Goal: Information Seeking & Learning: Check status

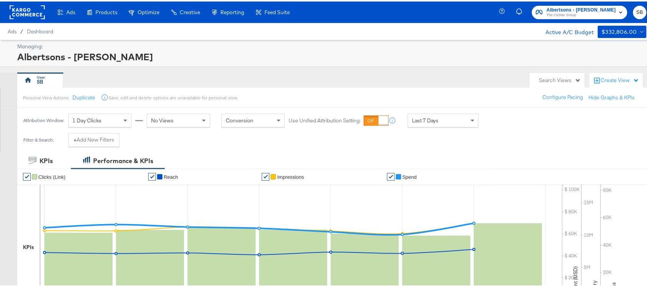
click at [29, 10] on rect at bounding box center [27, 11] width 35 height 14
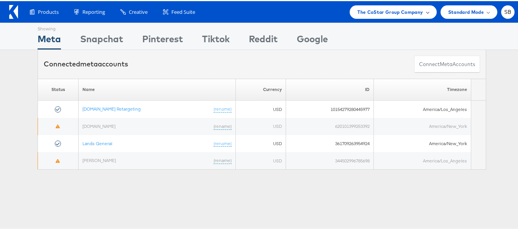
click at [361, 7] on span "The CoStar Group Company" at bounding box center [390, 11] width 66 height 8
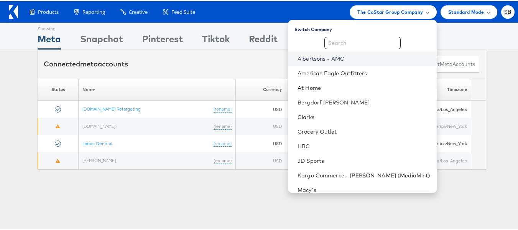
click at [343, 57] on link "Albertsons - AMC" at bounding box center [363, 58] width 133 height 8
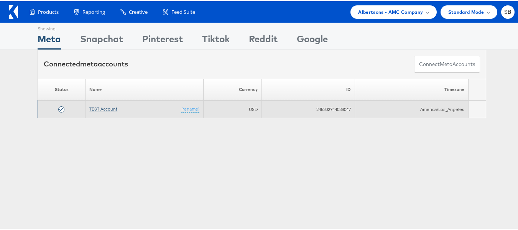
click at [107, 110] on link "TEST Account" at bounding box center [103, 108] width 28 height 6
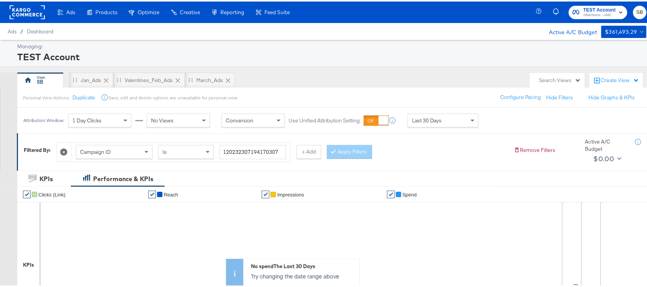
click at [67, 150] on icon at bounding box center [63, 150] width 7 height 7
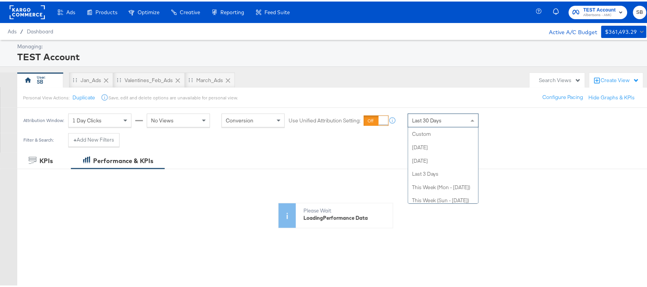
scroll to position [146, 0]
click at [433, 116] on span "Last 30 Days" at bounding box center [427, 118] width 30 height 7
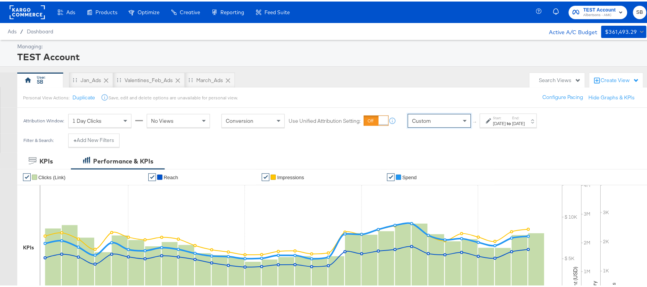
click at [502, 120] on div "Oct 7th 2025" at bounding box center [499, 122] width 13 height 6
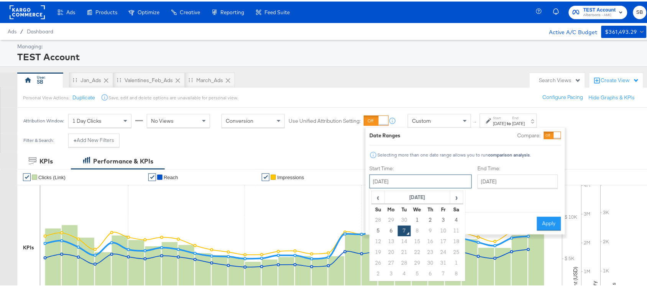
click at [396, 179] on input "October 7th 2025" at bounding box center [420, 180] width 102 height 14
click at [396, 198] on th "October 2025" at bounding box center [418, 195] width 66 height 13
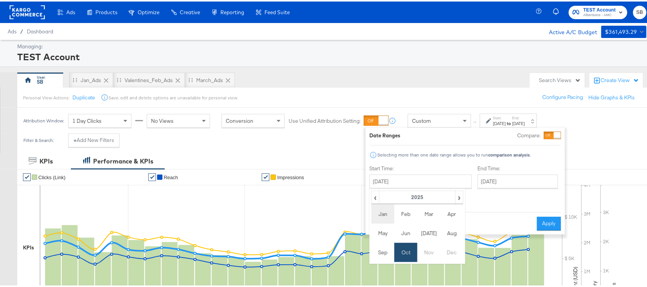
click at [381, 210] on td "Jan" at bounding box center [382, 212] width 23 height 19
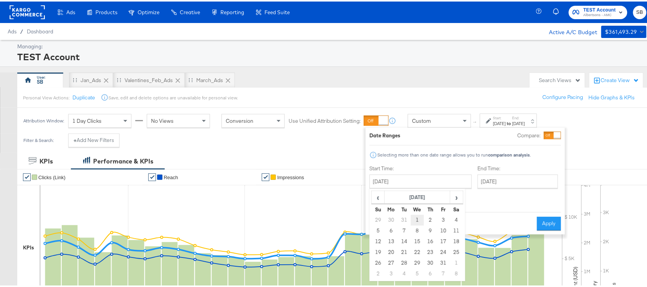
click at [414, 218] on td "1" at bounding box center [417, 218] width 13 height 11
type input "January 1st 2025"
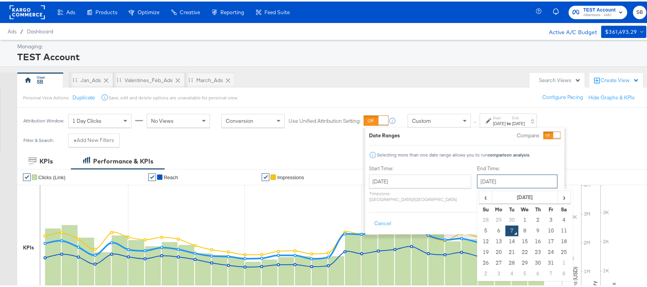
click at [480, 179] on input "[DATE]" at bounding box center [517, 180] width 80 height 14
click at [480, 197] on span "‹" at bounding box center [486, 195] width 12 height 11
click at [506, 261] on td "30" at bounding box center [512, 261] width 13 height 11
type input "[DATE]"
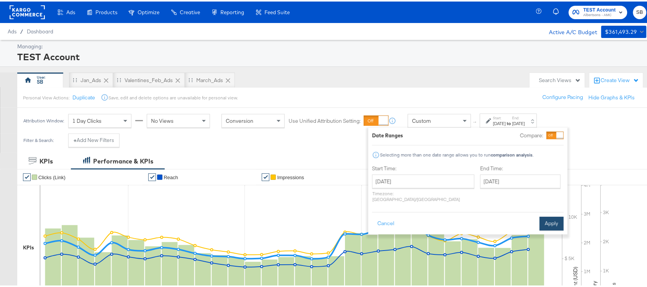
click at [562, 215] on button "Apply" at bounding box center [552, 222] width 24 height 14
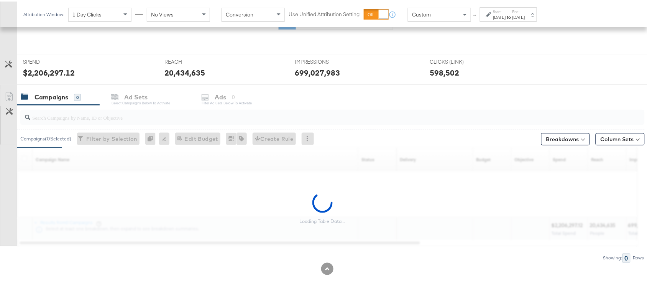
scroll to position [199, 0]
click at [43, 72] on icon at bounding box center [295, 41] width 510 height 115
copy div "Sat, Sep 6th '25"
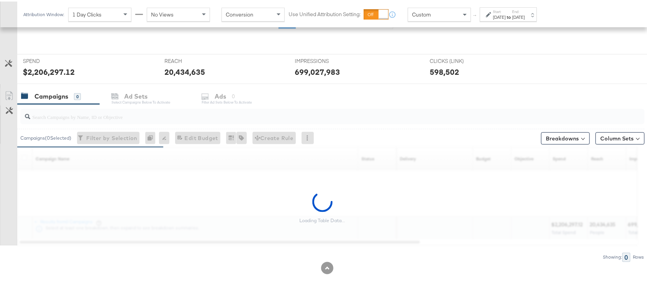
click at [43, 72] on icon at bounding box center [295, 41] width 510 height 115
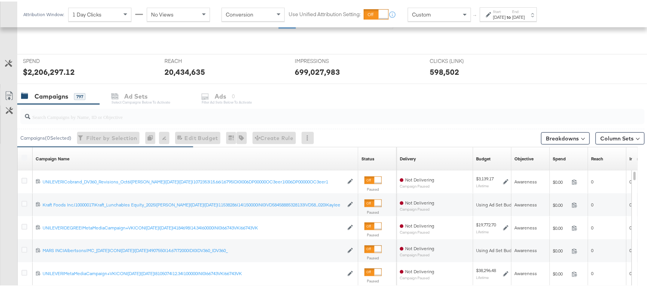
click at [54, 68] on rect at bounding box center [53, 64] width 16 height 72
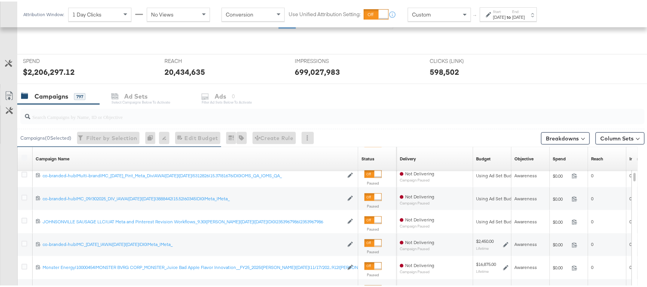
scroll to position [322, 0]
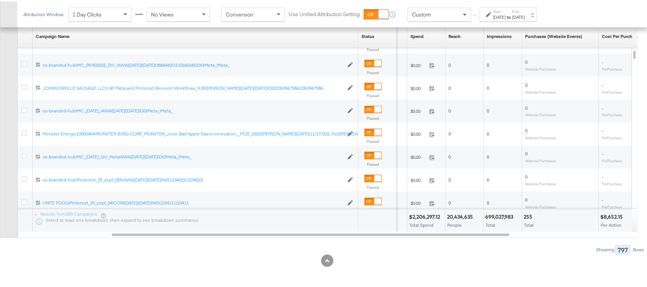
click at [440, 213] on div "$2,206,297.12" at bounding box center [426, 215] width 34 height 7
copy div "$2,206,297.12"
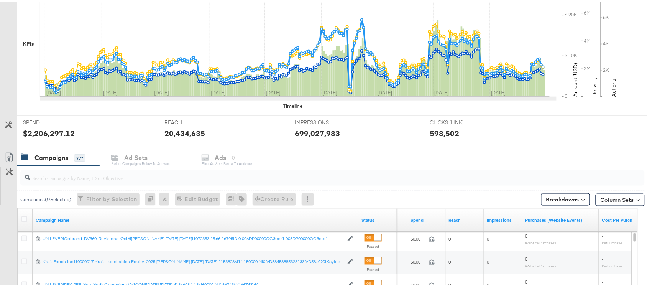
scroll to position [0, 0]
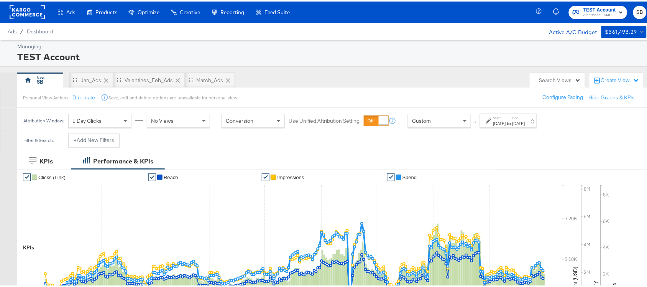
click at [500, 122] on div "[DATE]" at bounding box center [499, 122] width 13 height 6
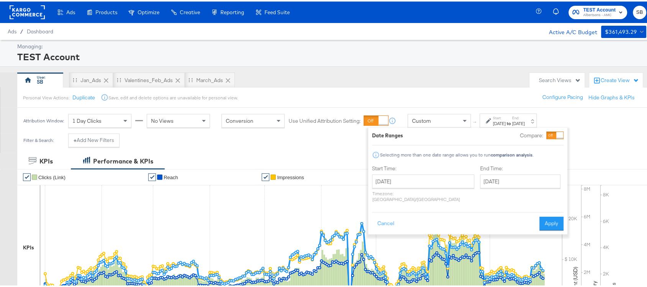
click at [430, 56] on div "TEST Account" at bounding box center [330, 55] width 627 height 13
click at [600, 8] on span "TEST Account" at bounding box center [599, 9] width 33 height 8
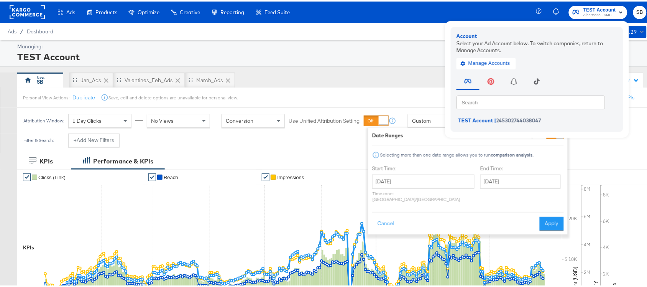
click at [407, 79] on div "SB Jan_Ads Valentines_Feb_Ads March_Ads" at bounding box center [271, 78] width 509 height 15
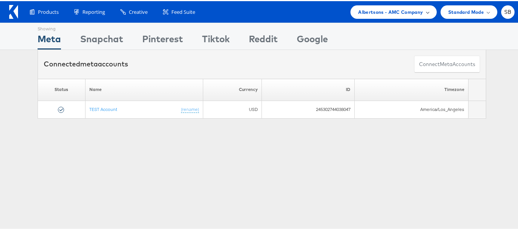
click at [410, 13] on span "Albertsons - AMC Company" at bounding box center [390, 11] width 65 height 8
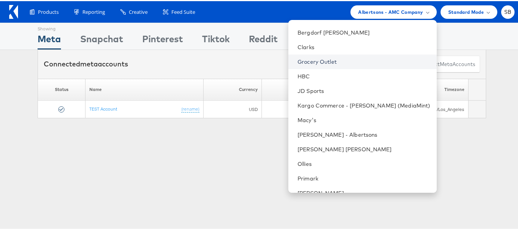
scroll to position [56, 0]
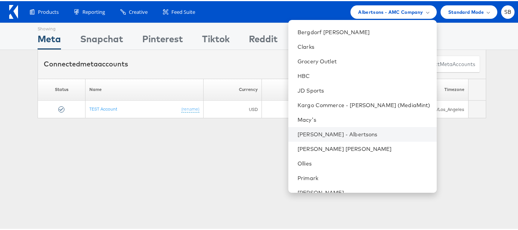
click at [331, 138] on li "[PERSON_NAME] - Albertsons" at bounding box center [362, 133] width 148 height 15
click at [328, 132] on link "Merkle - Albertsons" at bounding box center [363, 133] width 133 height 8
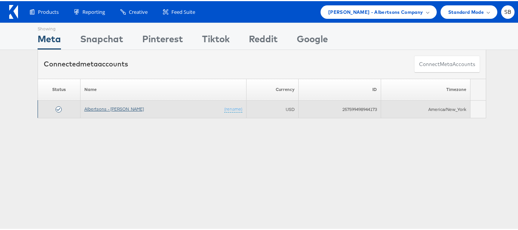
click at [102, 107] on link "Albertsons - [PERSON_NAME]" at bounding box center [113, 108] width 59 height 6
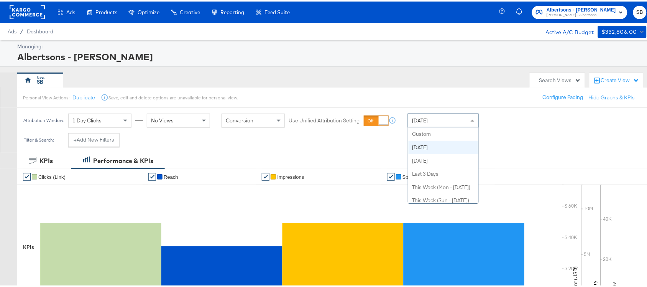
click at [442, 116] on div "Today" at bounding box center [443, 118] width 70 height 13
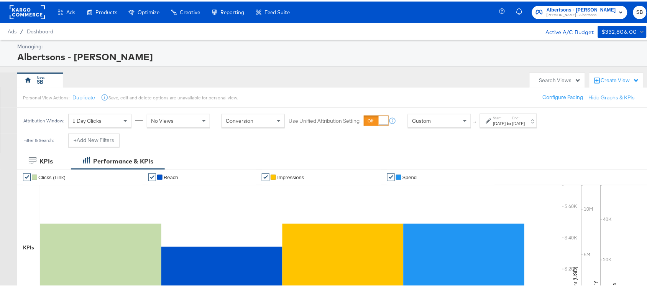
click at [506, 116] on label "Start:" at bounding box center [499, 116] width 13 height 5
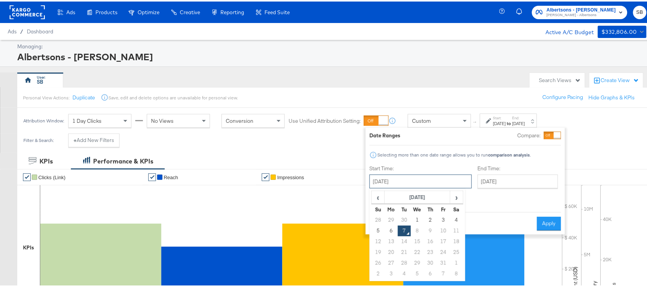
click at [393, 178] on input "October 7th 2025" at bounding box center [420, 180] width 102 height 14
click at [392, 194] on th "[DATE]" at bounding box center [418, 195] width 66 height 13
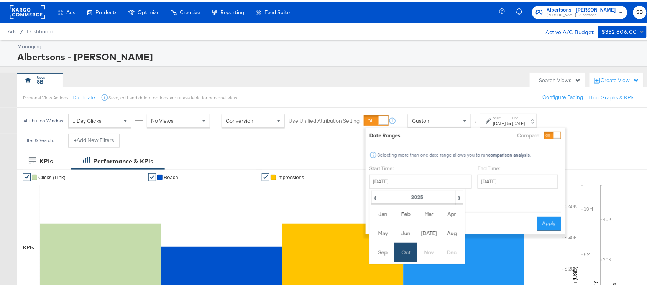
click at [392, 194] on th "2025" at bounding box center [417, 195] width 76 height 13
click at [448, 194] on span "›" at bounding box center [450, 195] width 26 height 11
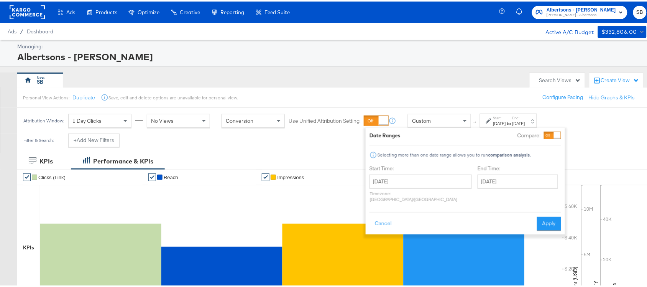
click at [478, 197] on div "End Time: October 7th 2025 ‹ October 2025 › Su Mo Tu We Th Fr Sa 28 29 30 1 2 3…" at bounding box center [520, 183] width 84 height 41
click at [416, 189] on div "October 7th 2025 ‹ 2040-2049 › 2039 2040 2041 2042 2043 2044 2045 2046 2047 204…" at bounding box center [420, 187] width 102 height 28
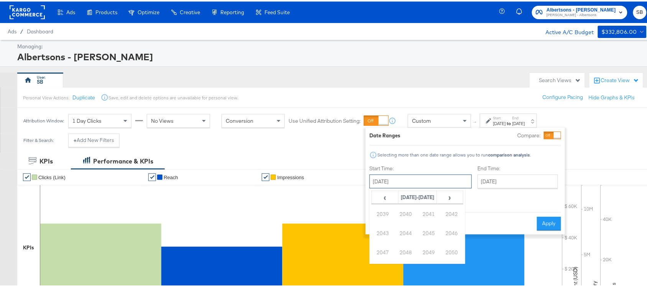
click at [409, 184] on input "[DATE]" at bounding box center [420, 180] width 102 height 14
click at [407, 195] on th "2040-2049" at bounding box center [417, 195] width 38 height 13
click at [386, 198] on span "‹" at bounding box center [385, 195] width 26 height 11
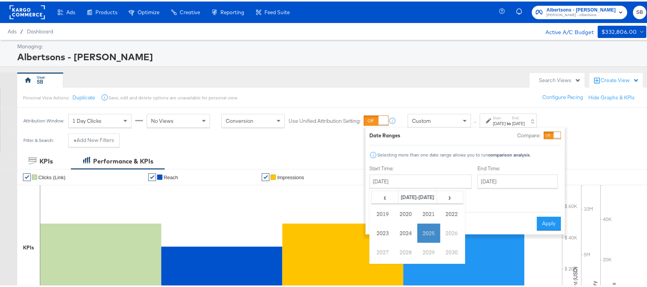
click at [435, 233] on td "2025" at bounding box center [428, 231] width 23 height 19
click at [376, 213] on td "Jan" at bounding box center [382, 212] width 23 height 19
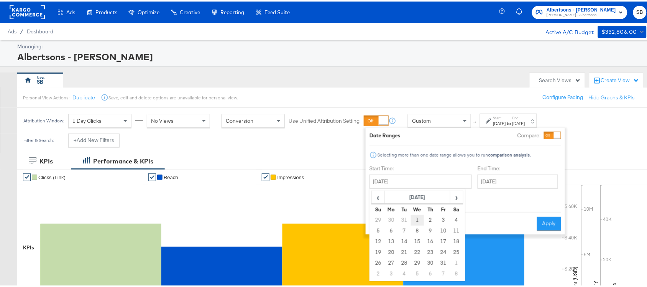
click at [413, 217] on td "1" at bounding box center [417, 218] width 13 height 11
type input "[DATE]"
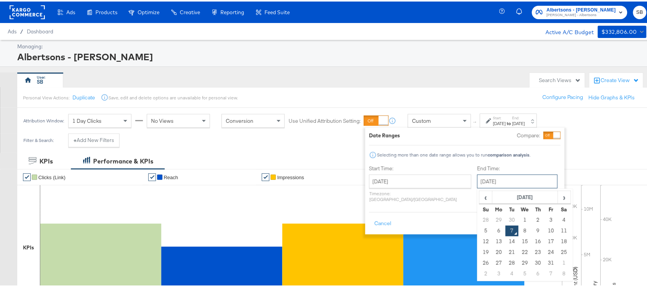
click at [478, 179] on input "[DATE]" at bounding box center [517, 180] width 80 height 14
click at [506, 213] on td "30" at bounding box center [512, 218] width 13 height 11
type input "[DATE]"
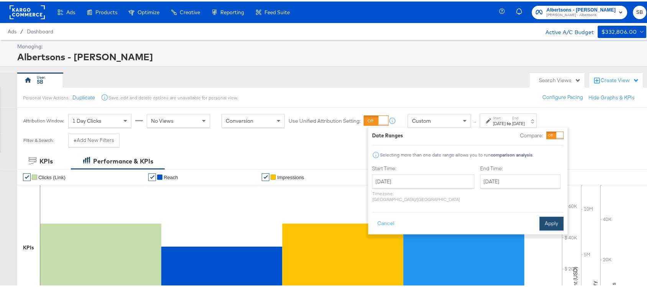
click at [550, 215] on button "Apply" at bounding box center [552, 222] width 24 height 14
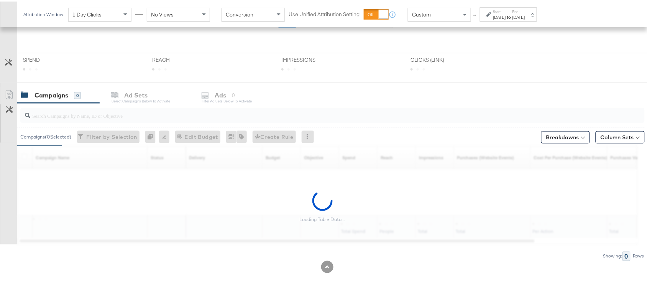
scroll to position [207, 0]
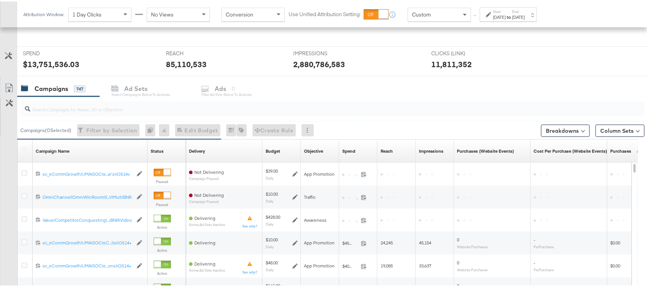
click at [61, 62] on rect at bounding box center [282, 53] width 484 height 77
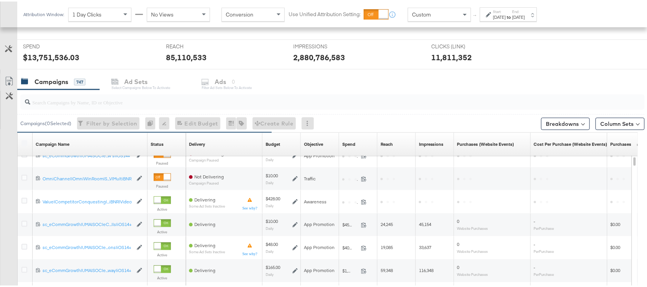
scroll to position [215, 0]
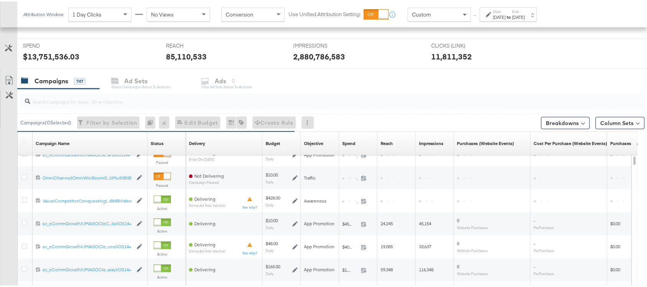
click at [44, 54] on rect at bounding box center [282, 45] width 484 height 77
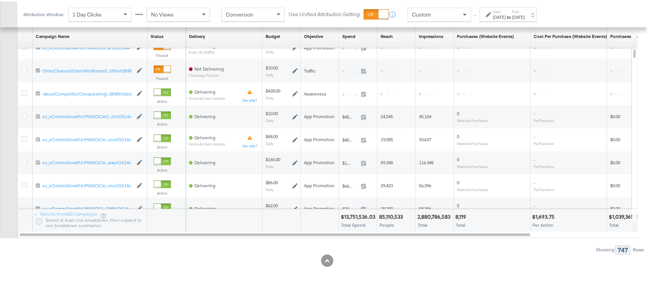
click at [359, 213] on div "$13,751,536.03" at bounding box center [359, 215] width 37 height 7
copy div "$13,751,536.03"
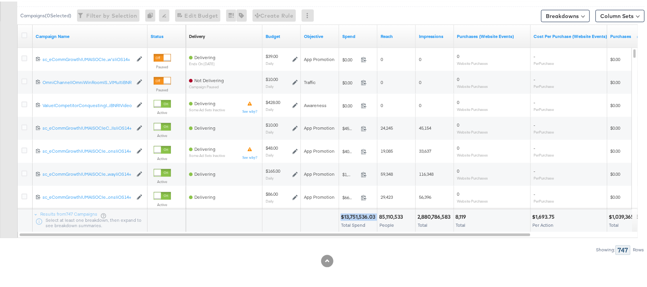
scroll to position [0, 0]
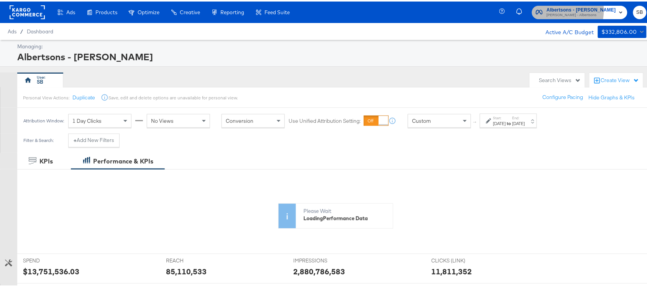
click at [572, 9] on span "Albertsons - Merkle" at bounding box center [581, 9] width 69 height 8
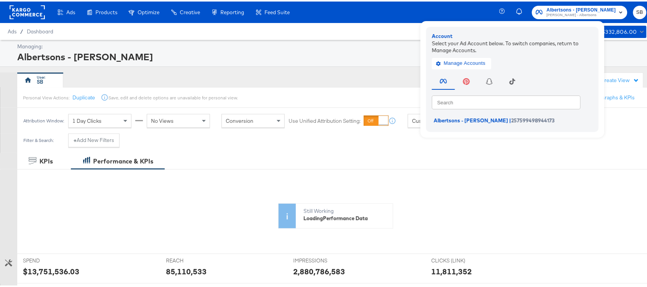
click at [391, 49] on div "Albertsons - Merkle" at bounding box center [330, 55] width 627 height 13
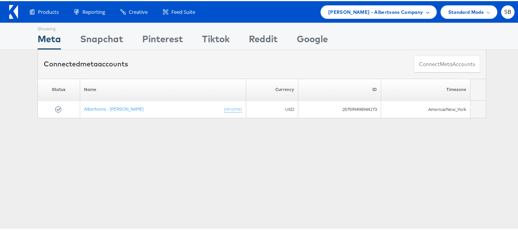
click at [402, 9] on span "[PERSON_NAME] - Albertsons Company" at bounding box center [375, 11] width 95 height 8
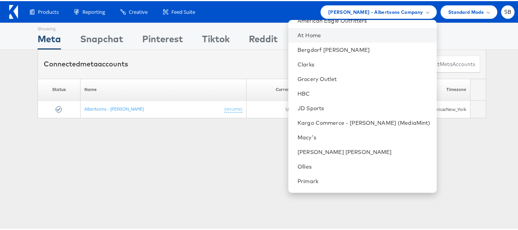
scroll to position [57, 0]
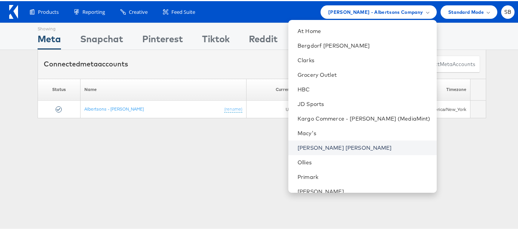
click at [326, 146] on link "[PERSON_NAME] [PERSON_NAME]" at bounding box center [363, 147] width 133 height 8
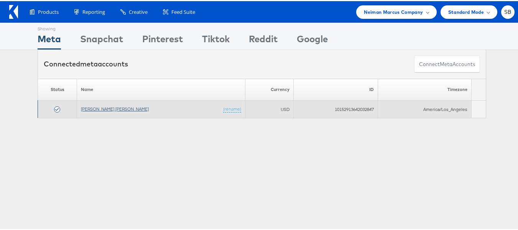
click at [98, 109] on link "Neiman Marcus" at bounding box center [115, 108] width 68 height 6
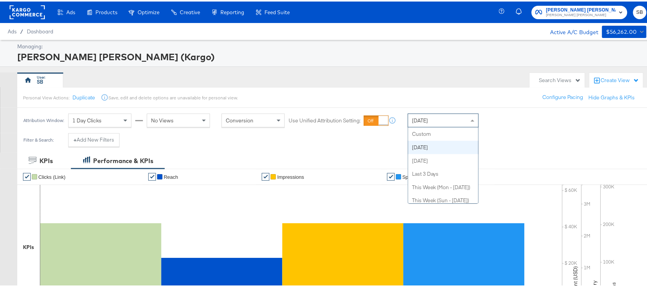
click at [424, 118] on span "Today" at bounding box center [420, 118] width 16 height 7
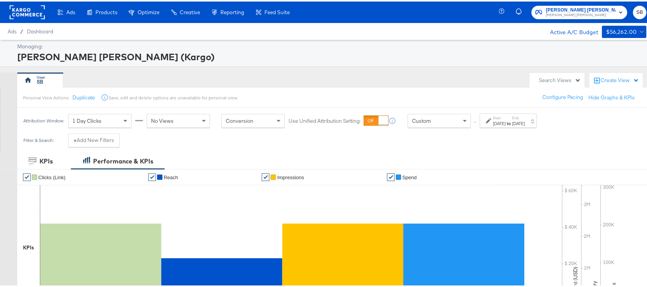
click at [495, 116] on label "Start:" at bounding box center [499, 116] width 13 height 5
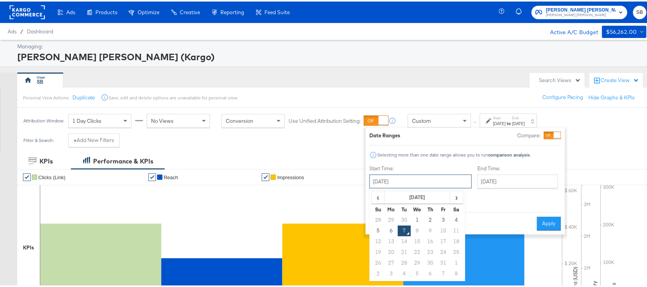
click at [387, 181] on input "October 7th 2025" at bounding box center [420, 180] width 102 height 14
click at [387, 190] on th "October 2025" at bounding box center [418, 195] width 66 height 13
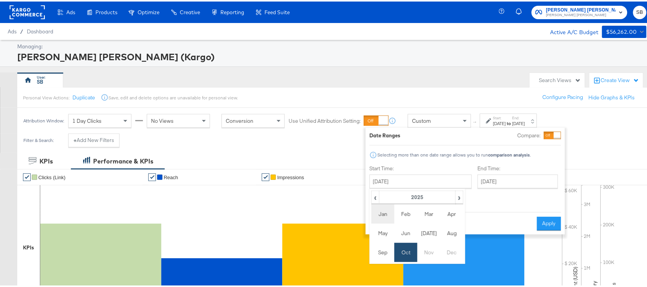
click at [387, 206] on td "Jan" at bounding box center [382, 212] width 23 height 19
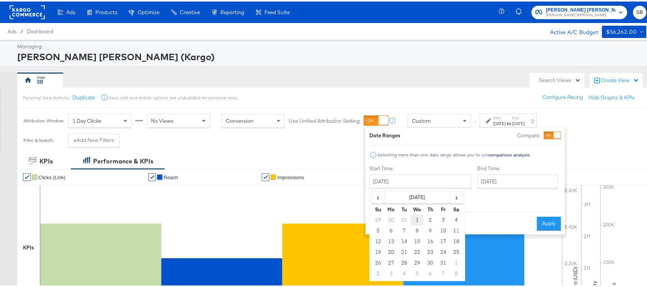
click at [416, 221] on td "1" at bounding box center [417, 218] width 13 height 11
type input "January 1st 2025"
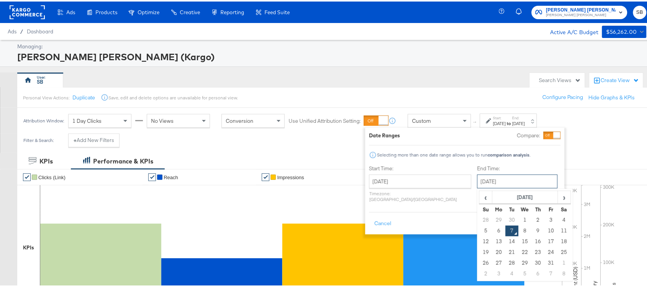
click at [478, 182] on input "October 7th 2025" at bounding box center [517, 180] width 80 height 14
click at [506, 216] on td "30" at bounding box center [512, 218] width 13 height 11
type input "September 30th 2025"
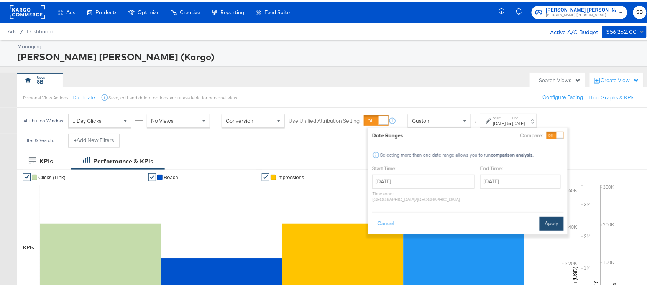
click at [555, 218] on button "Apply" at bounding box center [552, 222] width 24 height 14
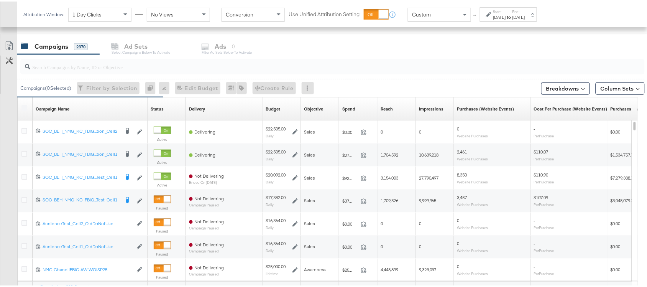
scroll to position [322, 0]
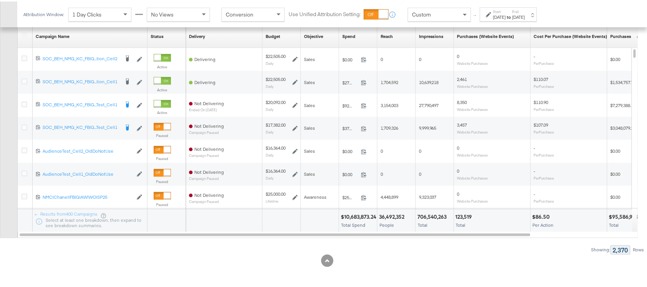
click at [359, 211] on div "$10,683,873.24 Total Spend" at bounding box center [358, 219] width 38 height 23
copy div "$10,683,873.24"
click at [359, 211] on div "$10,683,873.24 Total Spend" at bounding box center [358, 219] width 38 height 23
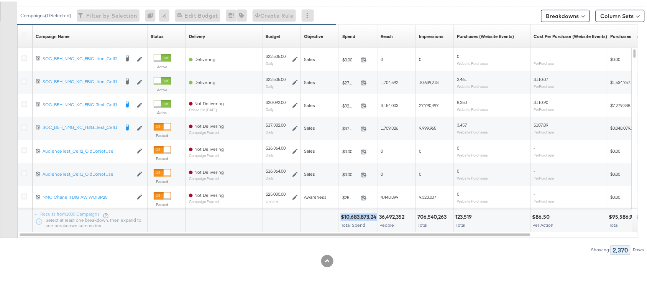
scroll to position [0, 0]
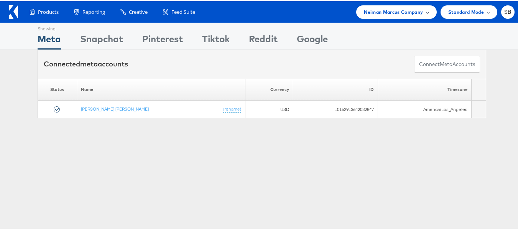
click at [405, 14] on span "Neiman Marcus Company" at bounding box center [393, 11] width 59 height 8
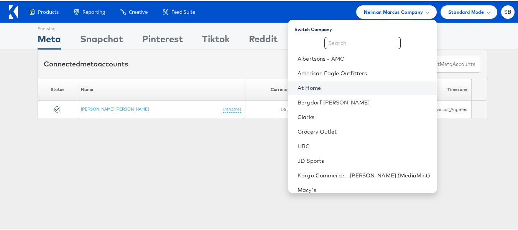
click at [342, 83] on link "At Home" at bounding box center [363, 87] width 133 height 8
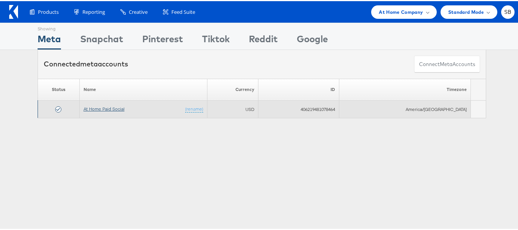
click at [107, 110] on link "At Home Paid Social" at bounding box center [104, 108] width 41 height 6
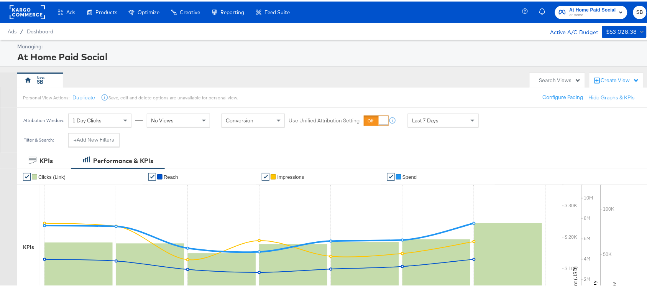
click at [422, 127] on div "Attribution Window: 1 Day Clicks No Views Conversion Use Unified Attribution Se…" at bounding box center [252, 118] width 471 height 25
click at [427, 121] on span "Last 7 Days" at bounding box center [425, 118] width 27 height 7
click at [497, 123] on div "Oct 7th 2025" at bounding box center [499, 122] width 13 height 6
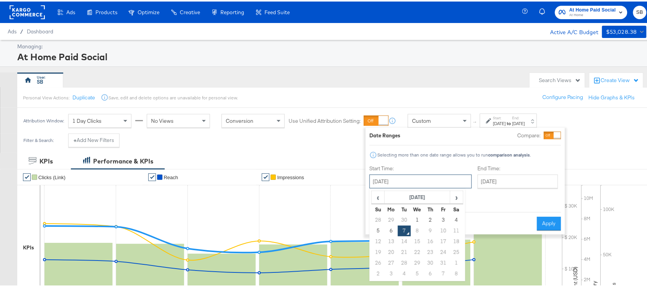
click at [414, 175] on input "October 7th 2025" at bounding box center [420, 180] width 102 height 14
click at [397, 194] on th "[DATE]" at bounding box center [418, 195] width 66 height 13
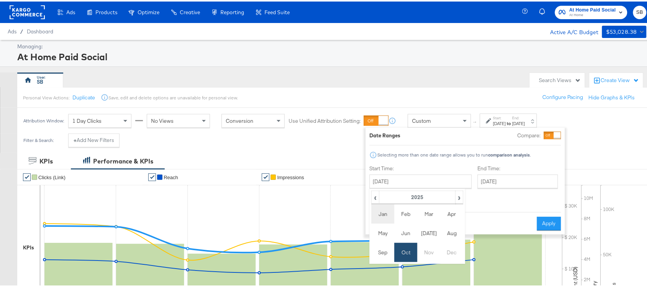
click at [390, 207] on td "Jan" at bounding box center [382, 212] width 23 height 19
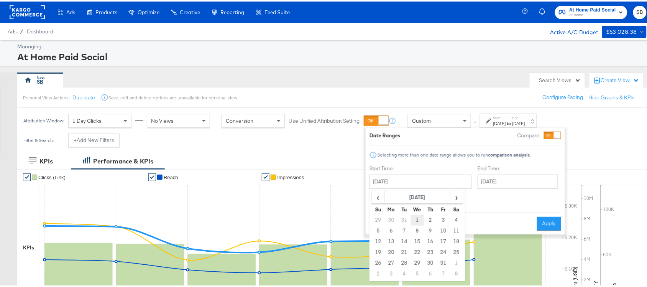
click at [411, 215] on td "1" at bounding box center [417, 218] width 13 height 11
type input "[DATE]"
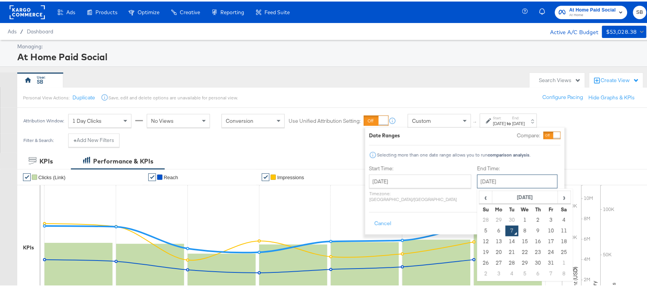
click at [477, 181] on input "[DATE]" at bounding box center [517, 180] width 80 height 14
click at [506, 213] on td "30" at bounding box center [512, 218] width 13 height 11
type input "[DATE]"
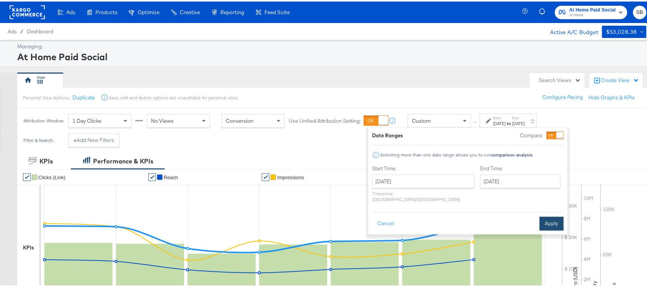
click at [554, 215] on button "Apply" at bounding box center [552, 222] width 24 height 14
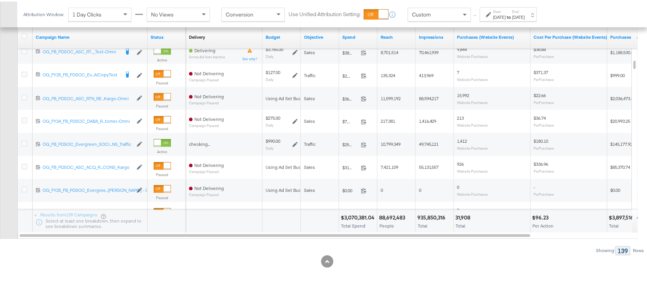
scroll to position [321, 0]
click at [354, 214] on div "$3,070,381.04" at bounding box center [359, 215] width 36 height 7
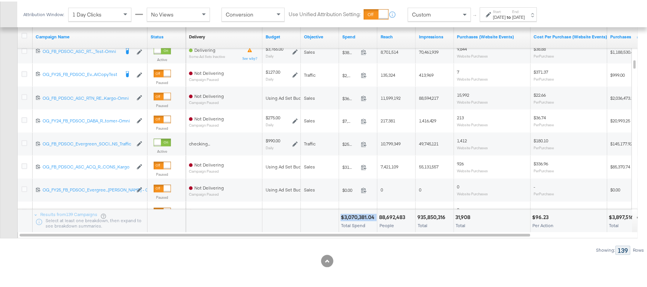
copy div "$3,070,381.04"
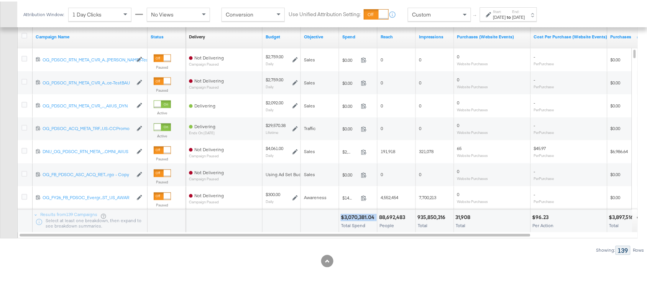
scroll to position [215, 0]
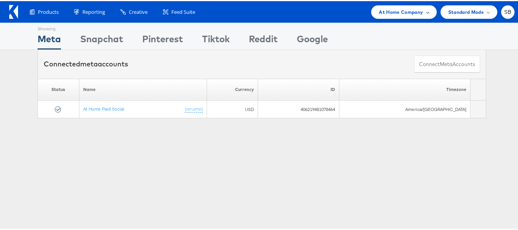
click at [406, 13] on span "At Home Company" at bounding box center [401, 11] width 44 height 8
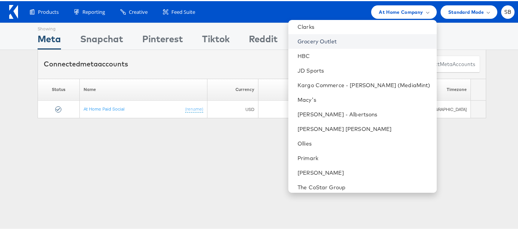
scroll to position [80, 0]
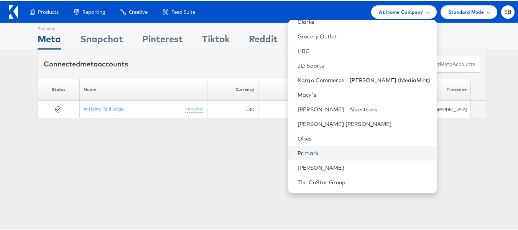
click at [327, 150] on link "Primark" at bounding box center [363, 152] width 133 height 8
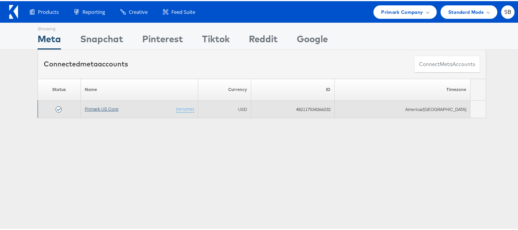
click at [111, 105] on link "Primark US Corp" at bounding box center [102, 108] width 34 height 6
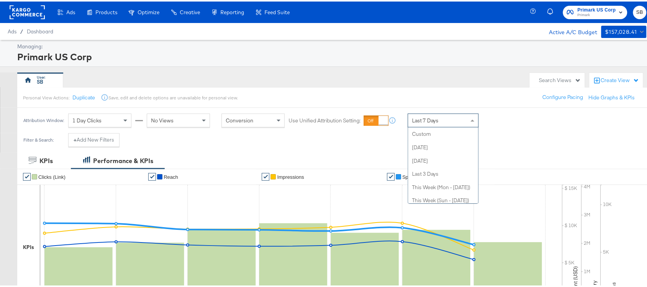
click at [431, 121] on span "Last 7 Days" at bounding box center [425, 118] width 27 height 7
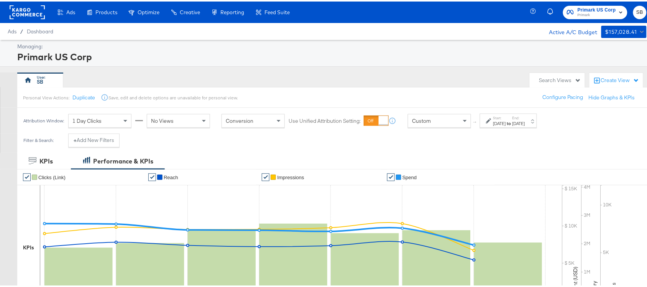
click at [505, 121] on div "[DATE]" at bounding box center [499, 122] width 13 height 6
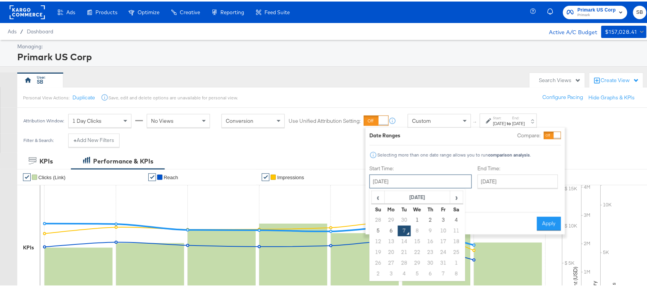
click at [419, 177] on input "[DATE]" at bounding box center [420, 180] width 102 height 14
click at [401, 197] on th "[DATE]" at bounding box center [418, 195] width 66 height 13
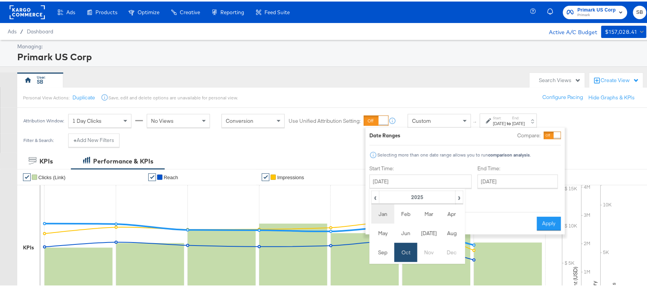
click at [378, 216] on td "Jan" at bounding box center [382, 212] width 23 height 19
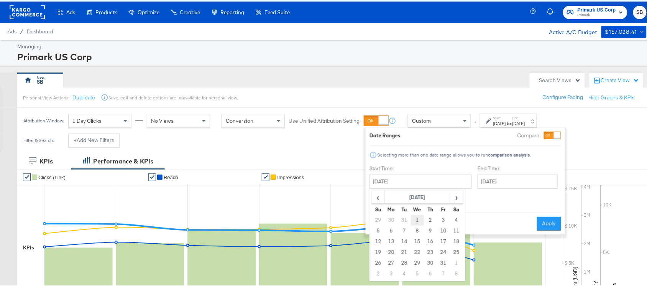
click at [420, 218] on td "1" at bounding box center [417, 218] width 13 height 11
type input "[DATE]"
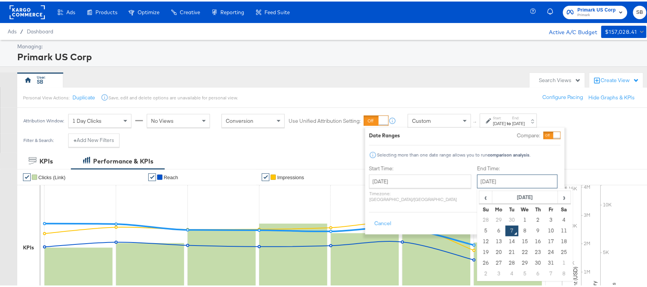
click at [488, 179] on input "[DATE]" at bounding box center [517, 180] width 80 height 14
click at [506, 215] on td "30" at bounding box center [512, 218] width 13 height 11
type input "[DATE]"
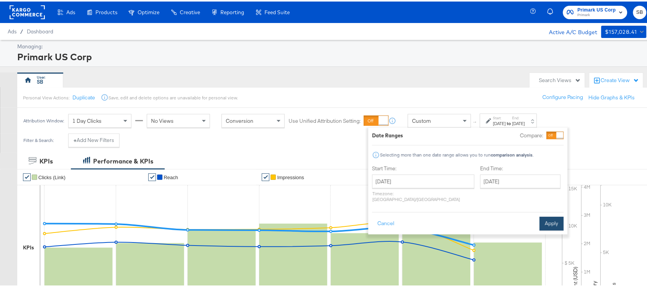
click at [562, 220] on button "Apply" at bounding box center [552, 222] width 24 height 14
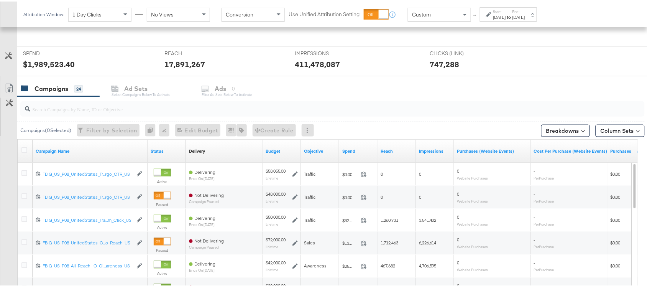
scroll to position [322, 0]
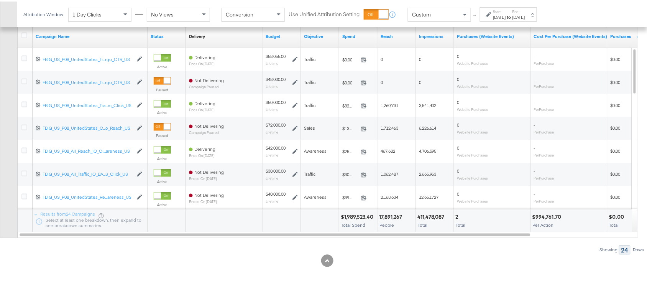
click at [355, 213] on div "$1,989,523.40" at bounding box center [358, 215] width 35 height 7
copy div "$1,989,523.40"
click at [355, 213] on div "$1,989,523.40" at bounding box center [358, 215] width 35 height 7
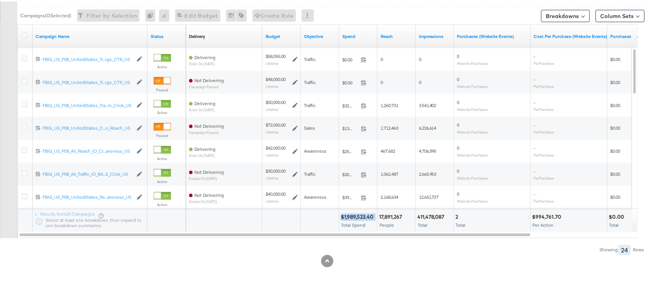
scroll to position [0, 0]
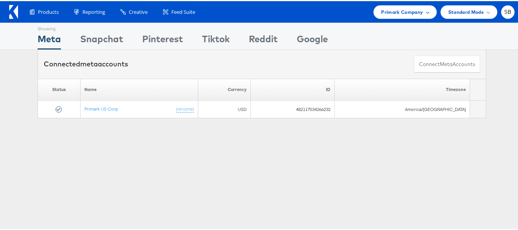
click at [398, 13] on span "Primark Company" at bounding box center [402, 11] width 42 height 8
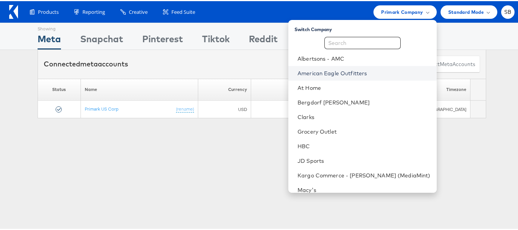
click at [332, 69] on link "American Eagle Outfitters" at bounding box center [363, 72] width 133 height 8
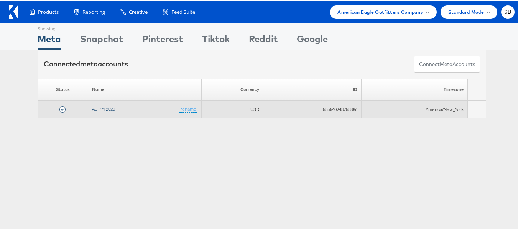
click at [109, 108] on link "AE PM 2020" at bounding box center [103, 108] width 23 height 6
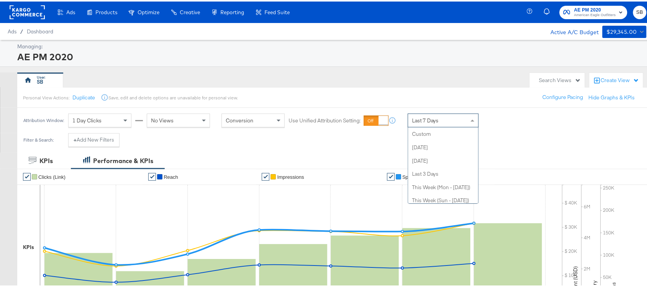
click at [436, 117] on span "Last 7 Days" at bounding box center [425, 118] width 27 height 7
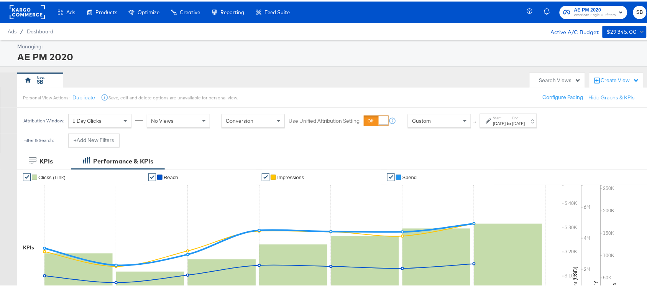
click at [490, 123] on div "Start: Oct 7th 2025 to End: Oct 7th 2025" at bounding box center [505, 119] width 39 height 11
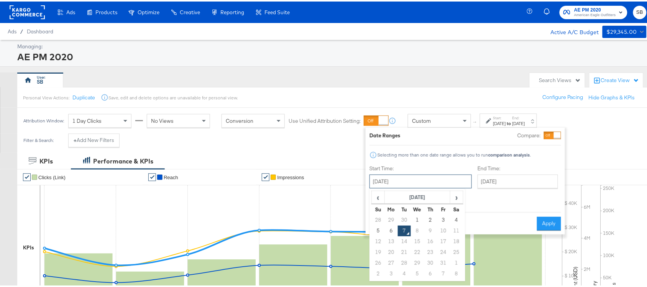
click at [384, 178] on input "October 7th 2025" at bounding box center [420, 180] width 102 height 14
click at [394, 194] on th "October 2025" at bounding box center [418, 195] width 66 height 13
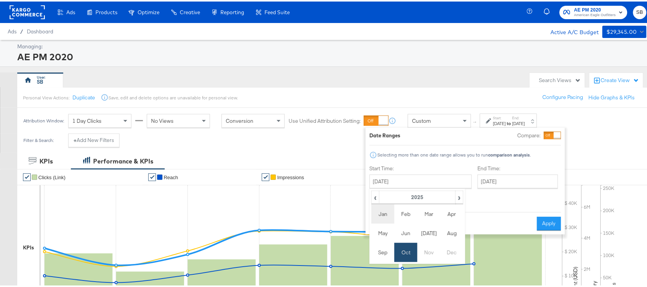
click at [385, 212] on td "Jan" at bounding box center [382, 212] width 23 height 19
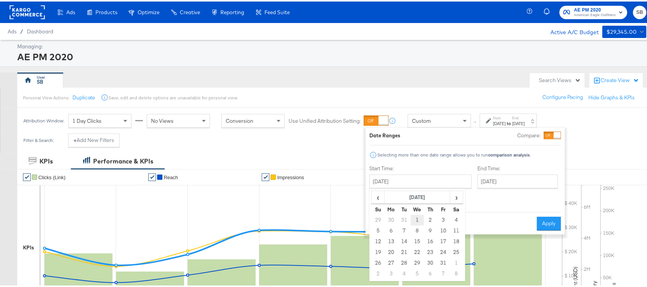
click at [413, 219] on td "1" at bounding box center [417, 218] width 13 height 11
type input "January 1st 2025"
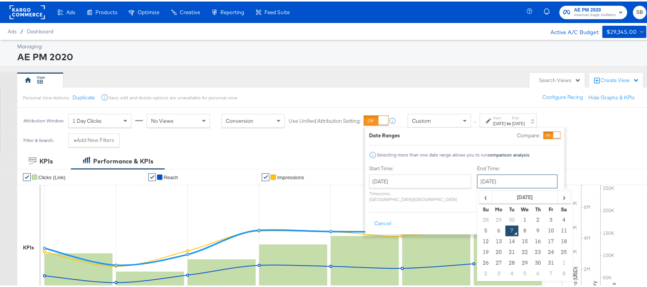
click at [478, 179] on input "October 7th 2025" at bounding box center [517, 180] width 80 height 14
click at [493, 197] on th "[DATE]" at bounding box center [526, 195] width 66 height 13
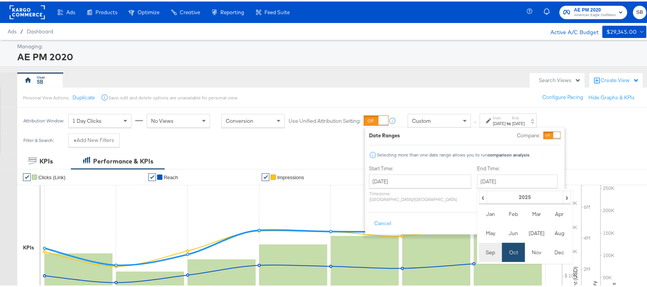
click at [479, 249] on td "Sep" at bounding box center [490, 250] width 23 height 19
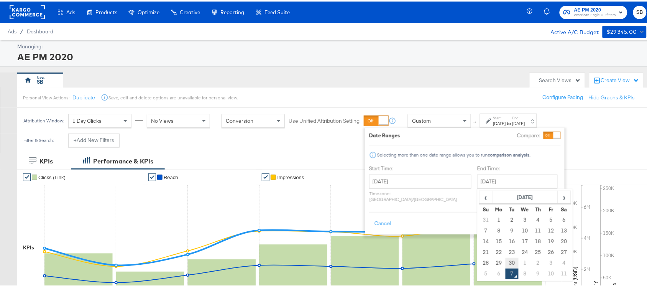
click at [506, 261] on td "30" at bounding box center [512, 261] width 13 height 11
type input "[DATE]"
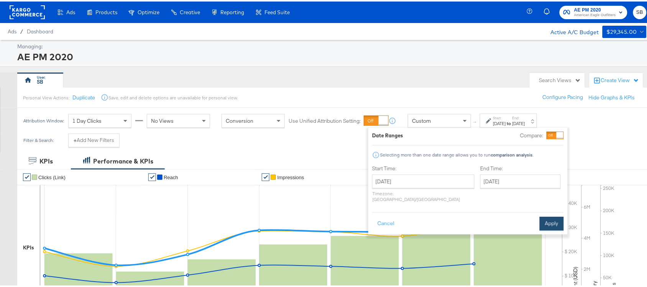
click at [549, 218] on button "Apply" at bounding box center [552, 222] width 24 height 14
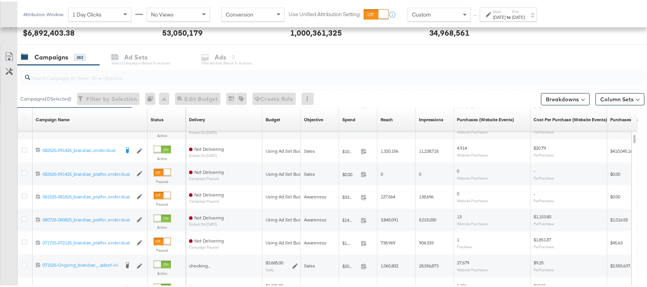
scroll to position [322, 0]
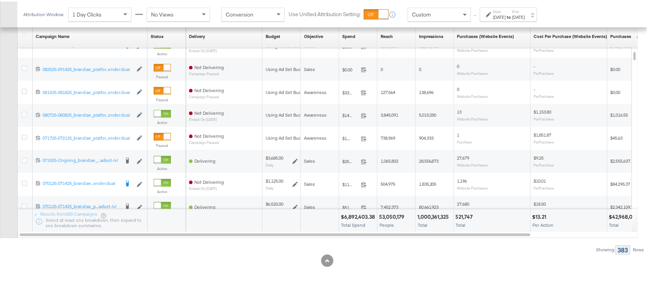
click at [359, 213] on div "$6,892,403.38" at bounding box center [359, 215] width 36 height 7
copy div "$6,892,403.38"
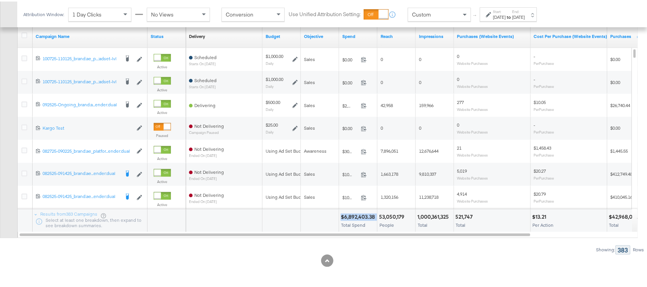
scroll to position [192, 0]
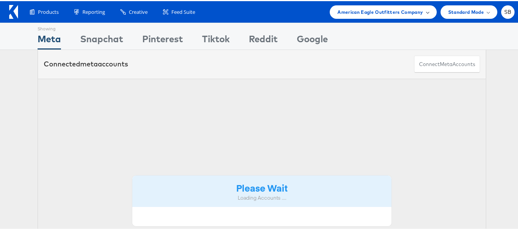
click at [379, 11] on span "American Eagle Outfitters Company" at bounding box center [379, 11] width 85 height 8
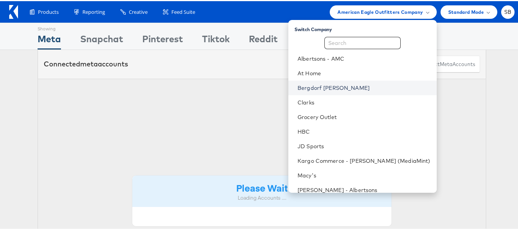
click at [327, 84] on link "Bergdorf [PERSON_NAME]" at bounding box center [363, 87] width 133 height 8
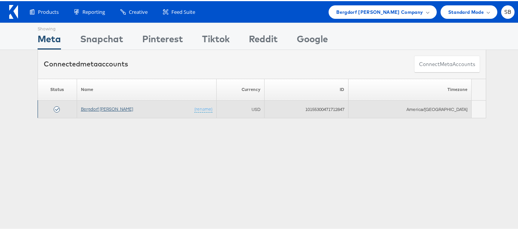
click at [103, 105] on link "Bergdorf [PERSON_NAME]" at bounding box center [107, 108] width 52 height 6
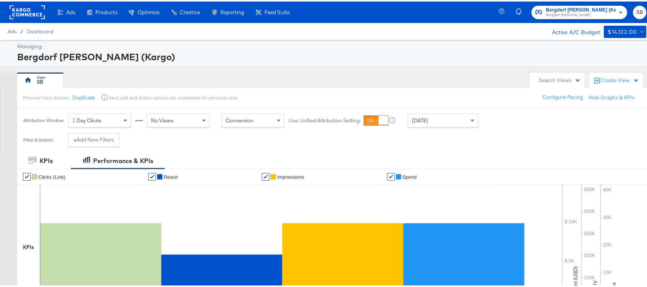
click at [432, 119] on div "[DATE]" at bounding box center [443, 118] width 70 height 13
click at [525, 121] on div "[DATE]" at bounding box center [518, 122] width 13 height 6
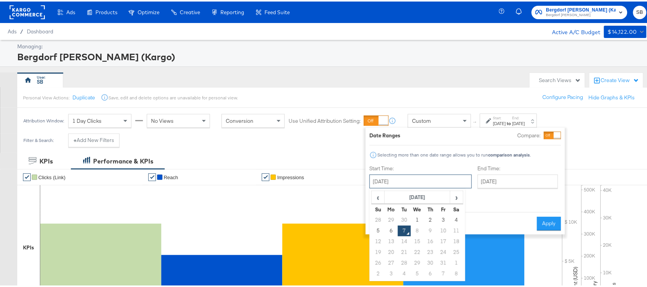
click at [412, 187] on input "[DATE]" at bounding box center [420, 180] width 102 height 14
click at [411, 195] on th "October 2025" at bounding box center [418, 195] width 66 height 13
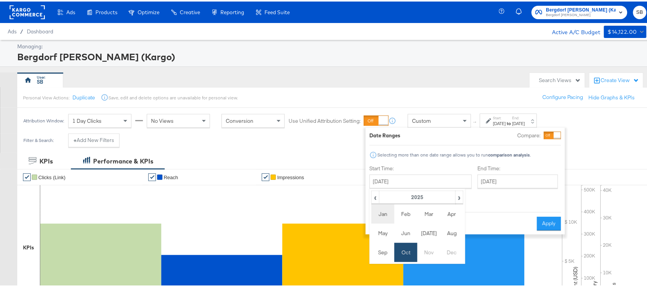
click at [387, 212] on td "Jan" at bounding box center [382, 212] width 23 height 19
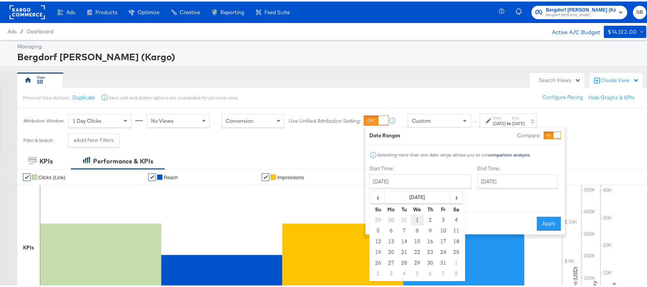
click at [414, 217] on td "1" at bounding box center [417, 218] width 13 height 11
type input "January 1st 2025"
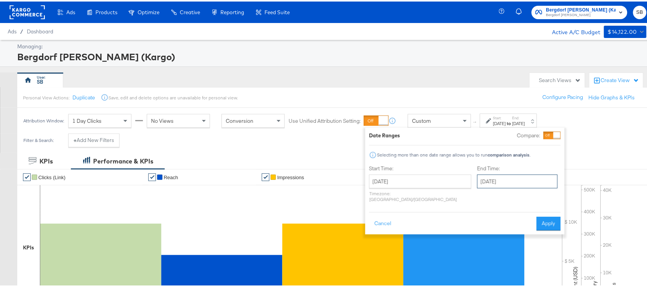
click at [481, 177] on input "October 7th 2025" at bounding box center [517, 180] width 80 height 14
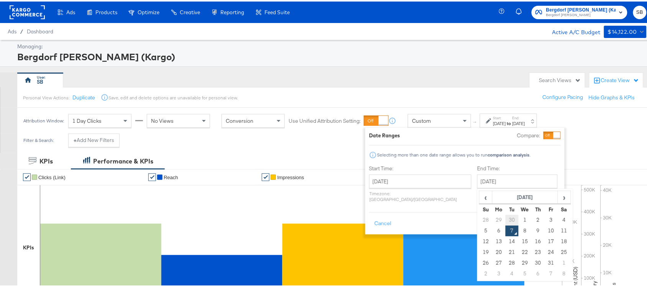
click at [506, 215] on td "30" at bounding box center [512, 218] width 13 height 11
type input "[DATE]"
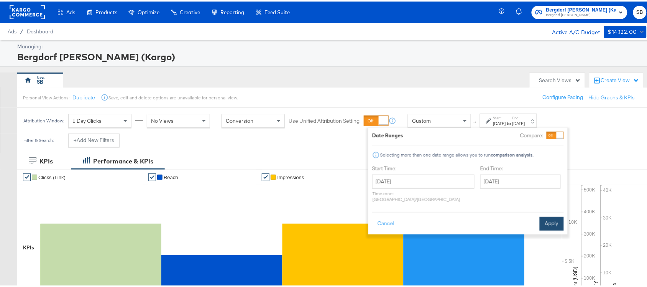
click at [551, 215] on button "Apply" at bounding box center [552, 222] width 24 height 14
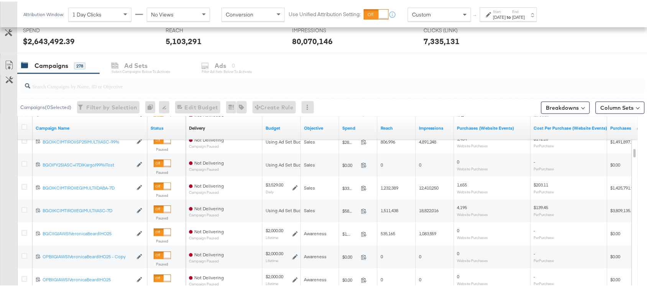
scroll to position [322, 0]
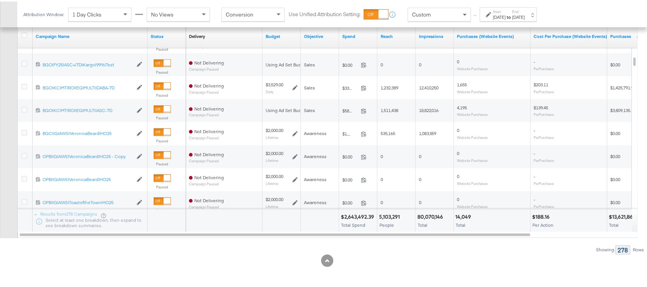
click at [352, 217] on div "$2,643,492.39" at bounding box center [359, 215] width 36 height 7
copy div "2,643,492.39"
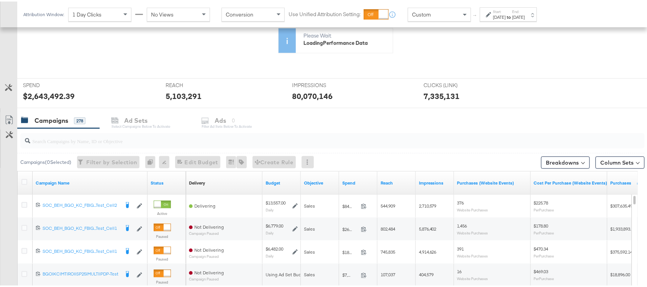
scroll to position [0, 0]
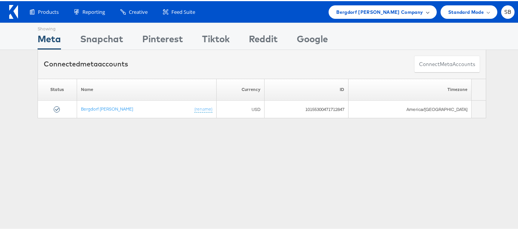
click at [374, 12] on span "Bergdorf [PERSON_NAME] Company" at bounding box center [379, 11] width 87 height 8
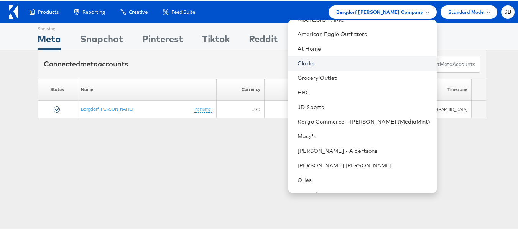
scroll to position [39, 0]
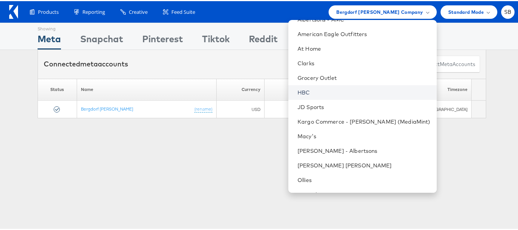
click at [318, 90] on link "HBC" at bounding box center [363, 91] width 133 height 8
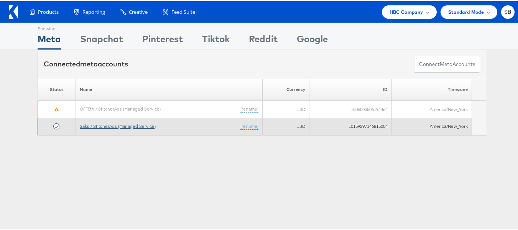
click at [124, 125] on link "Saks / StitcherAds (Managed Service)" at bounding box center [118, 125] width 76 height 6
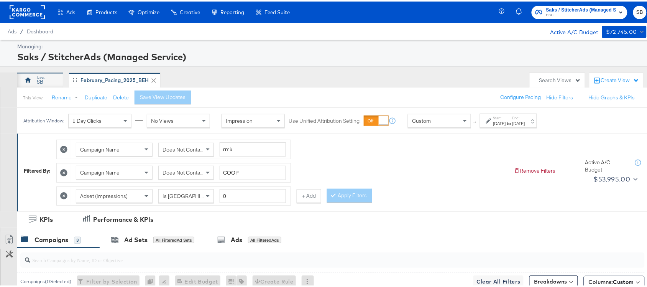
click at [54, 77] on div "SB" at bounding box center [40, 78] width 46 height 15
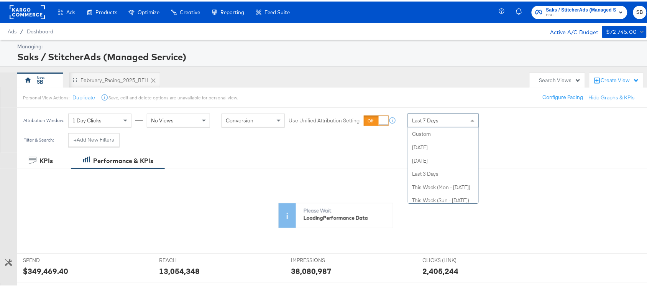
click at [443, 112] on div "Last 7 Days" at bounding box center [443, 119] width 71 height 14
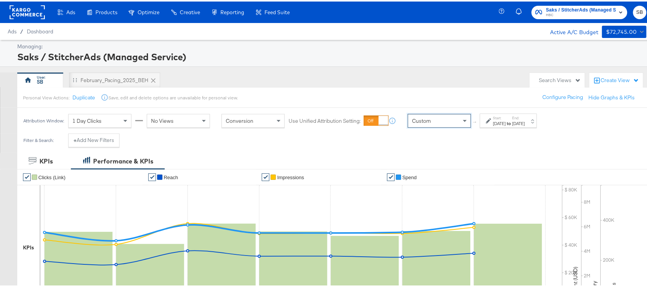
click at [512, 121] on strong "to" at bounding box center [509, 122] width 7 height 6
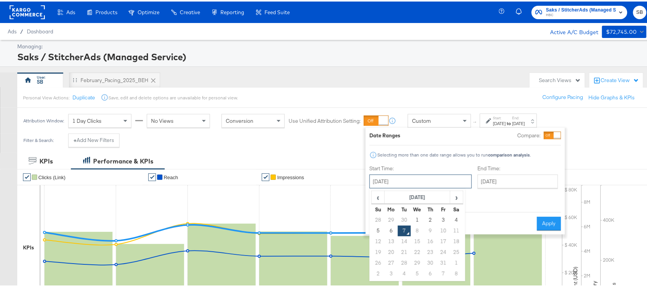
click at [404, 182] on input "[DATE]" at bounding box center [420, 180] width 102 height 14
click at [392, 196] on th "[DATE]" at bounding box center [418, 195] width 66 height 13
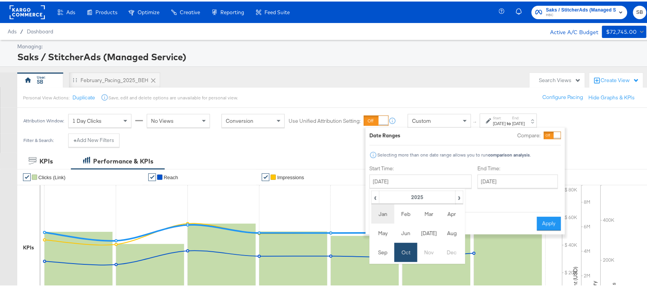
click at [384, 209] on td "Jan" at bounding box center [382, 212] width 23 height 19
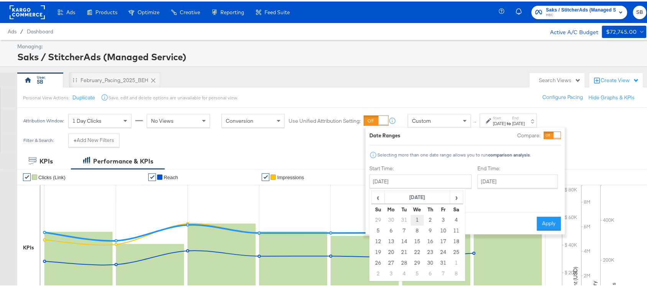
click at [416, 215] on td "1" at bounding box center [417, 218] width 13 height 11
type input "[DATE]"
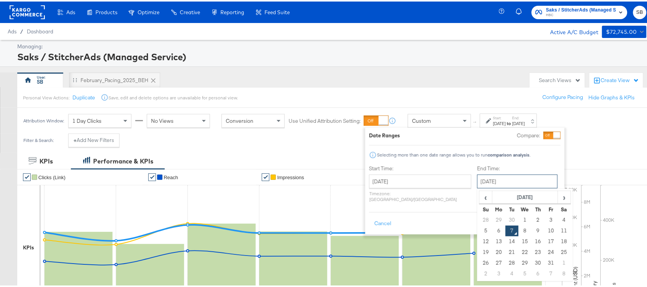
click at [495, 179] on input "[DATE]" at bounding box center [517, 180] width 80 height 14
click at [506, 218] on td "30" at bounding box center [512, 218] width 13 height 11
type input "[DATE]"
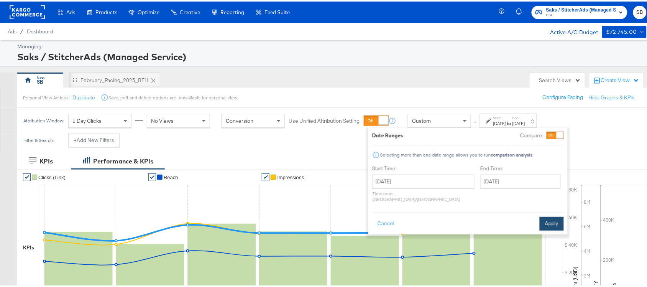
click at [552, 215] on button "Apply" at bounding box center [552, 222] width 24 height 14
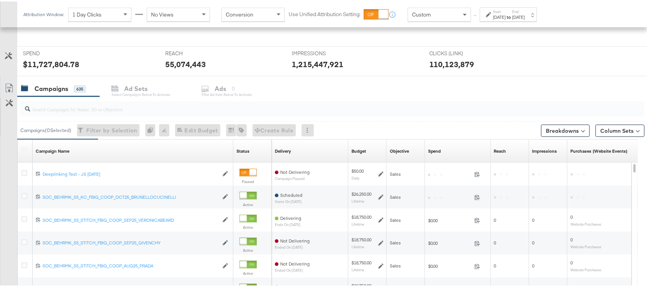
scroll to position [322, 0]
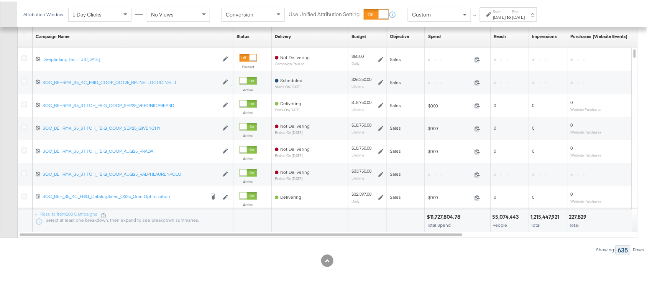
click at [434, 216] on div "$11,727,804.78" at bounding box center [445, 215] width 36 height 7
copy div "$11,727,804.78"
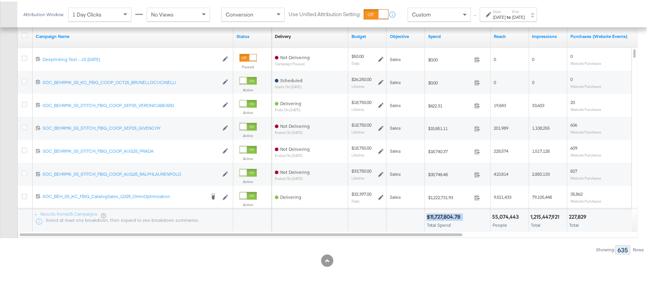
scroll to position [0, 0]
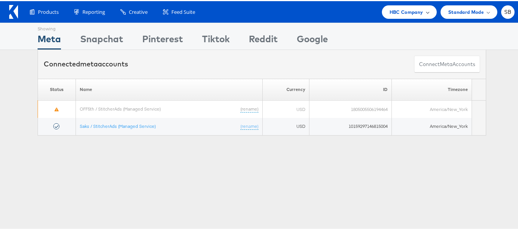
click at [414, 12] on span "HBC Company" at bounding box center [406, 11] width 34 height 8
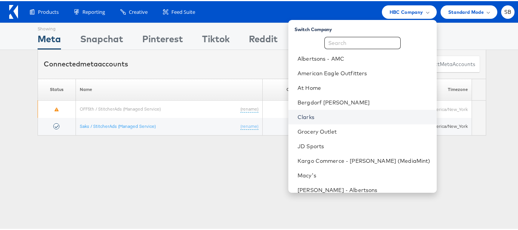
scroll to position [80, 0]
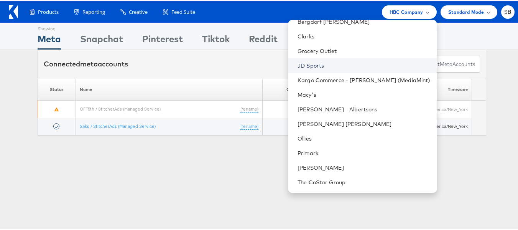
click at [337, 63] on link "JD Sports" at bounding box center [363, 65] width 133 height 8
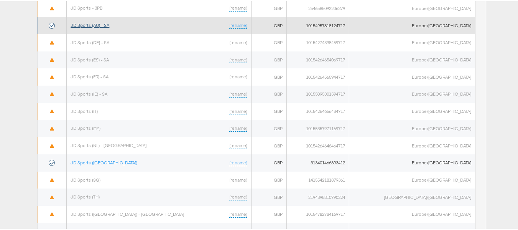
scroll to position [228, 0]
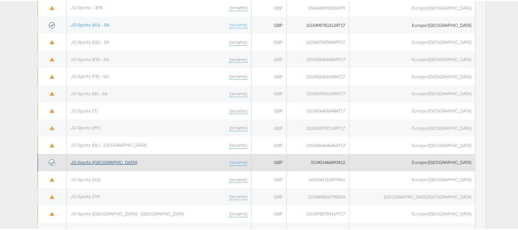
click at [100, 161] on link "JD Sports ([GEOGRAPHIC_DATA])" at bounding box center [104, 161] width 67 height 6
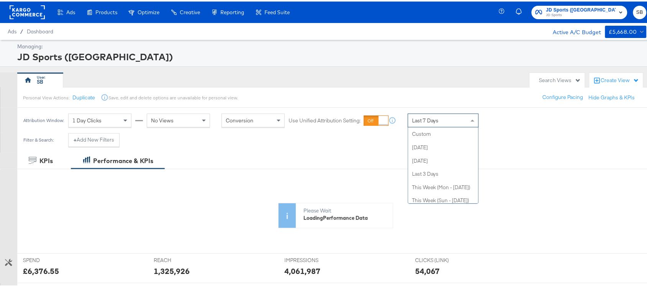
click at [426, 118] on span "Last 7 Days" at bounding box center [425, 118] width 27 height 7
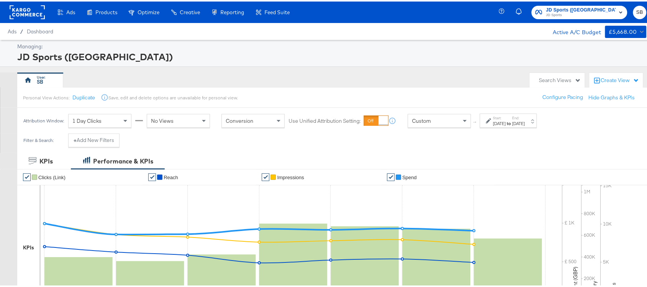
click at [504, 124] on div "[DATE]" at bounding box center [499, 122] width 13 height 6
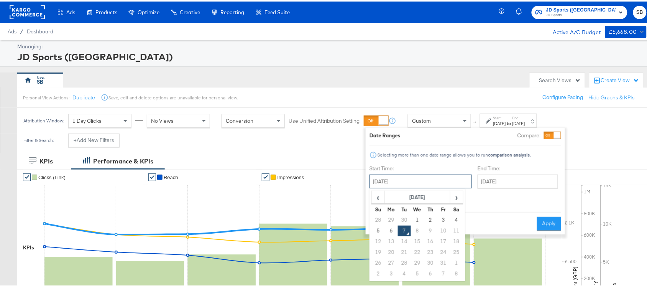
click at [414, 185] on input "[DATE]" at bounding box center [420, 180] width 102 height 14
click at [383, 200] on span "‹" at bounding box center [378, 195] width 12 height 11
click at [396, 198] on th "[DATE]" at bounding box center [418, 195] width 66 height 13
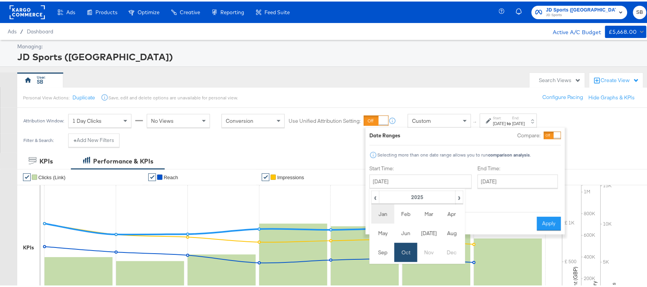
click at [386, 217] on td "Jan" at bounding box center [382, 212] width 23 height 19
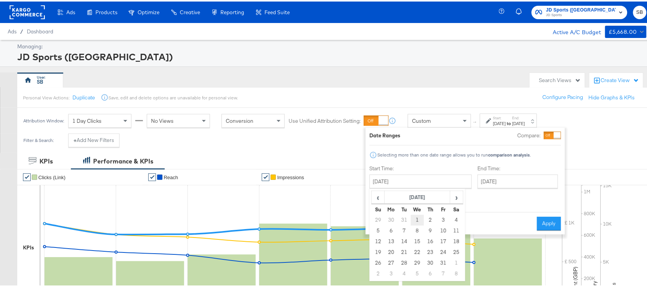
click at [417, 217] on td "1" at bounding box center [417, 218] width 13 height 11
type input "[DATE]"
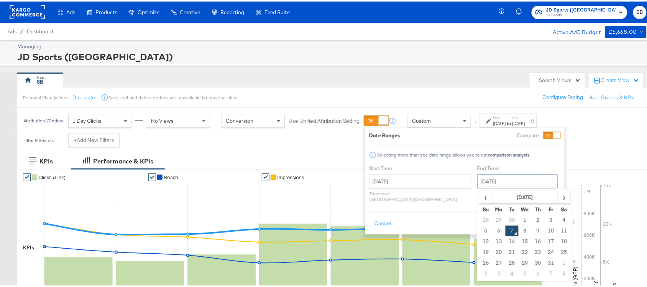
click at [477, 182] on input "[DATE]" at bounding box center [517, 180] width 80 height 14
drag, startPoint x: 479, startPoint y: 191, endPoint x: 489, endPoint y: 216, distance: 26.6
click at [489, 216] on table "‹ [DATE] › Su Mo Tu We Th Fr Sa 28 29 30 1 2 3 4 5 6 7 8 9 10 11 12 13 14 15 16…" at bounding box center [525, 233] width 92 height 89
click at [506, 216] on td "30" at bounding box center [512, 218] width 13 height 11
type input "[DATE]"
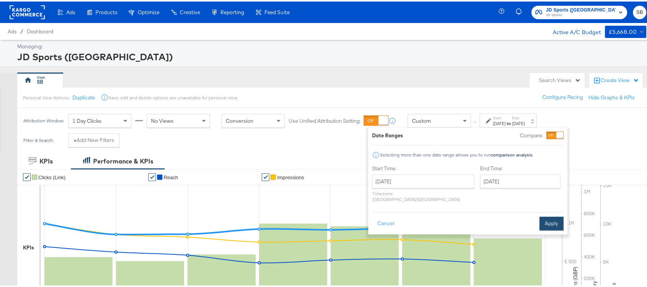
click at [523, 218] on button "Apply" at bounding box center [552, 222] width 24 height 14
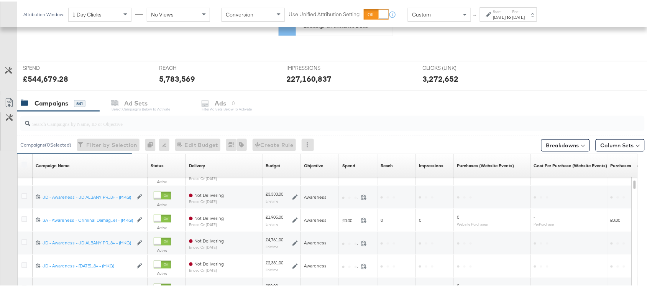
scroll to position [322, 0]
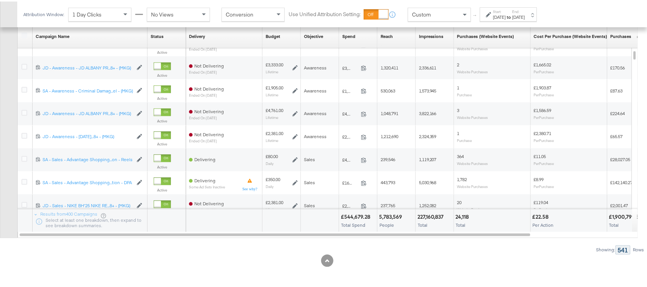
click at [351, 215] on div "£544,679.28" at bounding box center [357, 215] width 32 height 7
copy div "£544,679.28"
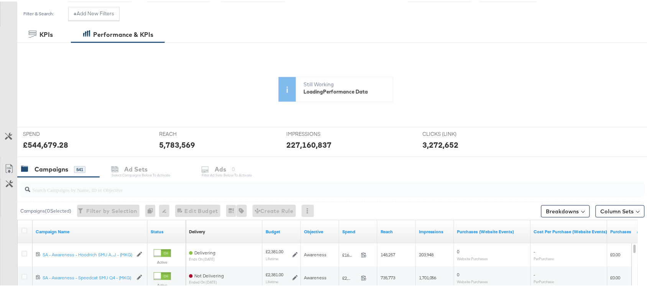
scroll to position [0, 0]
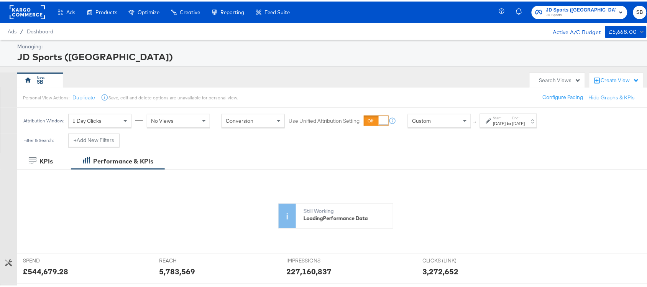
click at [479, 54] on div "JD Sports ([GEOGRAPHIC_DATA])" at bounding box center [330, 55] width 627 height 13
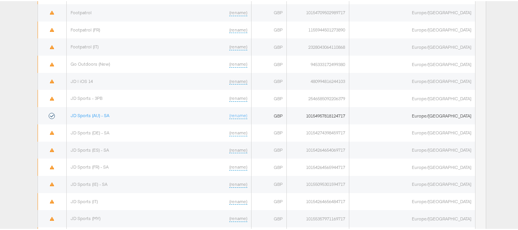
scroll to position [138, 0]
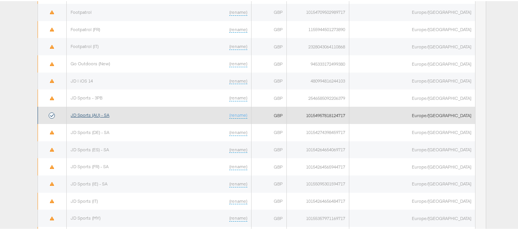
click at [85, 113] on link "JD Sports (AU) - SA" at bounding box center [90, 114] width 39 height 6
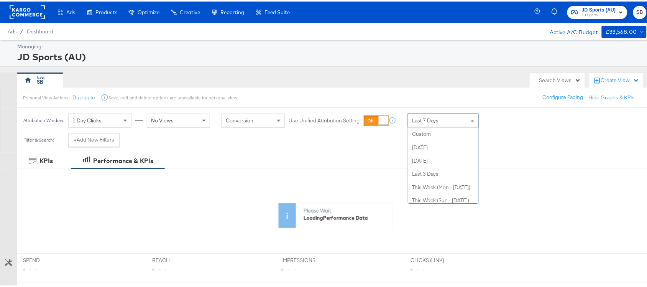
click at [427, 121] on span "Last 7 Days" at bounding box center [425, 118] width 27 height 7
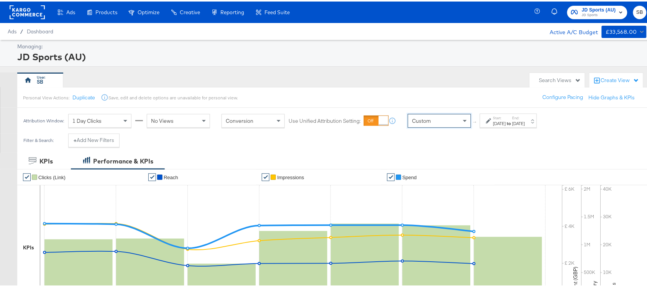
click at [519, 117] on div "Start: Oct 7th 2025 to End: Oct 7th 2025" at bounding box center [509, 119] width 32 height 11
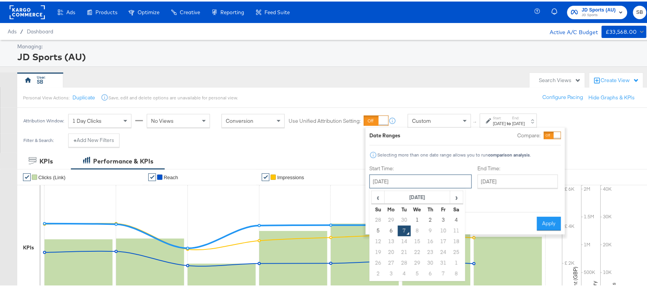
click at [409, 175] on input "October 7th 2025" at bounding box center [420, 180] width 102 height 14
click at [396, 192] on th "October 2025" at bounding box center [418, 195] width 66 height 13
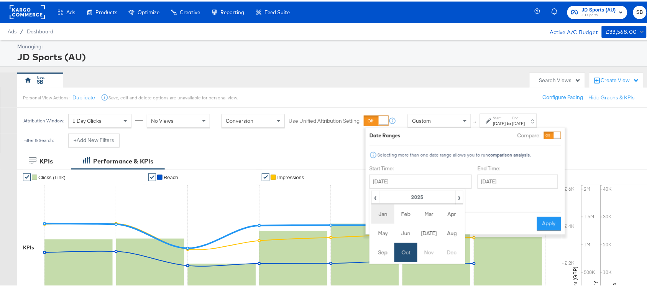
click at [382, 210] on td "Jan" at bounding box center [382, 212] width 23 height 19
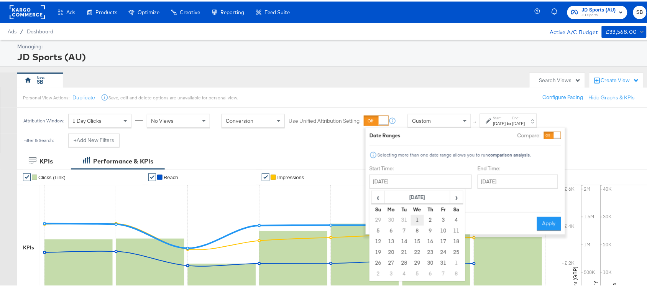
click at [413, 221] on td "1" at bounding box center [417, 218] width 13 height 11
type input "[DATE]"
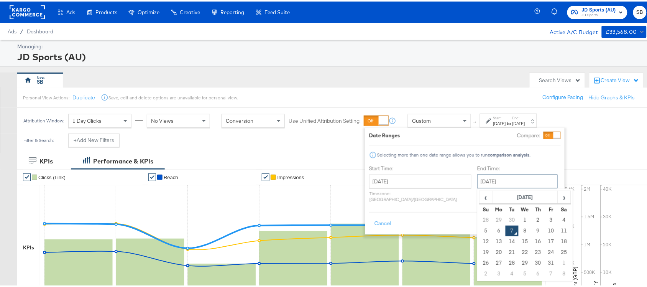
click at [477, 181] on input "October 7th 2025" at bounding box center [517, 180] width 80 height 14
click at [506, 216] on td "30" at bounding box center [512, 218] width 13 height 11
type input "September 30th 2025"
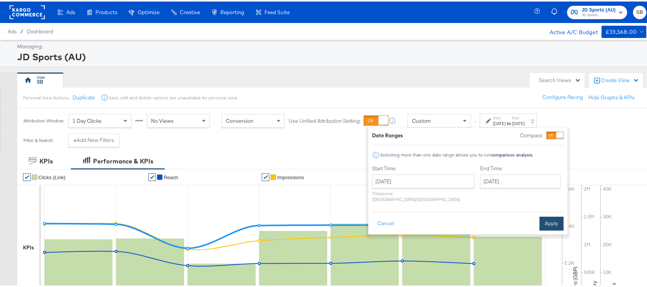
click at [547, 217] on button "Apply" at bounding box center [552, 222] width 24 height 14
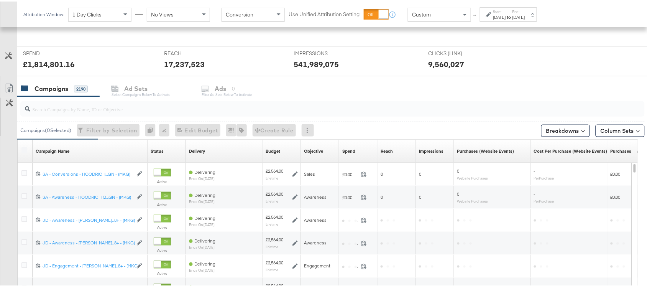
scroll to position [322, 0]
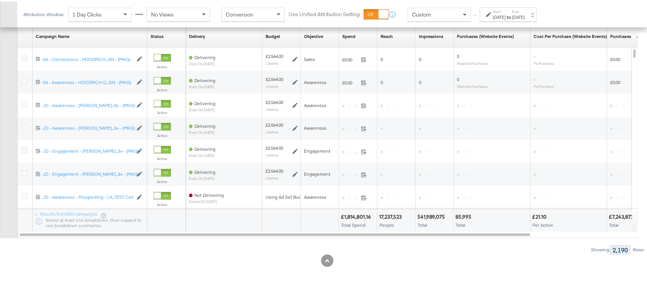
click at [358, 215] on div "£1,814,801.16" at bounding box center [357, 215] width 33 height 7
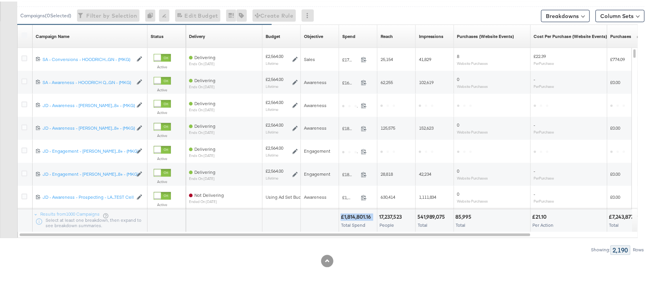
scroll to position [0, 0]
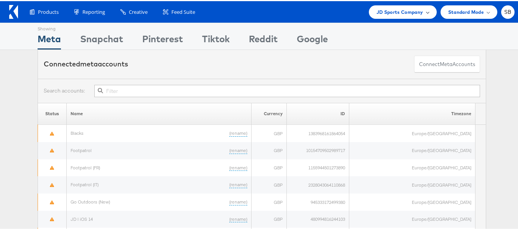
click at [404, 5] on div "JD Sports Company" at bounding box center [403, 10] width 68 height 13
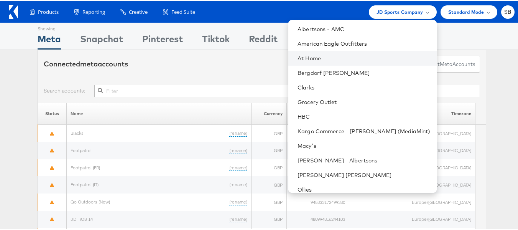
scroll to position [30, 0]
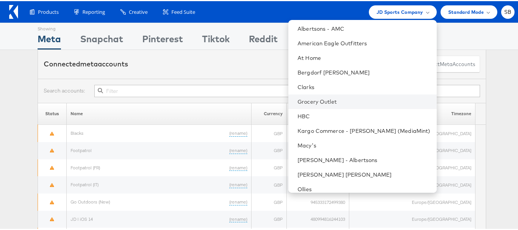
click at [330, 95] on li "Grocery Outlet" at bounding box center [362, 100] width 148 height 15
click at [329, 101] on link "Grocery Outlet" at bounding box center [363, 101] width 133 height 8
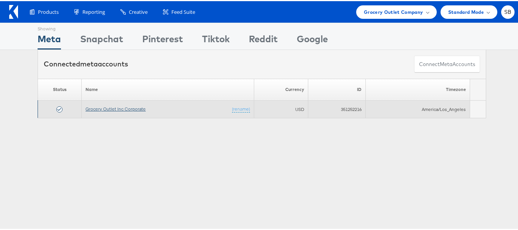
click at [121, 108] on link "Grocery Outlet Inc Corporate" at bounding box center [115, 108] width 60 height 6
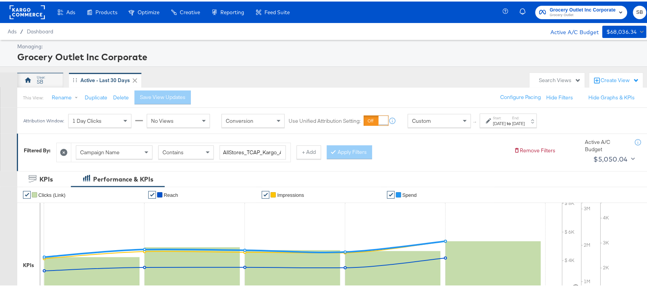
click at [48, 73] on div "SB" at bounding box center [40, 78] width 46 height 15
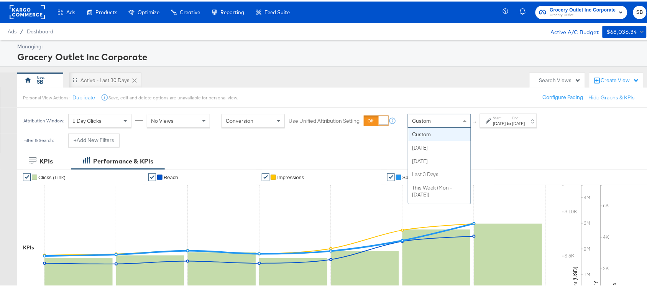
click at [462, 121] on span at bounding box center [466, 119] width 10 height 13
click at [512, 121] on strong "to" at bounding box center [509, 122] width 7 height 6
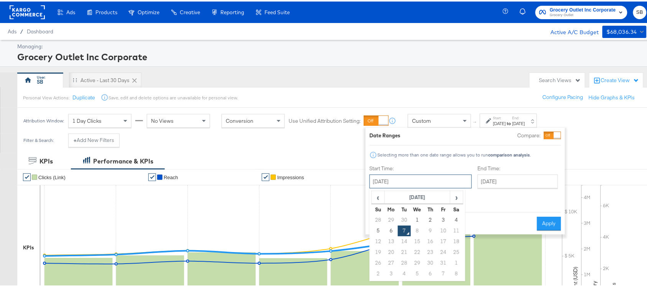
click at [422, 174] on input "October 7th 2025" at bounding box center [420, 180] width 102 height 14
click at [388, 197] on th "[DATE]" at bounding box center [418, 195] width 66 height 13
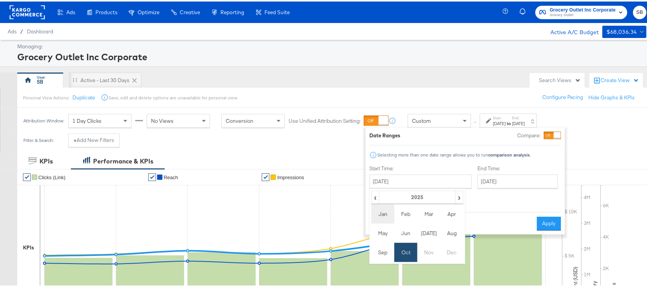
click at [386, 209] on td "Jan" at bounding box center [382, 212] width 23 height 19
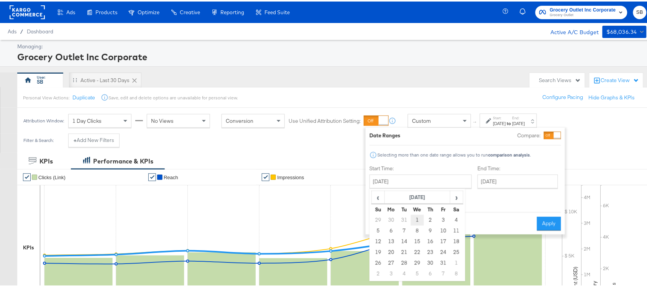
click at [414, 217] on td "1" at bounding box center [417, 218] width 13 height 11
type input "[DATE]"
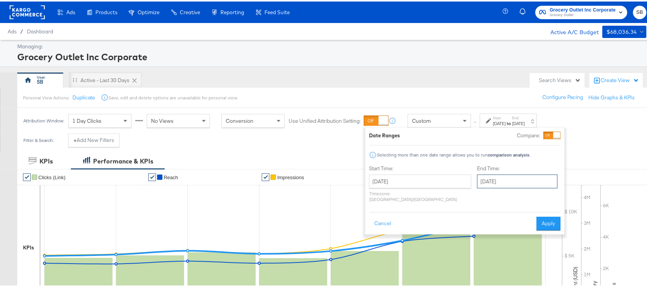
click at [487, 177] on input "October 7th 2025" at bounding box center [517, 180] width 80 height 14
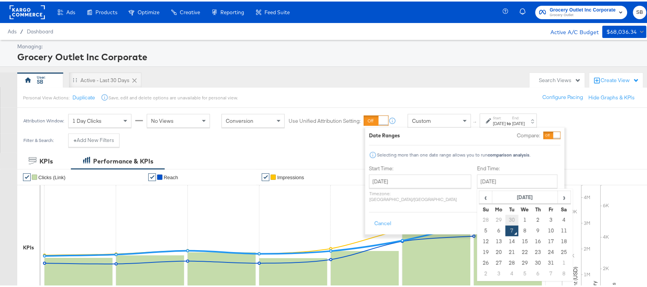
click at [506, 213] on td "30" at bounding box center [512, 218] width 13 height 11
type input "[DATE]"
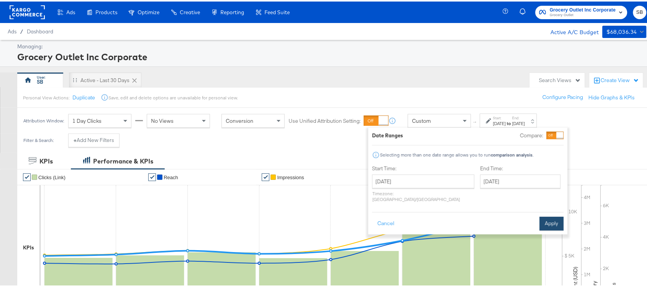
click at [551, 217] on button "Apply" at bounding box center [552, 222] width 24 height 14
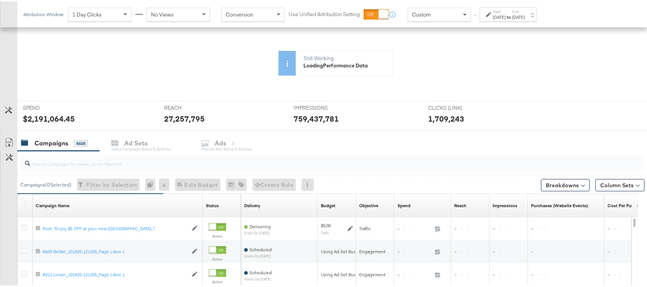
scroll to position [322, 0]
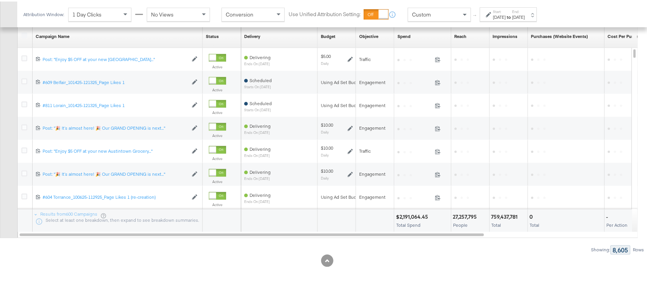
click at [401, 213] on div "$2,191,064.45" at bounding box center [413, 215] width 34 height 7
copy div "$2,191,064.45"
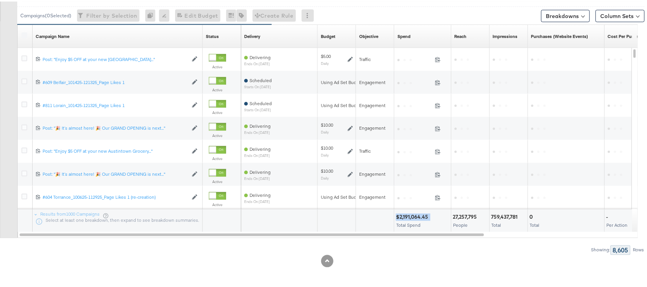
scroll to position [0, 0]
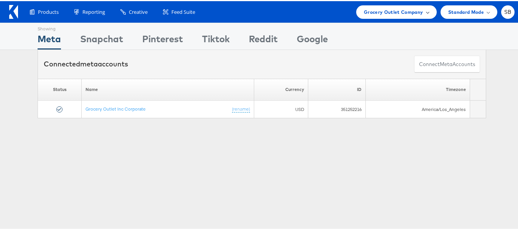
click at [389, 9] on span "Grocery Outlet Company" at bounding box center [393, 11] width 59 height 8
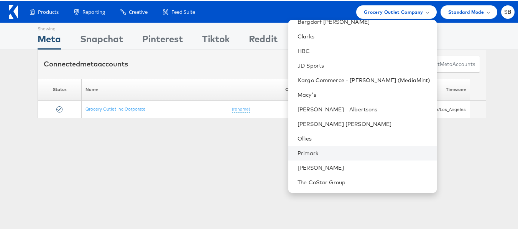
scroll to position [80, 0]
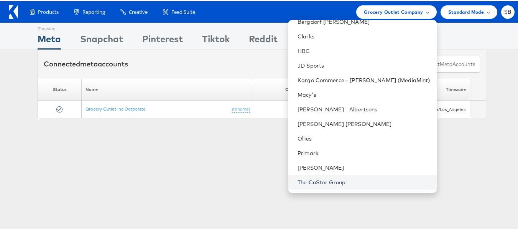
click at [334, 182] on link "The CoStar Group" at bounding box center [363, 181] width 133 height 8
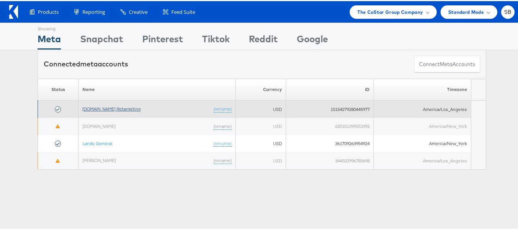
click at [124, 107] on link "[DOMAIN_NAME] Retargeting" at bounding box center [111, 108] width 58 height 6
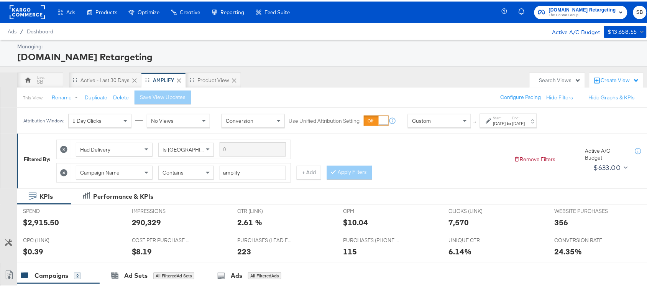
click at [485, 119] on div "Start: [DATE] to End: [DATE]" at bounding box center [508, 119] width 57 height 14
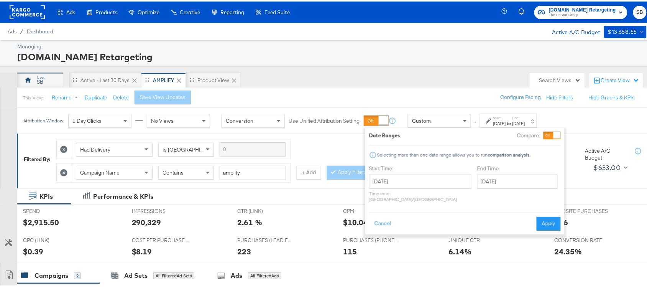
click at [59, 76] on div "SB" at bounding box center [40, 78] width 46 height 15
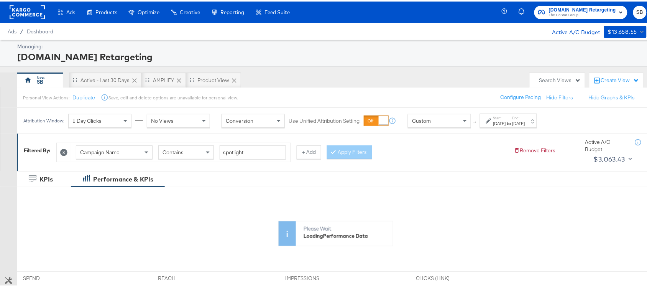
click at [494, 123] on div "[DATE]" at bounding box center [499, 122] width 13 height 6
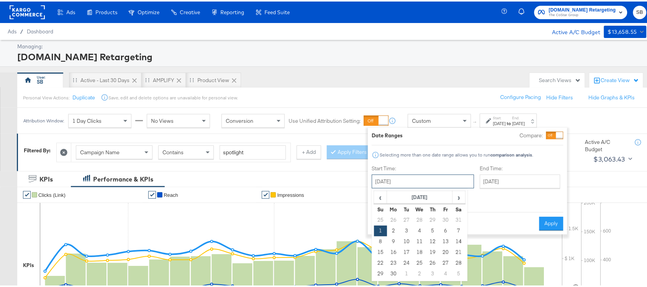
click at [418, 182] on input "[DATE]" at bounding box center [423, 180] width 102 height 14
click at [409, 197] on th "June 2025" at bounding box center [420, 195] width 66 height 13
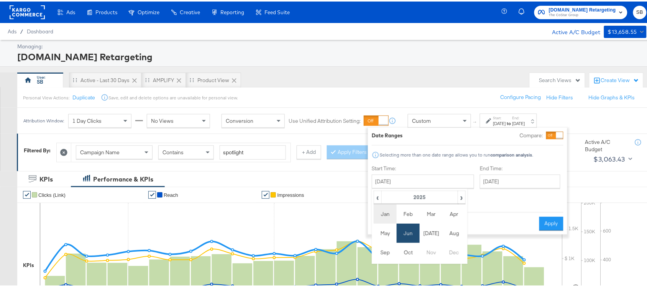
click at [379, 213] on td "Jan" at bounding box center [385, 212] width 23 height 19
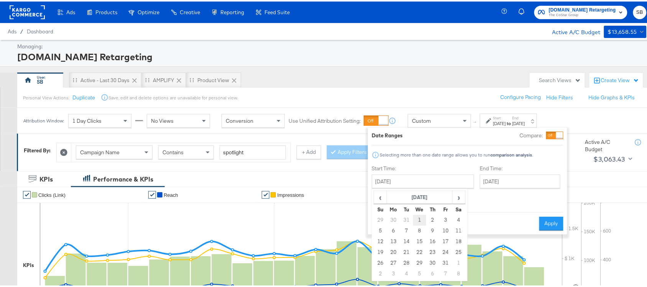
click at [416, 219] on td "1" at bounding box center [419, 218] width 13 height 11
type input "January 1st 2025"
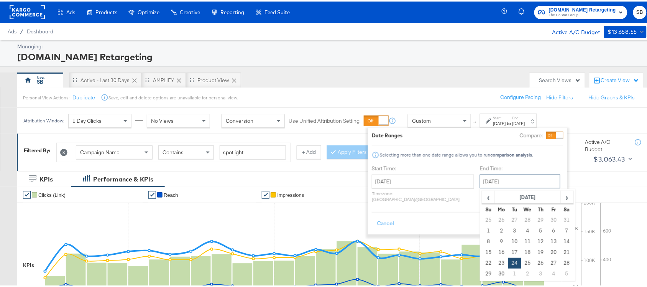
click at [481, 182] on input "June 24th 2025" at bounding box center [520, 180] width 80 height 14
click at [519, 198] on th "June 2025" at bounding box center [528, 195] width 66 height 13
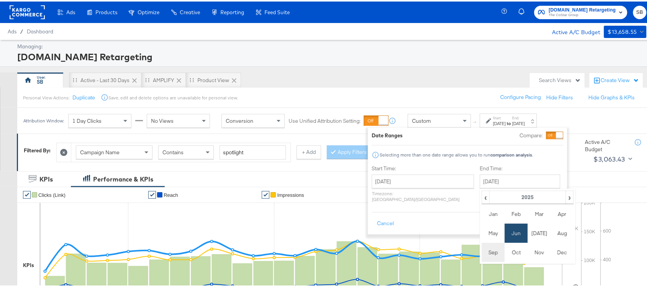
click at [482, 229] on td "Sep" at bounding box center [493, 250] width 23 height 19
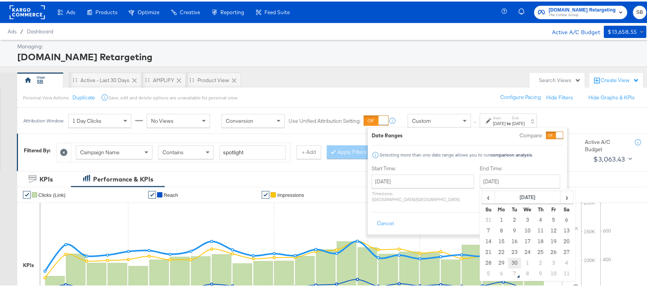
click at [508, 229] on td "30" at bounding box center [514, 261] width 13 height 11
type input "[DATE]"
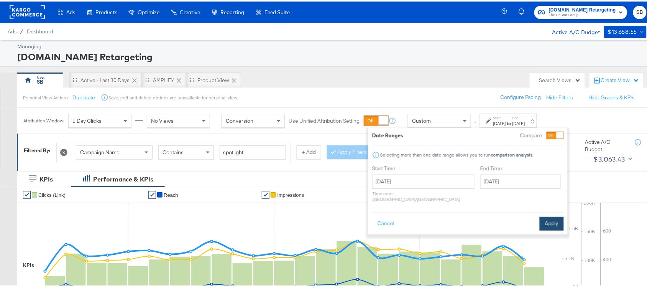
click at [523, 215] on button "Apply" at bounding box center [552, 222] width 24 height 14
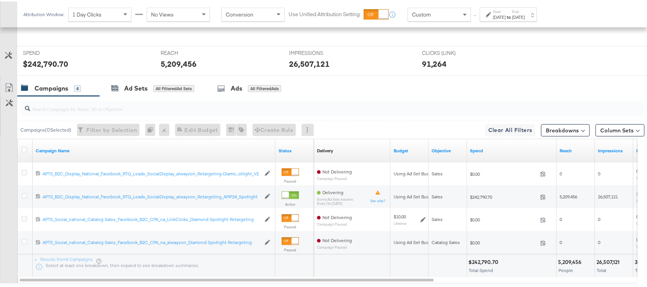
scroll to position [271, 0]
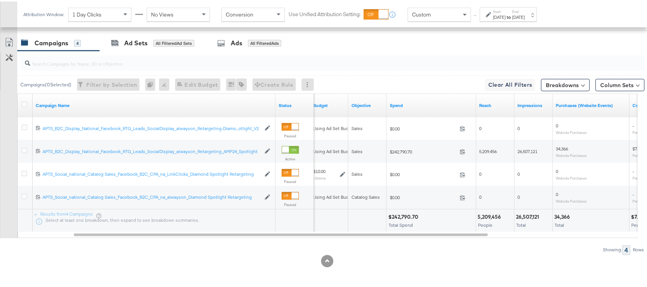
click at [399, 216] on div "$242,790.70" at bounding box center [404, 215] width 32 height 7
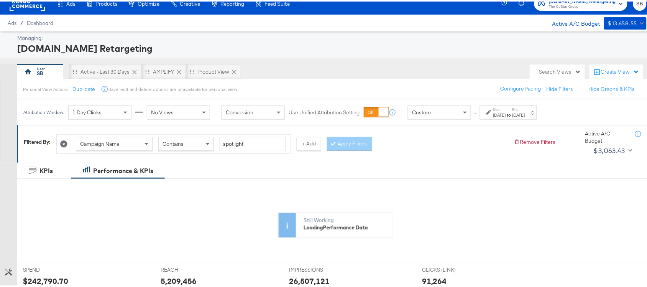
scroll to position [0, 0]
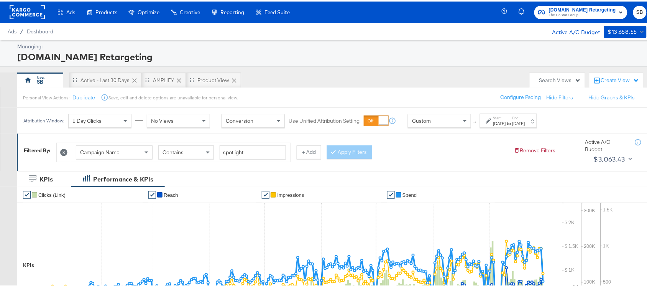
click at [499, 116] on label "Start:" at bounding box center [499, 116] width 13 height 5
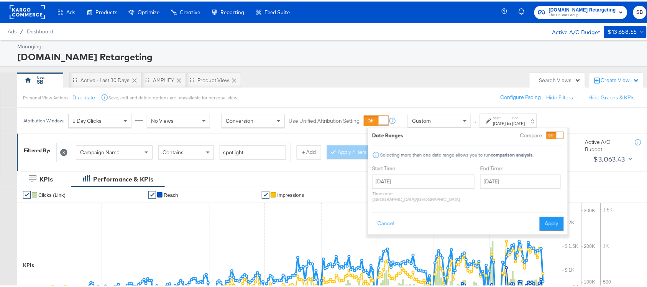
click at [387, 59] on div "Apartments.com Retargeting" at bounding box center [330, 55] width 627 height 13
click at [431, 99] on div "Personal View Actions: Duplicate Save, edit and delete options are unavailable …" at bounding box center [335, 95] width 637 height 21
click at [384, 215] on button "Cancel" at bounding box center [386, 222] width 28 height 14
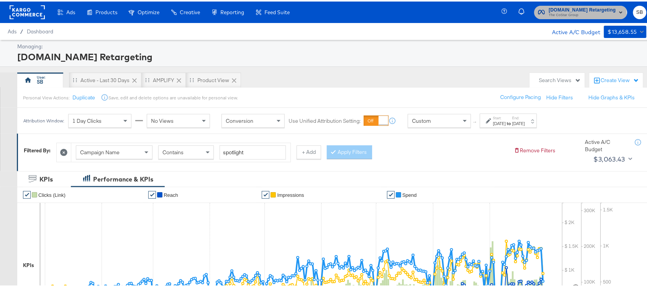
click at [523, 15] on span "Apartments.com Retargeting The CoStar Group" at bounding box center [580, 11] width 85 height 12
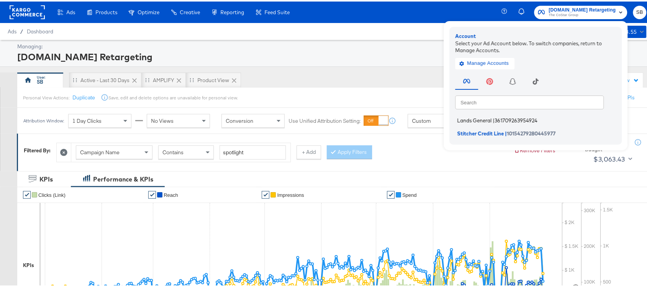
click at [467, 114] on li "Lands General | 361709263954924" at bounding box center [537, 118] width 165 height 11
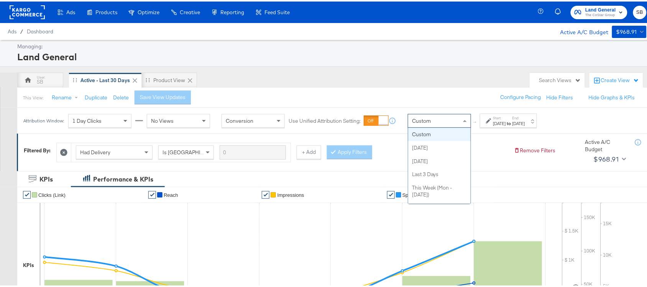
click at [437, 120] on div "Custom" at bounding box center [439, 119] width 62 height 13
click at [506, 118] on label "Start:" at bounding box center [499, 116] width 13 height 5
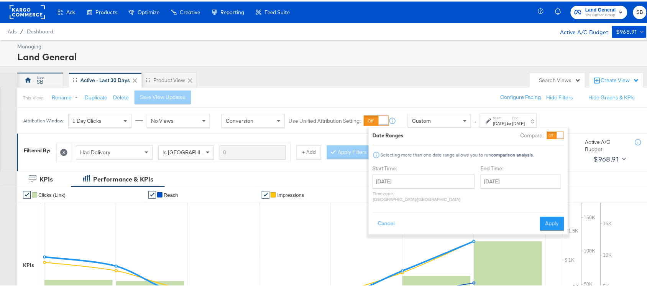
click at [57, 78] on div "SB" at bounding box center [40, 78] width 46 height 15
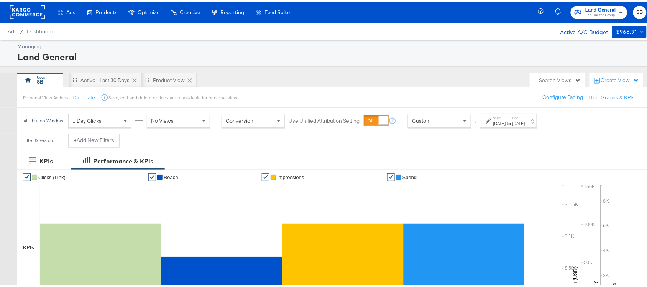
click at [506, 120] on div "Oct 2nd 2024" at bounding box center [499, 122] width 13 height 6
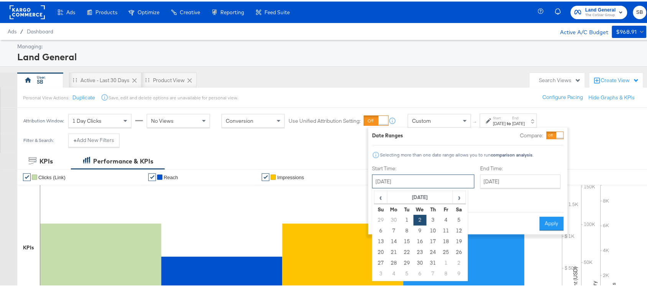
click at [404, 176] on input "October 2nd 2024" at bounding box center [423, 180] width 102 height 14
click at [410, 197] on th "October 2024" at bounding box center [420, 195] width 66 height 13
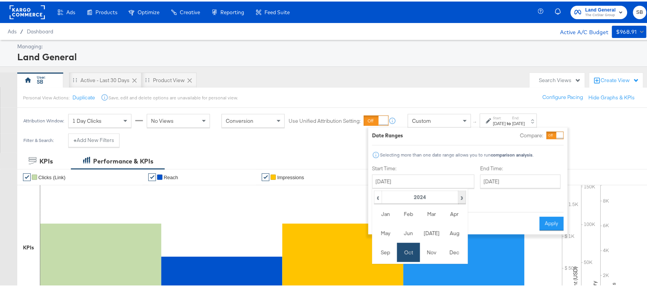
click at [461, 196] on span "›" at bounding box center [462, 195] width 7 height 11
click at [386, 213] on td "Jan" at bounding box center [385, 212] width 23 height 19
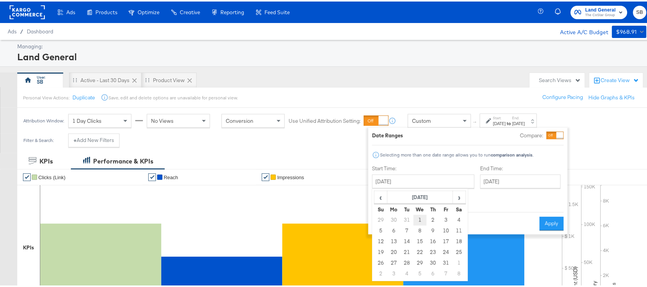
click at [420, 218] on td "1" at bounding box center [420, 218] width 13 height 11
type input "January 1st 2025"
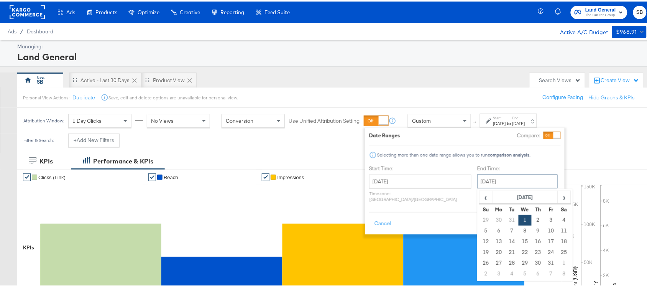
click at [477, 185] on input "[DATE]" at bounding box center [517, 180] width 80 height 14
click at [525, 196] on th "[DATE]" at bounding box center [526, 195] width 66 height 13
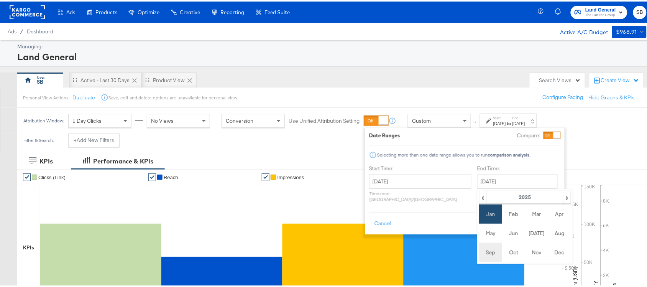
click at [479, 250] on td "Sep" at bounding box center [490, 250] width 23 height 19
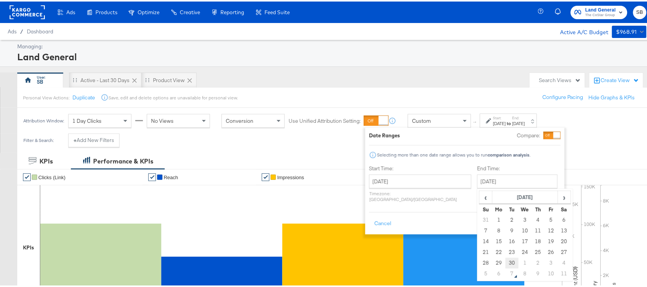
click at [506, 259] on td "30" at bounding box center [512, 261] width 13 height 11
type input "[DATE]"
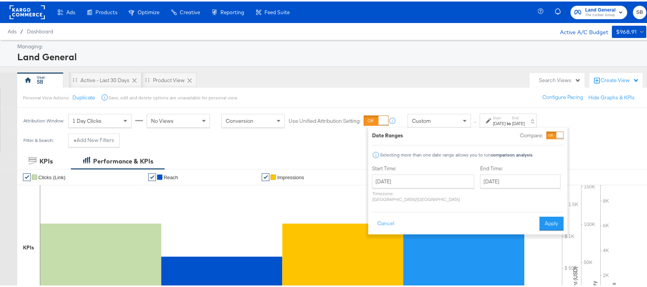
click at [547, 210] on div "Cancel Apply" at bounding box center [468, 219] width 192 height 19
click at [547, 215] on button "Apply" at bounding box center [552, 222] width 24 height 14
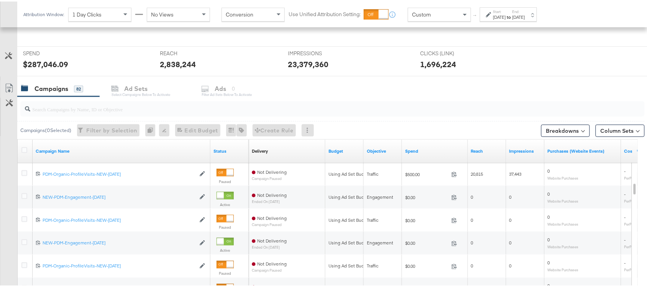
scroll to position [322, 0]
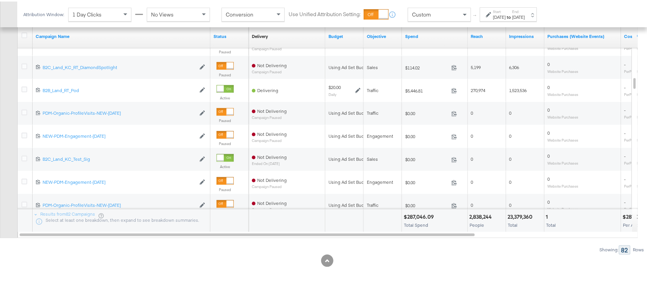
click at [415, 218] on div "$287,046.09" at bounding box center [420, 215] width 33 height 7
copy div "$287,046.09"
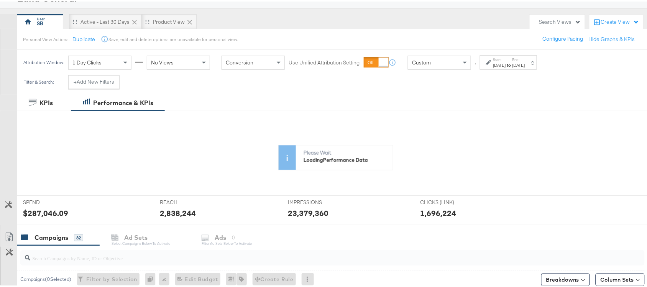
scroll to position [0, 0]
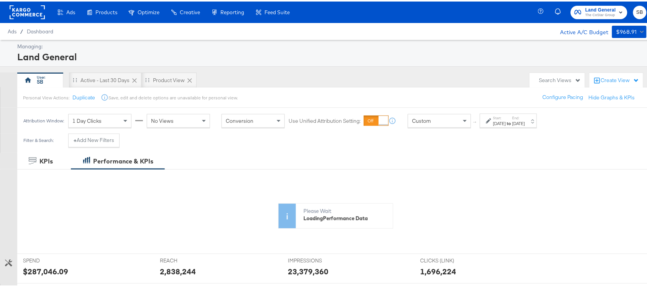
click at [39, 11] on rect at bounding box center [27, 11] width 35 height 14
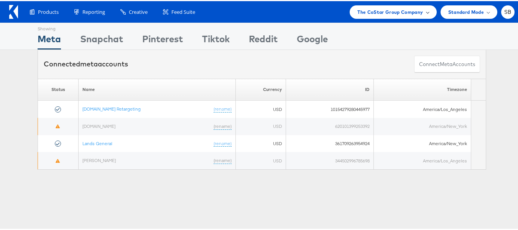
click at [388, 11] on span "The CoStar Group Company" at bounding box center [390, 11] width 66 height 8
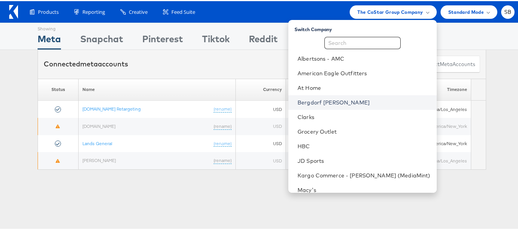
scroll to position [80, 0]
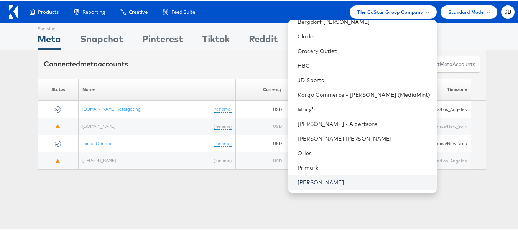
click at [330, 179] on link "[PERSON_NAME]" at bounding box center [363, 181] width 133 height 8
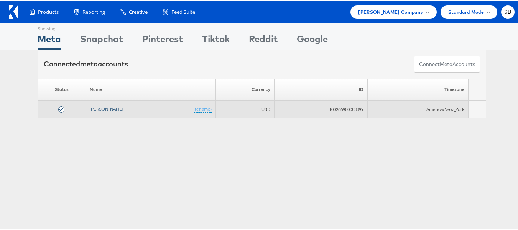
click at [113, 108] on link "[PERSON_NAME]" at bounding box center [106, 108] width 33 height 6
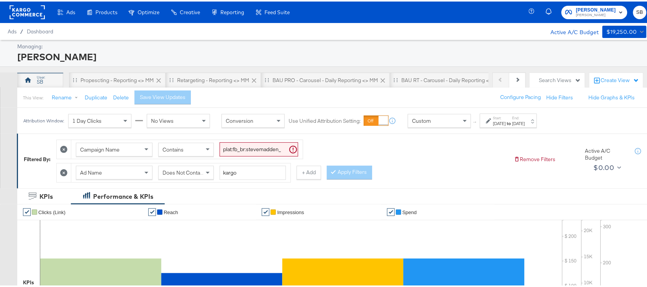
click at [52, 81] on div "SB" at bounding box center [40, 78] width 46 height 15
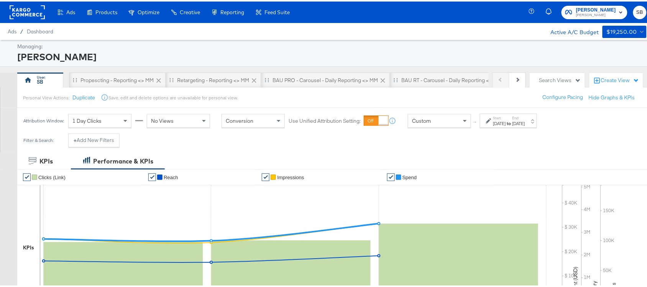
drag, startPoint x: 511, startPoint y: 128, endPoint x: 505, endPoint y: 120, distance: 10.5
click at [505, 120] on div "Attribution Window: 1 Day Clicks No Views Conversion Use Unified Attribution Se…" at bounding box center [281, 119] width 529 height 26
click at [505, 120] on div "[DATE]" at bounding box center [499, 122] width 13 height 6
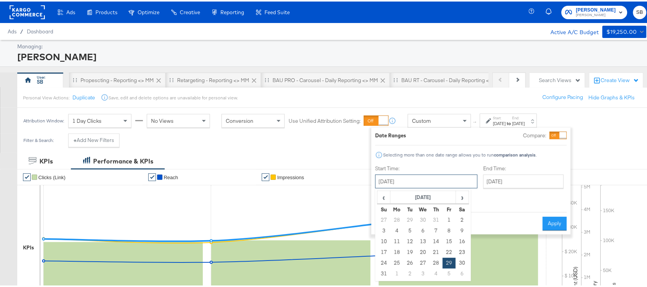
click at [409, 184] on input "[DATE]" at bounding box center [426, 180] width 102 height 14
click at [405, 198] on th "[DATE]" at bounding box center [424, 195] width 66 height 13
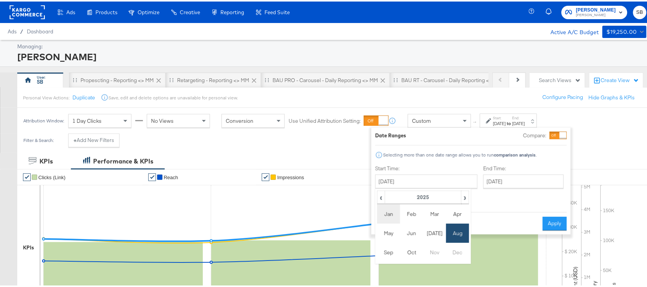
click at [380, 220] on td "Jan" at bounding box center [388, 212] width 23 height 19
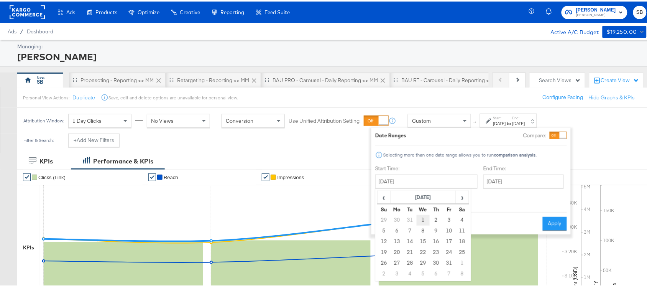
click at [420, 220] on td "1" at bounding box center [423, 218] width 13 height 11
type input "[DATE]"
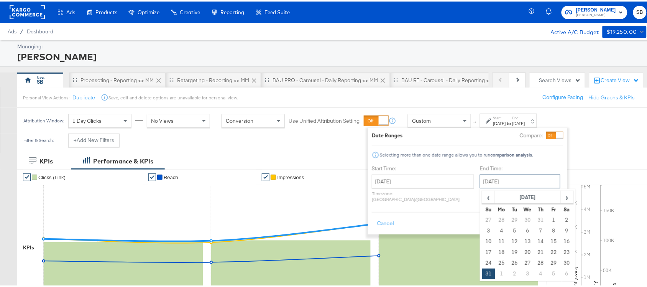
click at [487, 179] on input "[DATE]" at bounding box center [520, 180] width 80 height 14
click at [499, 191] on th "August 2025" at bounding box center [528, 195] width 66 height 13
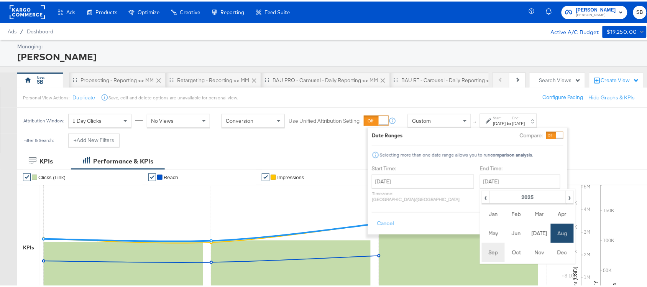
click at [482, 248] on td "Sep" at bounding box center [493, 250] width 23 height 19
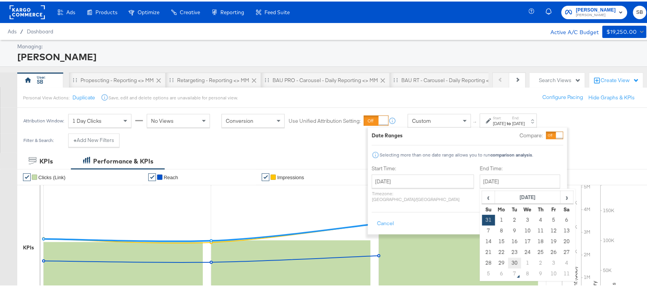
click at [508, 260] on td "30" at bounding box center [514, 261] width 13 height 11
type input "September 30th 2025"
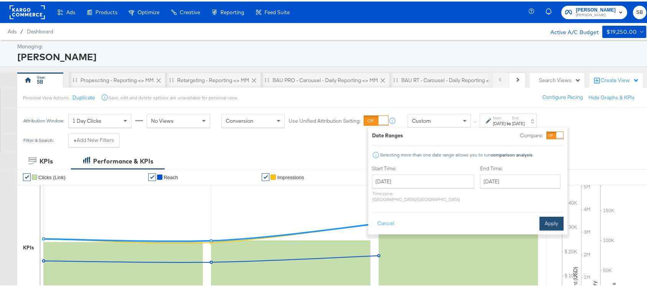
click at [550, 217] on button "Apply" at bounding box center [552, 222] width 24 height 14
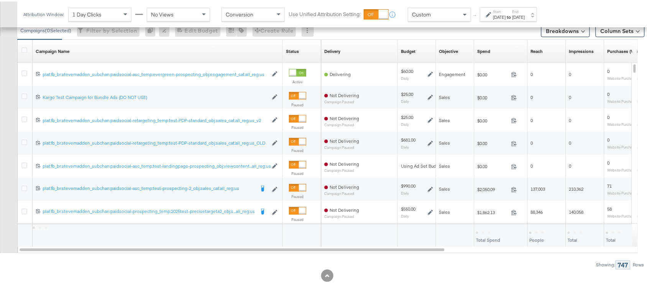
scroll to position [322, 0]
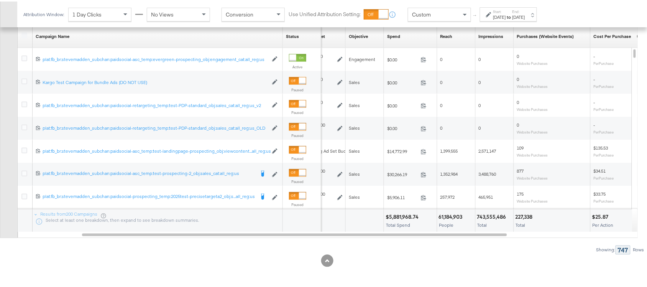
click at [414, 215] on div "$5,881,968.74" at bounding box center [403, 215] width 35 height 7
copy div "$5,881,968.74"
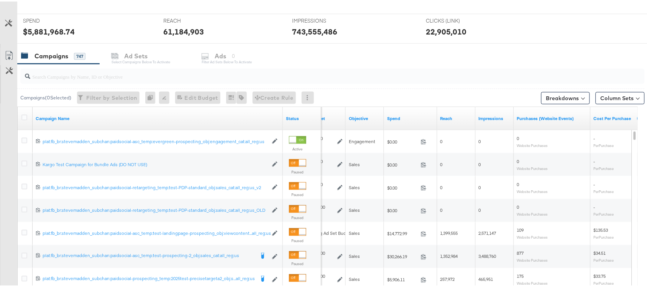
scroll to position [0, 0]
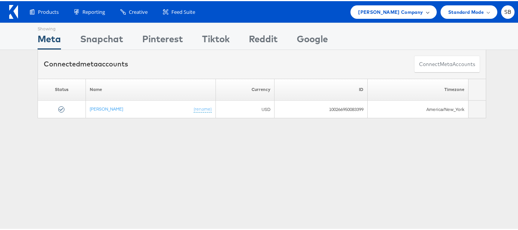
click at [384, 10] on span "[PERSON_NAME] Company" at bounding box center [390, 11] width 65 height 8
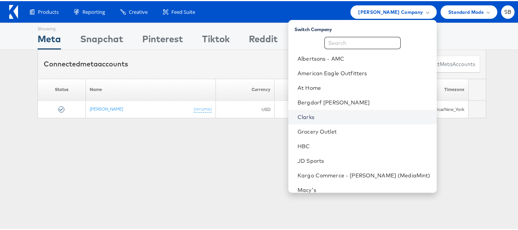
click at [330, 112] on link "Clarks" at bounding box center [363, 116] width 133 height 8
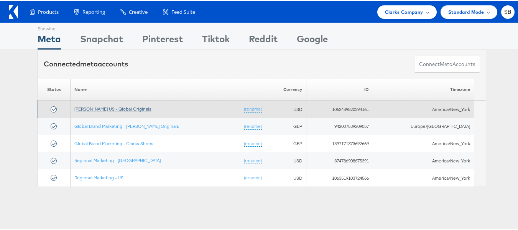
click at [117, 108] on link "[PERSON_NAME] US - Global Originals" at bounding box center [112, 108] width 77 height 6
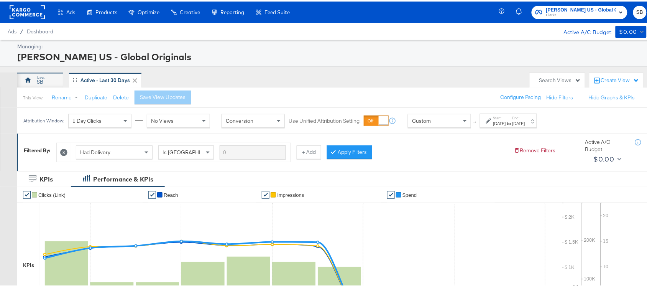
click at [50, 77] on div "SB" at bounding box center [40, 78] width 46 height 15
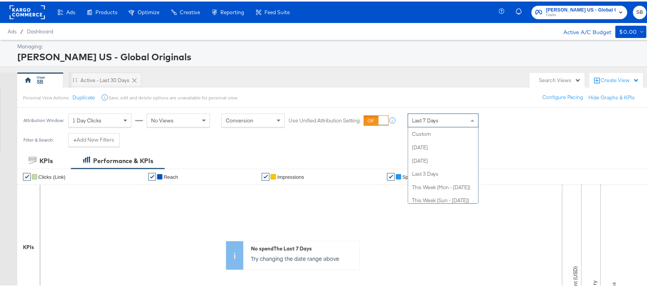
click at [442, 126] on div "Last 7 Days Custom Today Yesterday Last 3 Days This Week (Mon - Today) This Wee…" at bounding box center [443, 119] width 71 height 14
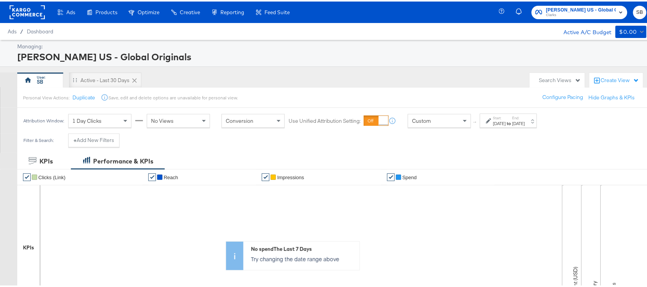
click at [506, 120] on div "[DATE]" at bounding box center [499, 122] width 13 height 6
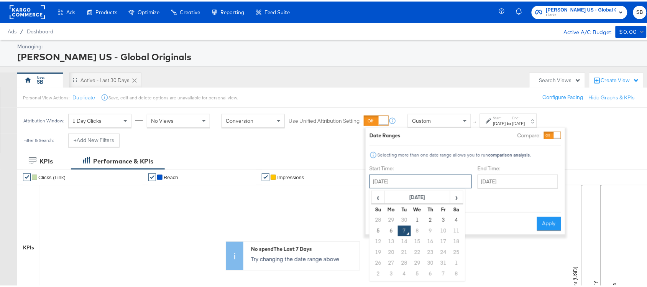
click at [407, 178] on input "[DATE]" at bounding box center [420, 180] width 102 height 14
click at [405, 194] on th "[DATE]" at bounding box center [418, 195] width 66 height 13
click at [381, 208] on td "Jan" at bounding box center [382, 212] width 23 height 19
click at [415, 215] on td "1" at bounding box center [417, 218] width 13 height 11
type input "[DATE]"
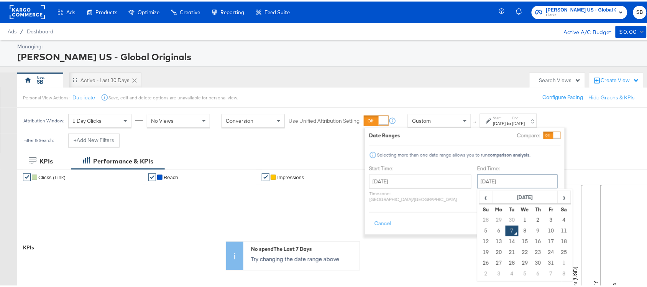
click at [477, 182] on input "[DATE]" at bounding box center [517, 180] width 80 height 14
click at [493, 195] on th "[DATE]" at bounding box center [526, 195] width 66 height 13
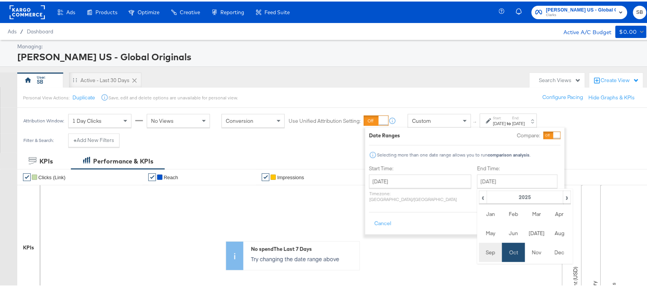
click at [479, 245] on td "Sep" at bounding box center [490, 250] width 23 height 19
click at [506, 257] on td "30" at bounding box center [512, 261] width 13 height 11
type input "[DATE]"
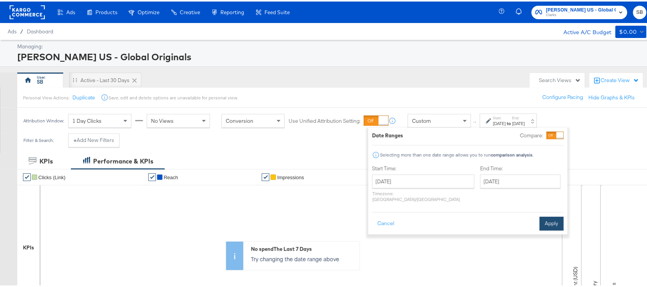
click at [545, 215] on button "Apply" at bounding box center [552, 222] width 24 height 14
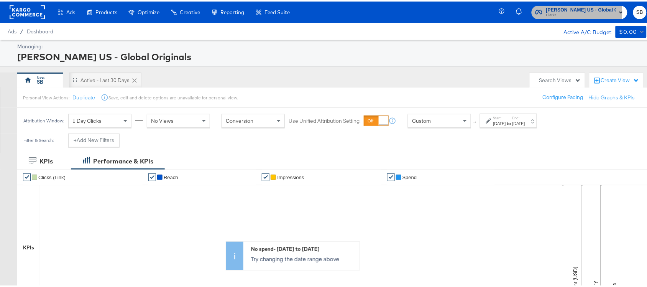
click at [546, 11] on span "Clarks" at bounding box center [581, 14] width 70 height 6
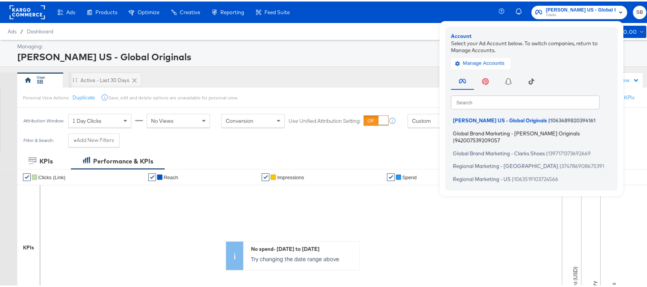
click at [457, 126] on li "Global Brand Marketing - Clarks Originals | 942007539209057" at bounding box center [533, 135] width 165 height 18
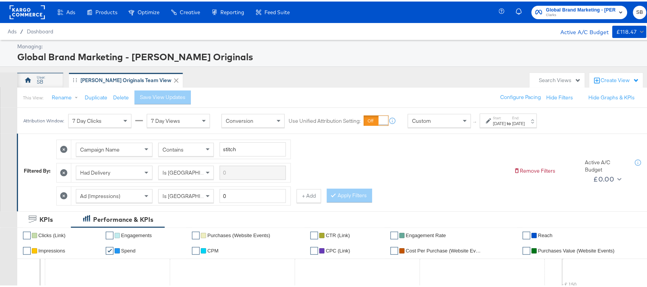
click at [35, 82] on div "SB" at bounding box center [40, 78] width 46 height 15
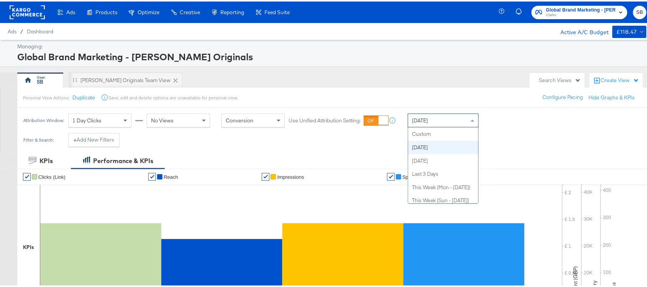
click at [468, 117] on div "[DATE]" at bounding box center [443, 118] width 70 height 13
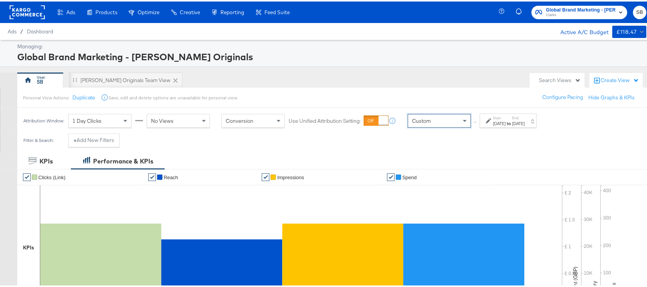
click at [493, 123] on div "Oct 7th 2025" at bounding box center [499, 122] width 13 height 6
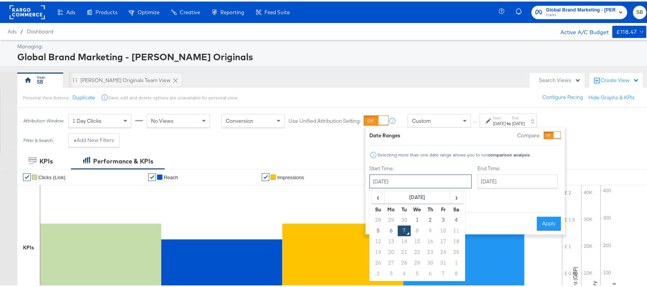
click at [404, 181] on input "October 7th 2025" at bounding box center [420, 180] width 102 height 14
click at [394, 196] on th "[DATE]" at bounding box center [418, 195] width 66 height 13
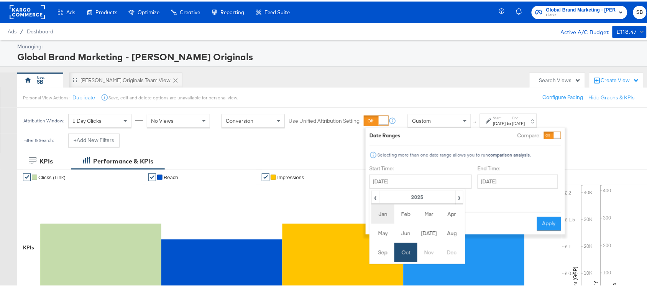
click at [382, 213] on td "Jan" at bounding box center [382, 212] width 23 height 19
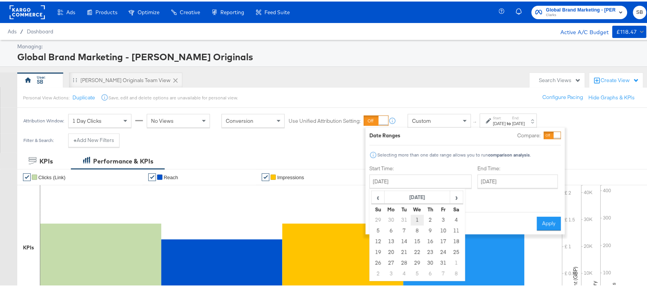
click at [417, 219] on td "1" at bounding box center [417, 218] width 13 height 11
type input "[DATE]"
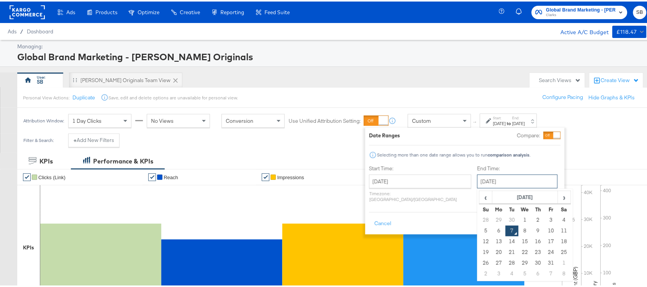
click at [480, 180] on input "[DATE]" at bounding box center [517, 180] width 80 height 14
click at [506, 215] on td "30" at bounding box center [512, 218] width 13 height 11
type input "[DATE]"
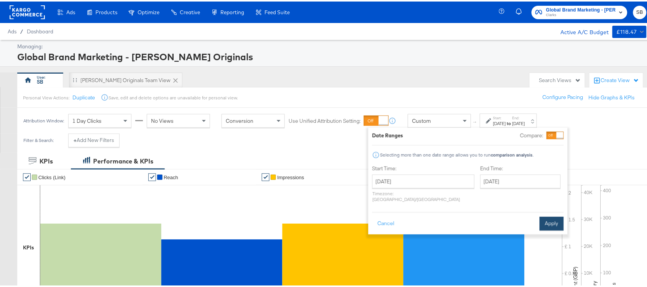
click at [545, 220] on button "Apply" at bounding box center [552, 222] width 24 height 14
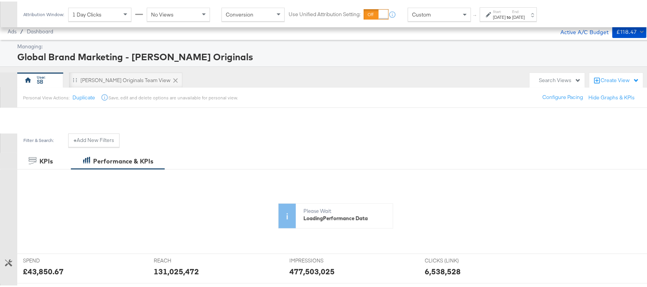
scroll to position [322, 0]
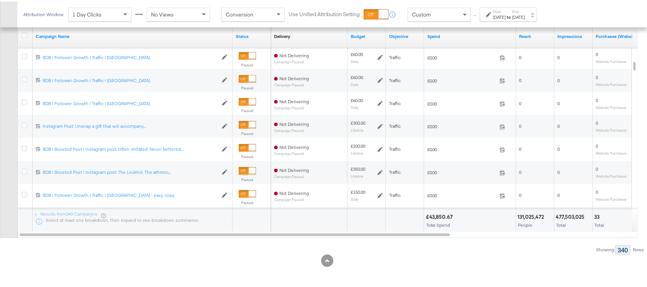
click at [437, 212] on div "£43,850.67" at bounding box center [441, 215] width 30 height 7
copy div "£43,850.67"
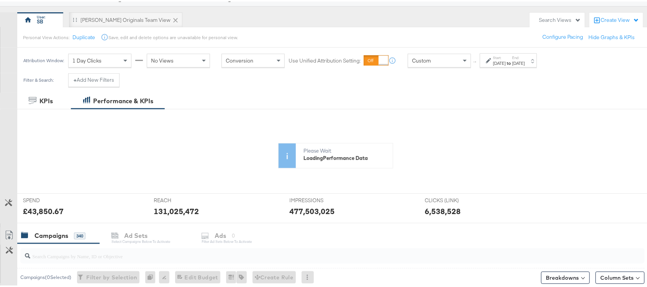
scroll to position [0, 0]
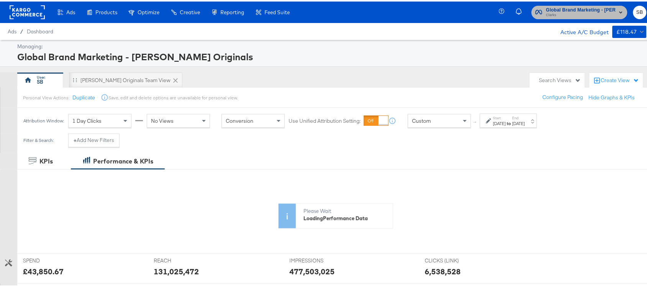
click at [535, 8] on icon "button" at bounding box center [538, 10] width 7 height 7
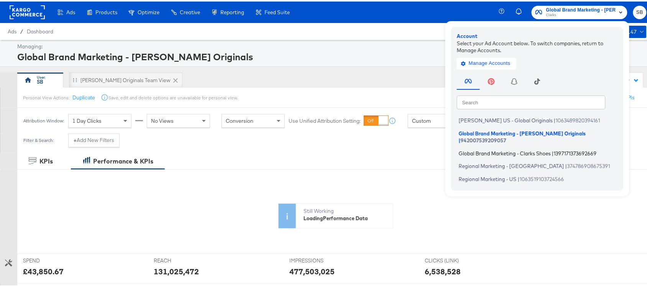
click at [463, 148] on span "Global Brand Marketing - Clarks Shoes" at bounding box center [505, 151] width 92 height 6
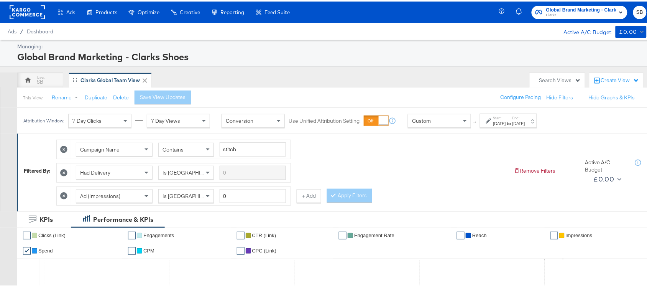
click at [495, 115] on label "Start:" at bounding box center [499, 116] width 13 height 5
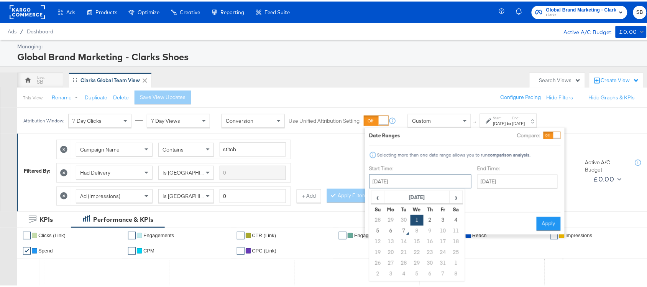
click at [415, 173] on input "[DATE]" at bounding box center [420, 180] width 102 height 14
click at [412, 197] on th "[DATE]" at bounding box center [417, 195] width 66 height 13
click at [388, 212] on td "Jan" at bounding box center [382, 212] width 23 height 19
click at [420, 219] on td "1" at bounding box center [416, 218] width 13 height 11
type input "[DATE]"
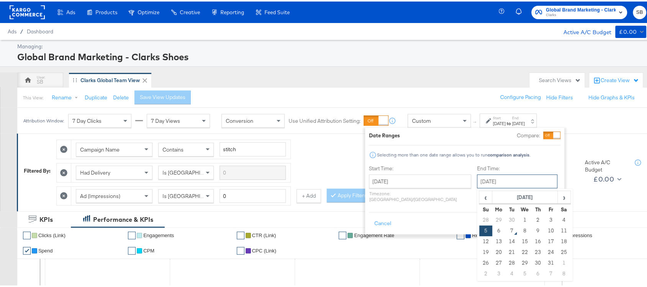
click at [483, 181] on input "[DATE]" at bounding box center [517, 180] width 80 height 14
click at [506, 213] on td "30" at bounding box center [512, 218] width 13 height 11
type input "[DATE]"
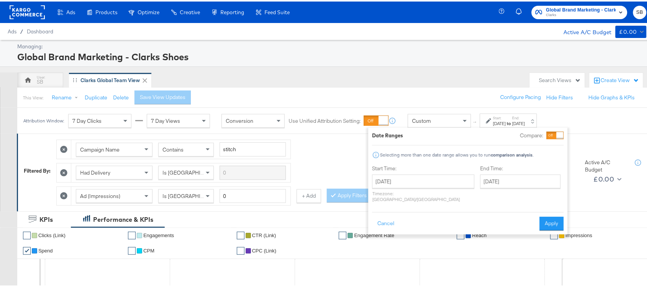
click at [564, 217] on div "Date Ranges Compare: Selecting more than one date range allows you to run compa…" at bounding box center [467, 179] width 199 height 107
click at [559, 217] on button "Apply" at bounding box center [552, 222] width 24 height 14
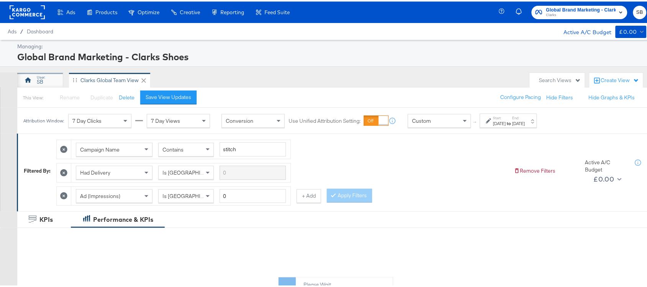
click at [39, 78] on div "SB" at bounding box center [40, 80] width 7 height 7
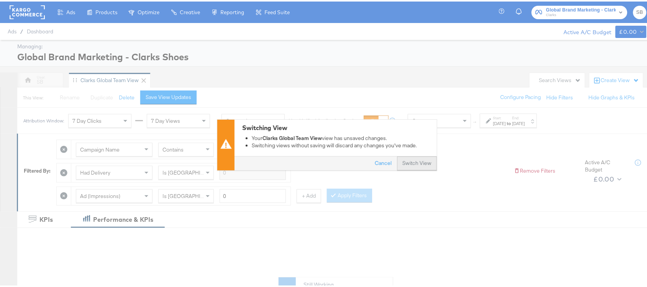
click at [412, 164] on button "Switch View" at bounding box center [417, 162] width 40 height 14
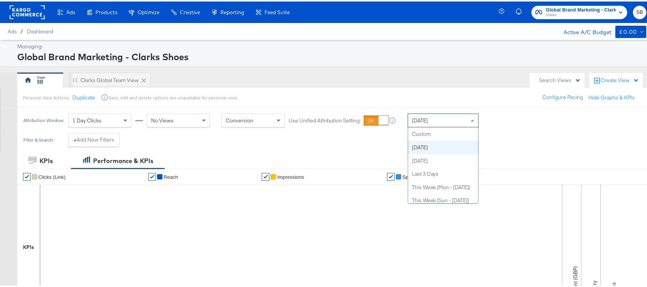
click at [441, 117] on div "[DATE]" at bounding box center [443, 118] width 70 height 13
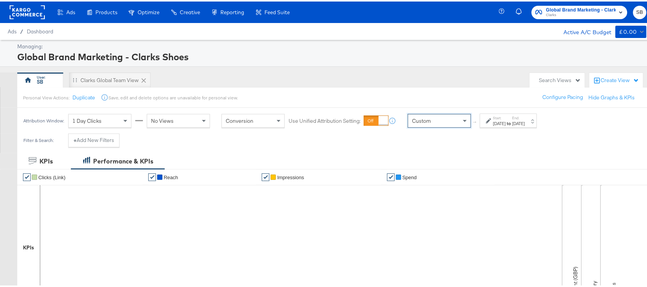
click at [525, 114] on label "End:" at bounding box center [518, 116] width 13 height 5
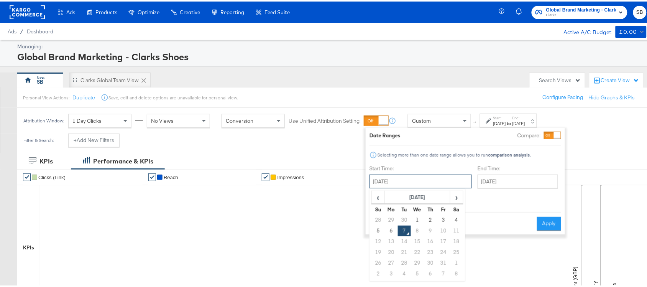
click at [407, 176] on input "[DATE]" at bounding box center [420, 180] width 102 height 14
click at [399, 190] on th "[DATE]" at bounding box center [418, 195] width 66 height 13
click at [380, 215] on td "Jan" at bounding box center [382, 212] width 23 height 19
click at [418, 217] on td "1" at bounding box center [417, 218] width 13 height 11
type input "[DATE]"
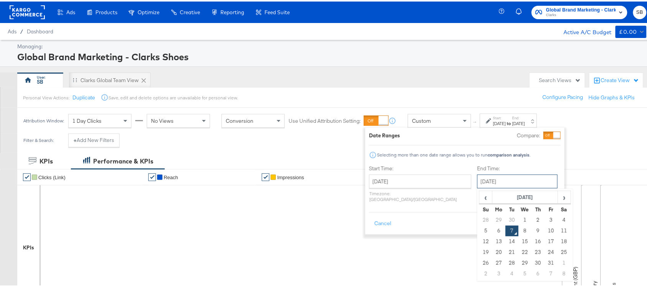
click at [477, 183] on input "[DATE]" at bounding box center [517, 180] width 80 height 14
click at [506, 215] on td "30" at bounding box center [512, 218] width 13 height 11
type input "[DATE]"
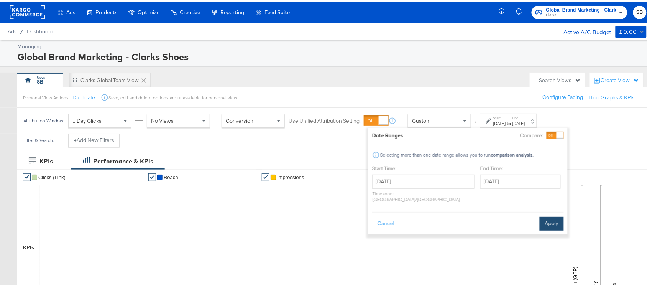
click at [547, 215] on button "Apply" at bounding box center [552, 222] width 24 height 14
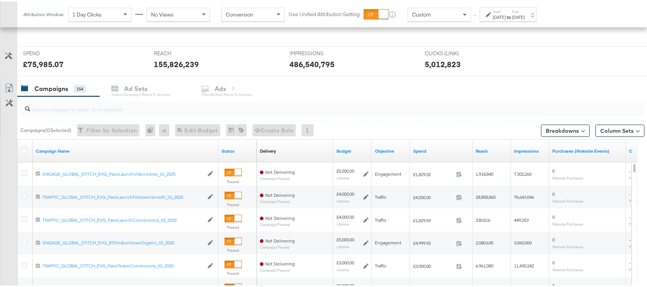
scroll to position [322, 0]
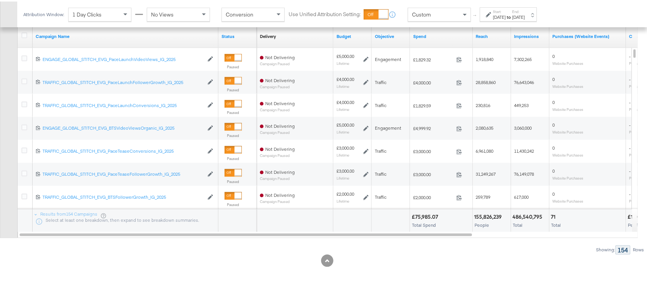
click at [422, 215] on div "£75,985.07" at bounding box center [426, 215] width 29 height 7
copy div "£75,985.07"
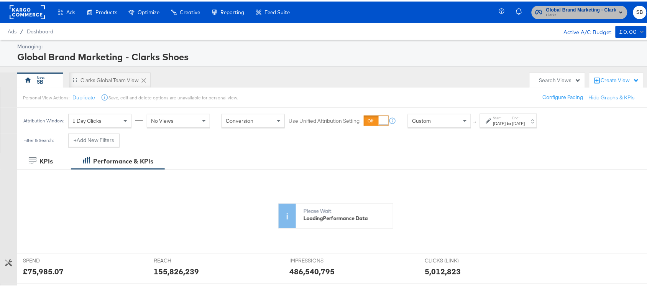
click at [554, 13] on span "Clarks" at bounding box center [581, 14] width 70 height 6
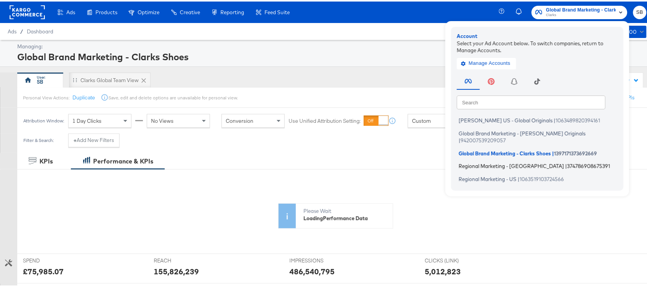
click at [491, 159] on li "Regional Marketing - CA | 374786908675391" at bounding box center [539, 164] width 165 height 11
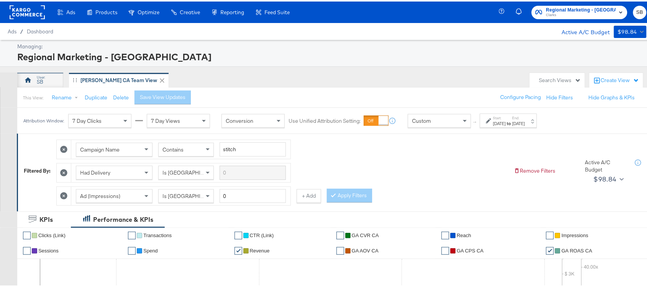
click at [28, 82] on icon at bounding box center [28, 79] width 8 height 8
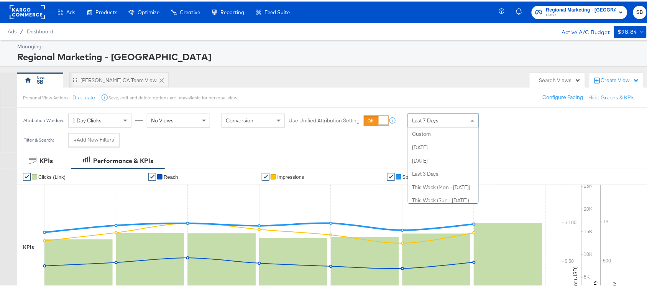
click at [460, 119] on div "Last 7 Days" at bounding box center [443, 118] width 70 height 13
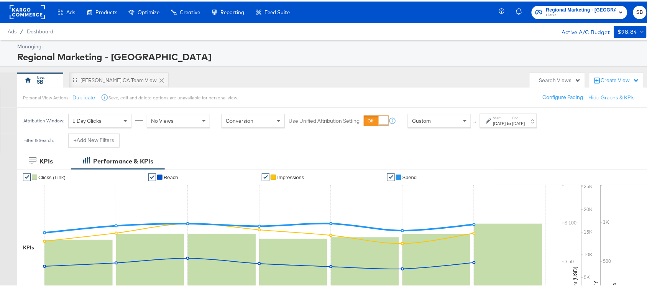
click at [506, 116] on label "Start:" at bounding box center [499, 116] width 13 height 5
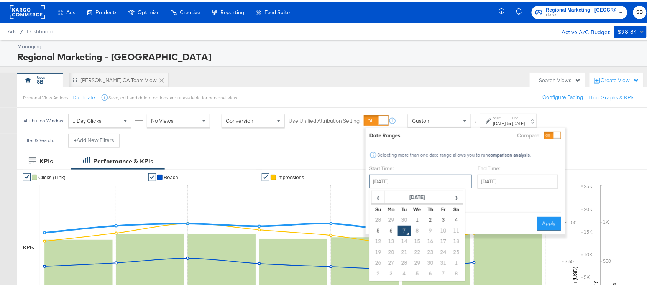
click at [415, 181] on input "[DATE]" at bounding box center [420, 180] width 102 height 14
click at [396, 196] on th "[DATE]" at bounding box center [418, 195] width 66 height 13
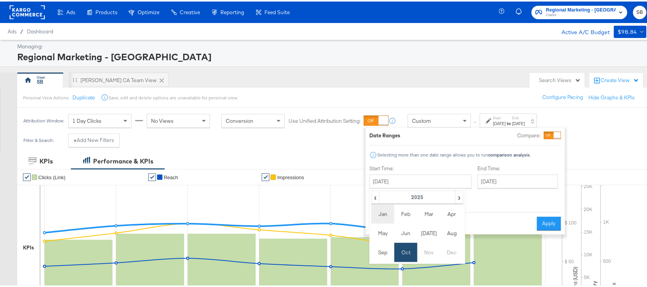
click at [383, 209] on td "Jan" at bounding box center [382, 212] width 23 height 19
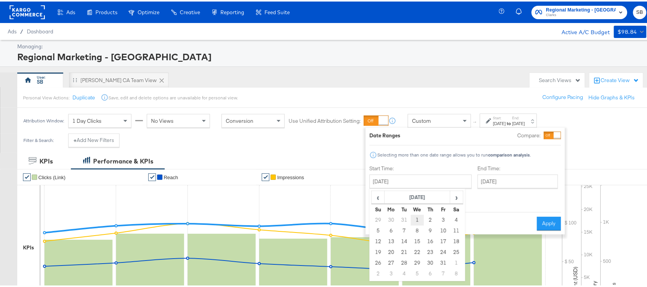
click at [420, 217] on td "1" at bounding box center [417, 218] width 13 height 11
type input "[DATE]"
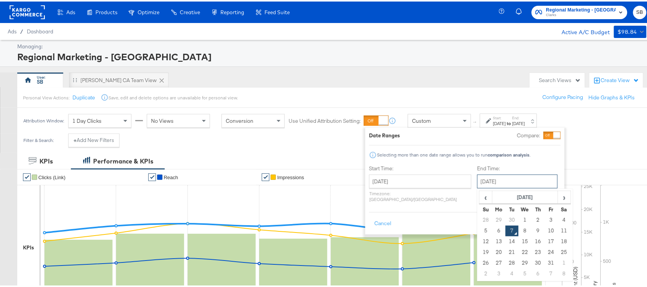
click at [494, 184] on input "[DATE]" at bounding box center [517, 180] width 80 height 14
click at [506, 216] on td "30" at bounding box center [512, 218] width 13 height 11
type input "[DATE]"
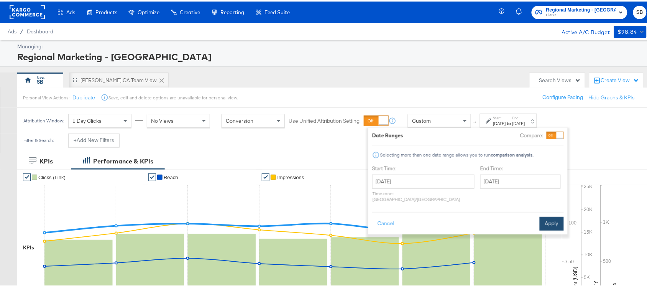
click at [557, 215] on button "Apply" at bounding box center [552, 222] width 24 height 14
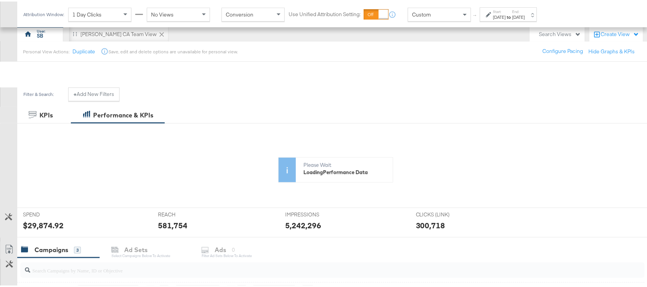
scroll to position [230, 0]
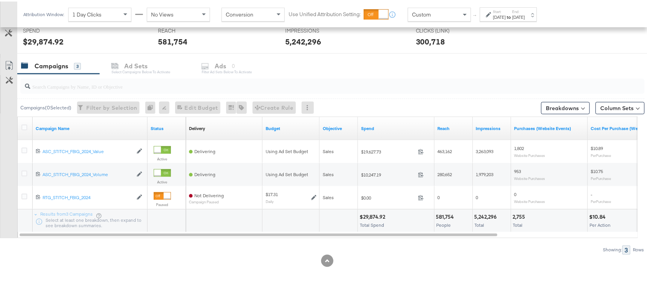
click at [378, 217] on div "$29,874.92" at bounding box center [374, 215] width 28 height 7
copy div "$29,874.92"
click at [378, 217] on div "$29,874.92" at bounding box center [374, 215] width 28 height 7
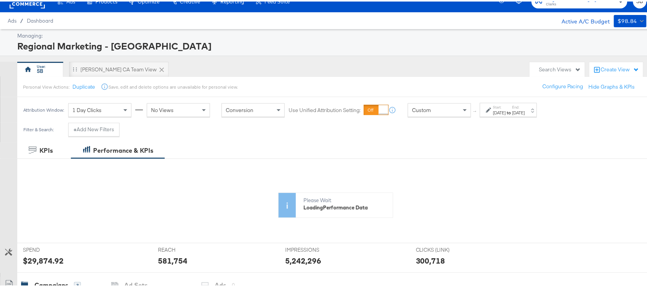
scroll to position [0, 0]
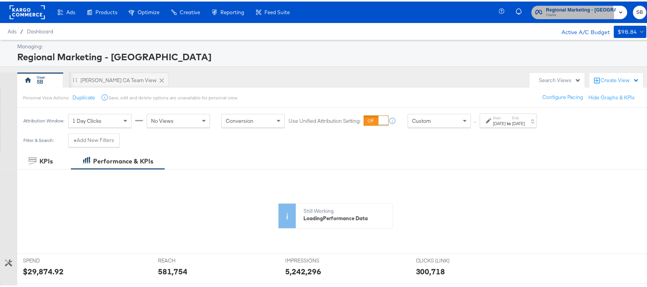
click at [555, 16] on span "Clarks" at bounding box center [581, 14] width 70 height 6
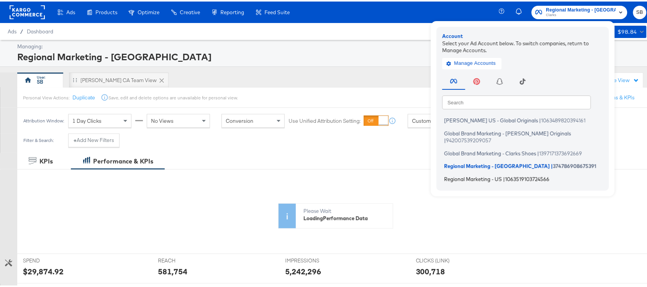
click at [476, 173] on li "Regional Marketing - [GEOGRAPHIC_DATA] | 1063519103724566" at bounding box center [524, 177] width 165 height 11
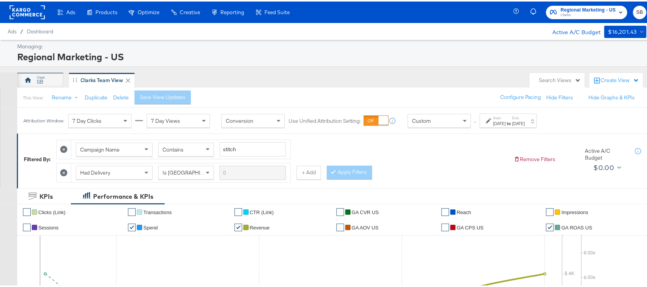
click at [46, 79] on div "SB" at bounding box center [40, 78] width 46 height 15
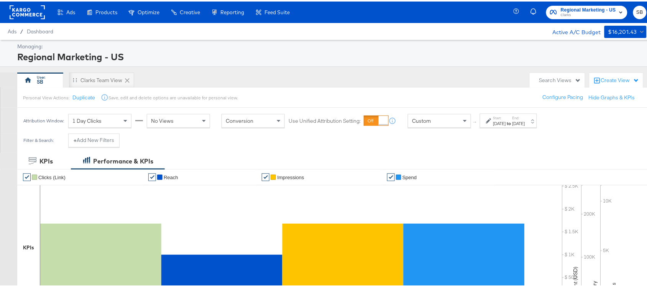
click at [491, 126] on div "Start: [DATE] to End: [DATE]" at bounding box center [508, 119] width 57 height 14
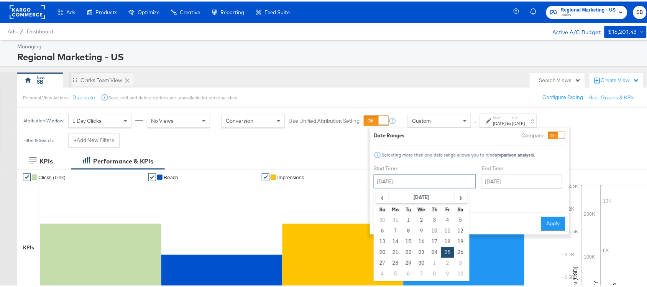
click at [404, 175] on input "[DATE]" at bounding box center [425, 180] width 102 height 14
click at [414, 197] on th "[DATE]" at bounding box center [422, 195] width 66 height 13
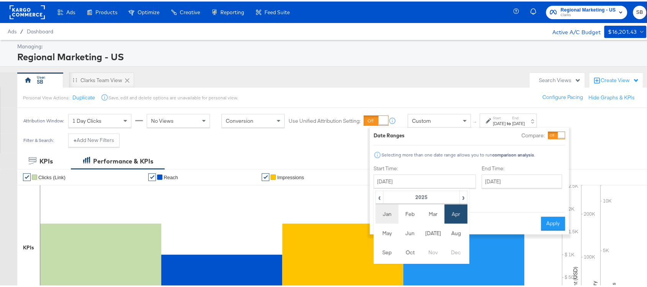
click at [395, 207] on td "Jan" at bounding box center [387, 212] width 23 height 19
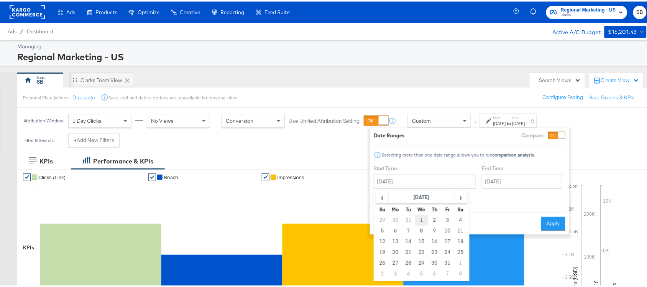
click at [418, 215] on td "1" at bounding box center [421, 218] width 13 height 11
type input "[DATE]"
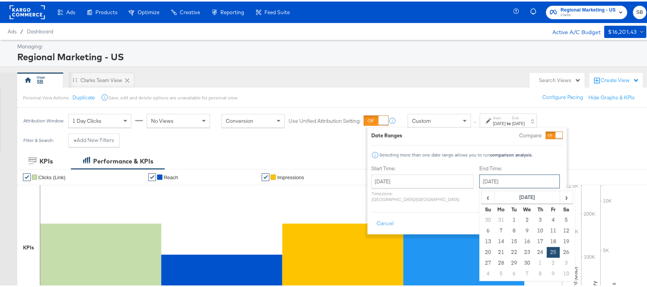
click at [487, 176] on input "[DATE]" at bounding box center [519, 180] width 80 height 14
click at [495, 192] on th "[DATE]" at bounding box center [528, 195] width 66 height 13
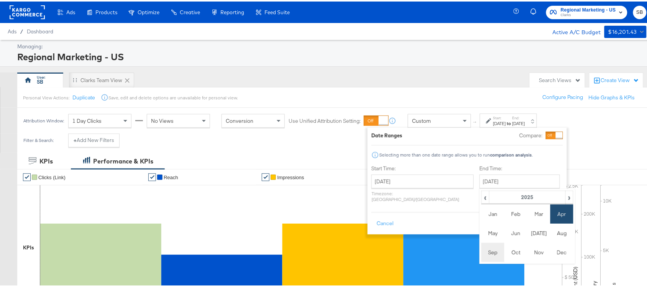
click at [481, 256] on td "Sep" at bounding box center [492, 250] width 23 height 19
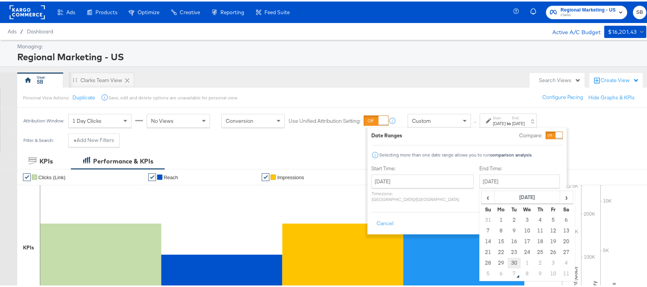
click at [508, 265] on td "30" at bounding box center [514, 261] width 13 height 11
type input "[DATE]"
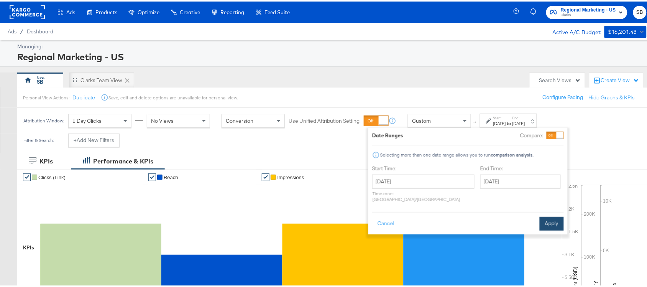
click at [547, 215] on button "Apply" at bounding box center [552, 222] width 24 height 14
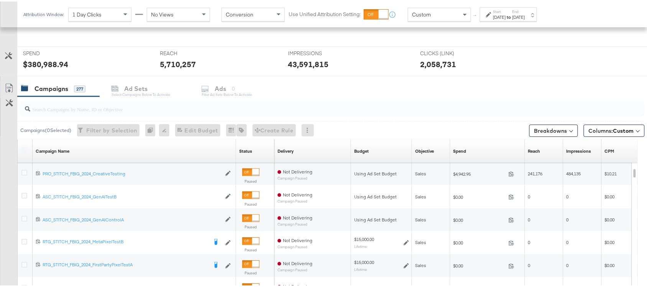
scroll to position [322, 0]
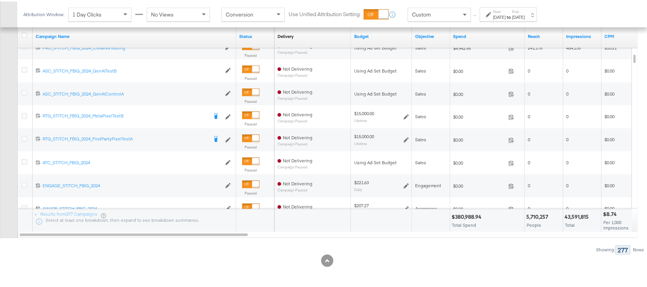
click at [464, 213] on div "$380,988.94" at bounding box center [468, 215] width 32 height 7
copy div "$380,988.94"
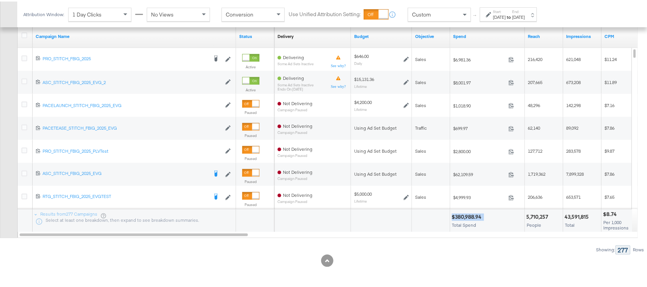
scroll to position [0, 0]
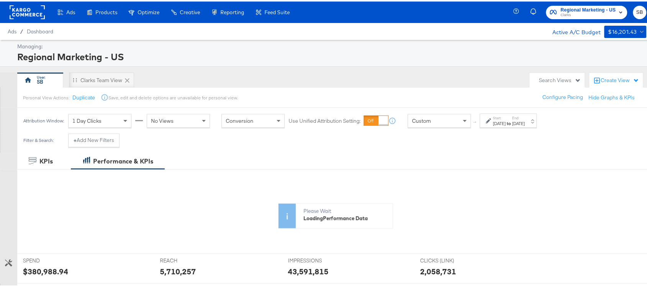
click at [26, 8] on rect at bounding box center [27, 11] width 35 height 14
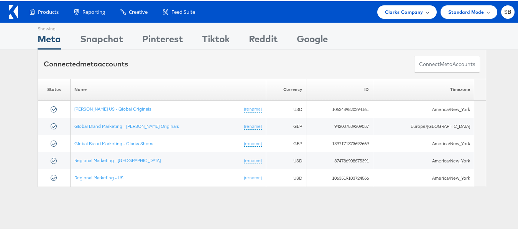
click at [398, 16] on div "Clarks Company" at bounding box center [406, 10] width 59 height 13
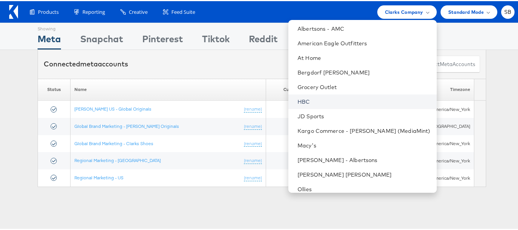
scroll to position [35, 0]
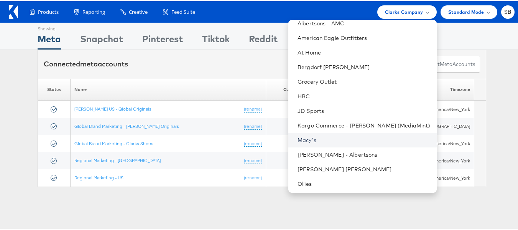
click at [325, 136] on link "Macy's" at bounding box center [363, 139] width 133 height 8
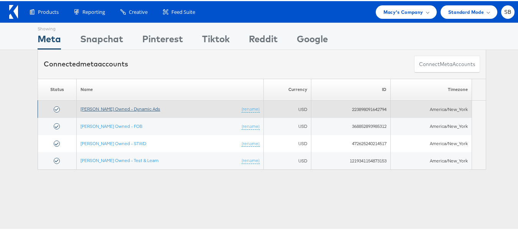
click at [103, 105] on link "[PERSON_NAME] Owned - Dynamic Ads" at bounding box center [120, 108] width 80 height 6
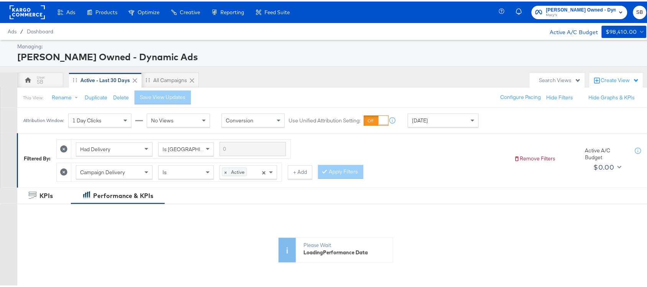
click at [445, 115] on div "[DATE]" at bounding box center [443, 118] width 70 height 13
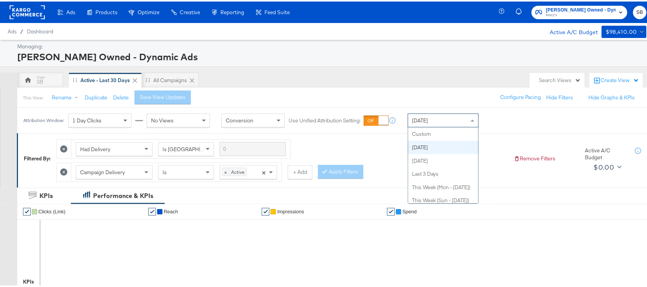
scroll to position [13, 0]
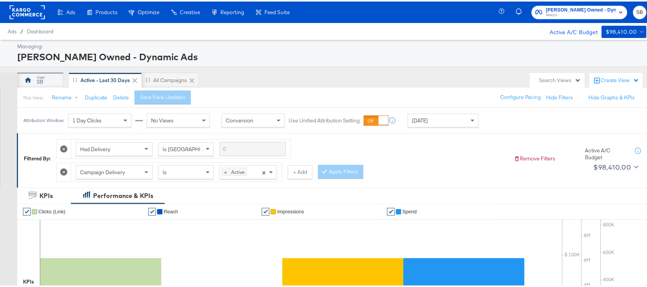
click at [53, 77] on div "SB" at bounding box center [40, 78] width 46 height 15
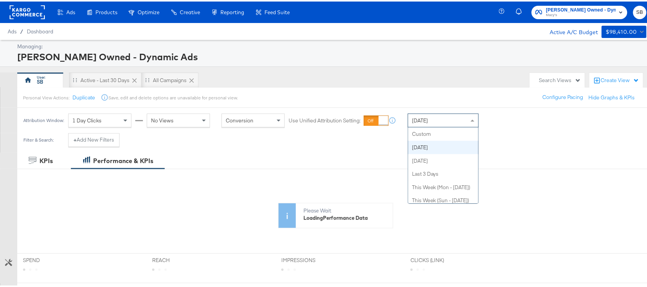
click at [441, 123] on div "[DATE]" at bounding box center [443, 118] width 70 height 13
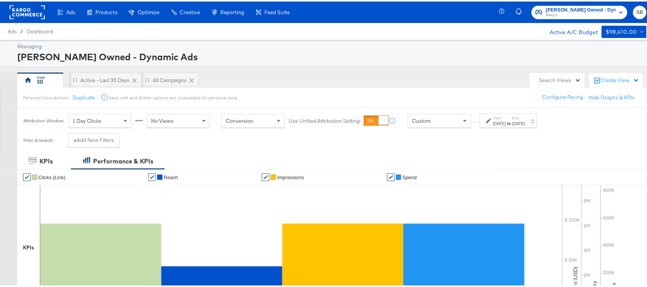
click at [496, 116] on label "Start:" at bounding box center [499, 116] width 13 height 5
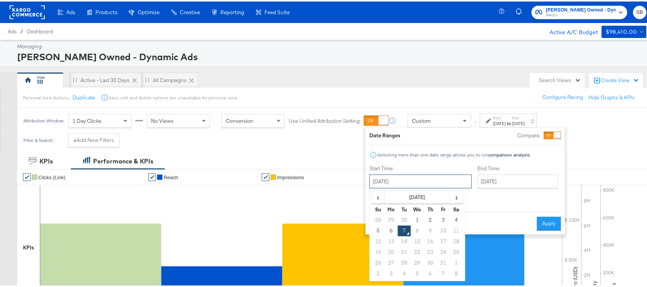
click at [401, 177] on input "[DATE]" at bounding box center [420, 180] width 102 height 14
click at [403, 197] on th "[DATE]" at bounding box center [418, 195] width 66 height 13
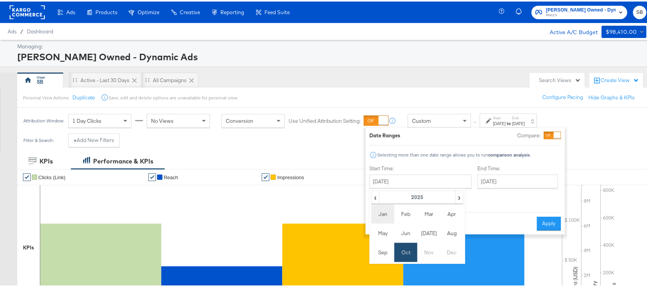
click at [391, 207] on td "Jan" at bounding box center [382, 212] width 23 height 19
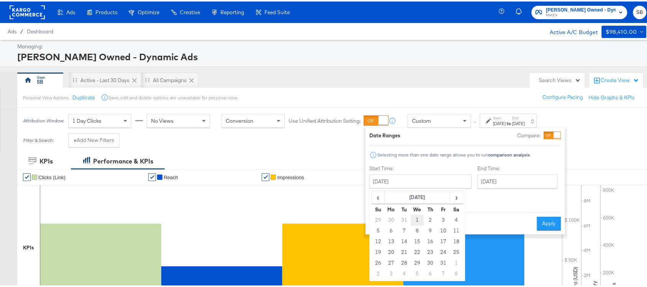
click at [415, 217] on td "1" at bounding box center [417, 218] width 13 height 11
type input "[DATE]"
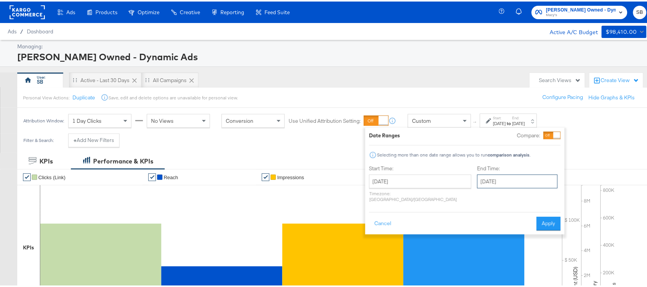
click at [477, 181] on input "[DATE]" at bounding box center [517, 180] width 80 height 14
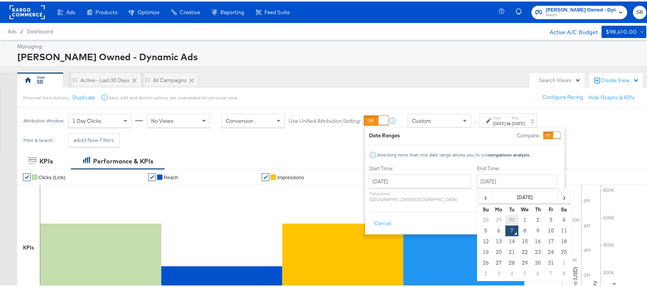
click at [506, 215] on td "30" at bounding box center [512, 218] width 13 height 11
type input "[DATE]"
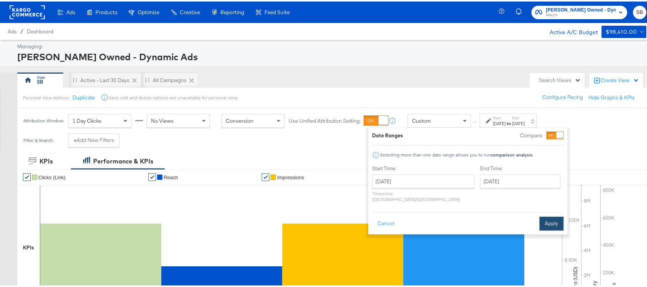
click at [551, 215] on button "Apply" at bounding box center [552, 222] width 24 height 14
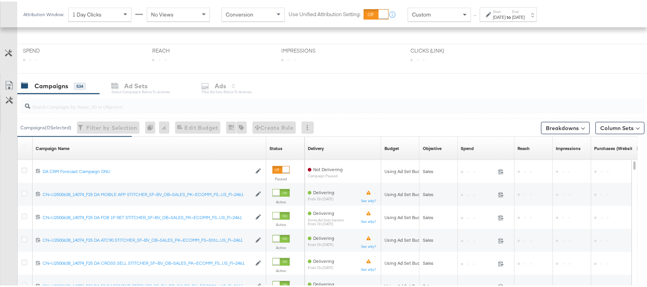
scroll to position [322, 0]
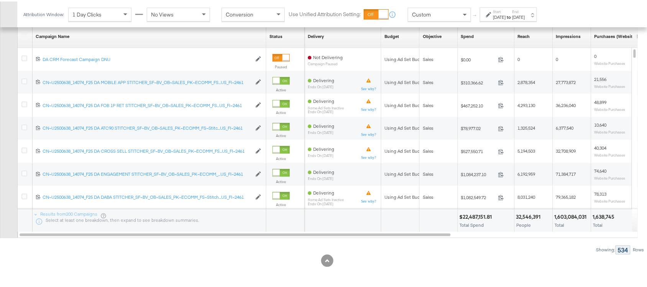
click at [473, 210] on div "$22,487,151.81 Total Spend" at bounding box center [486, 219] width 56 height 23
copy div "$22,487,151.81"
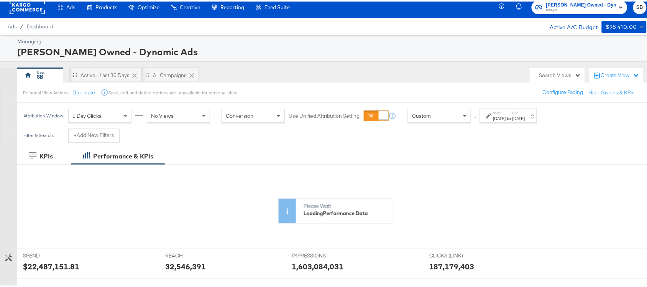
scroll to position [0, 0]
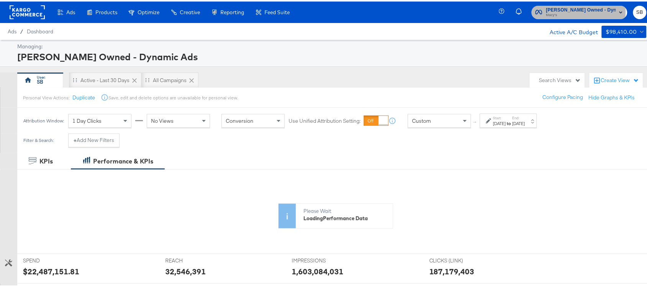
click at [555, 10] on span "Macy's Owned - Dynamic Ads" at bounding box center [581, 9] width 70 height 8
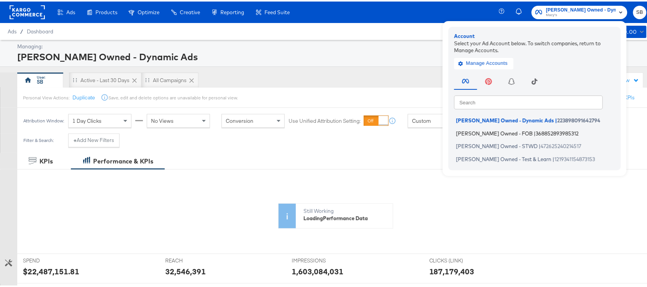
click at [478, 127] on li "Macy's Owned - FOB | 368852893985312" at bounding box center [536, 131] width 165 height 11
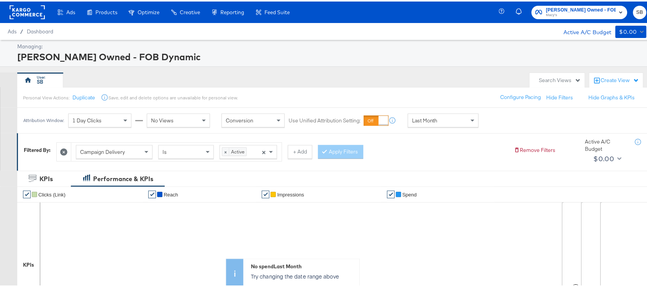
click at [63, 153] on icon at bounding box center [63, 150] width 7 height 7
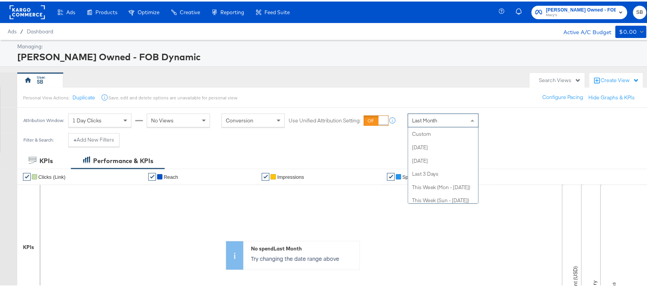
click at [430, 122] on span "Last Month" at bounding box center [425, 118] width 26 height 7
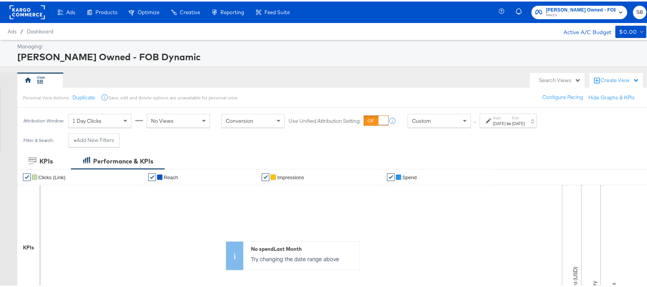
click at [505, 115] on label "Start:" at bounding box center [499, 116] width 13 height 5
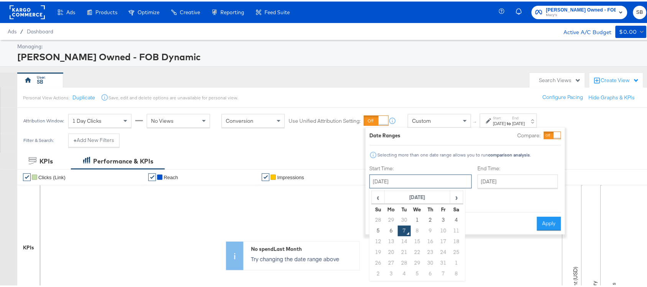
click at [423, 178] on input "[DATE]" at bounding box center [420, 180] width 102 height 14
click at [407, 197] on th "[DATE]" at bounding box center [418, 195] width 66 height 13
click at [377, 215] on td "Jan" at bounding box center [382, 212] width 23 height 19
click at [419, 215] on td "1" at bounding box center [417, 218] width 13 height 11
type input "[DATE]"
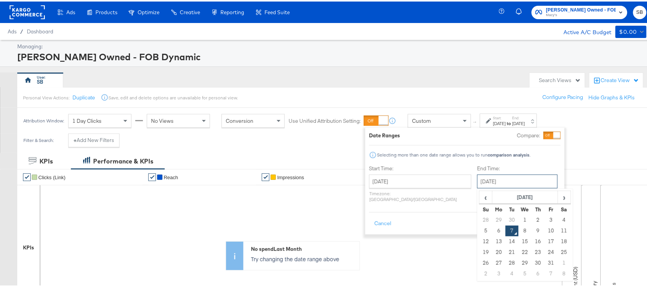
click at [477, 179] on input "[DATE]" at bounding box center [517, 180] width 80 height 14
click at [493, 196] on th "[DATE]" at bounding box center [526, 195] width 66 height 13
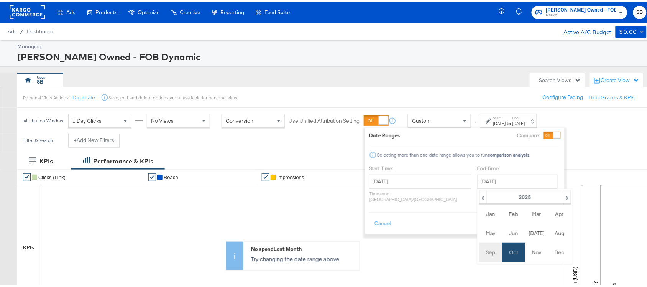
click at [479, 253] on td "Sep" at bounding box center [490, 250] width 23 height 19
click at [506, 261] on td "30" at bounding box center [512, 261] width 13 height 11
type input "[DATE]"
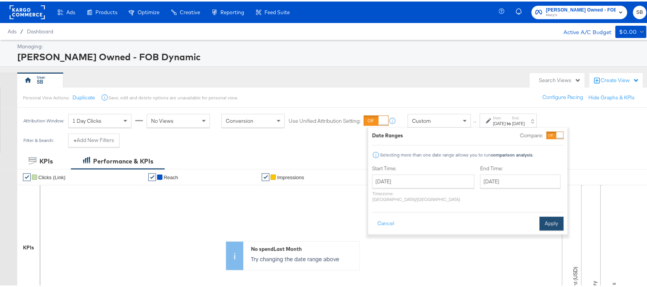
click at [550, 215] on button "Apply" at bounding box center [552, 222] width 24 height 14
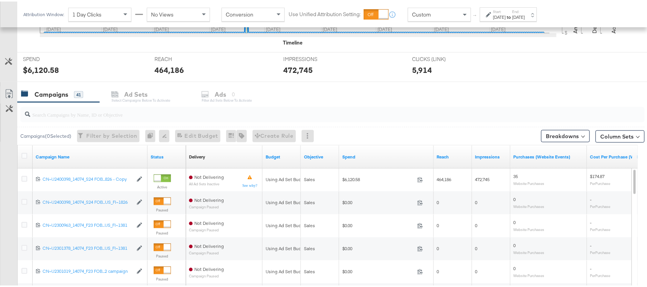
scroll to position [387, 0]
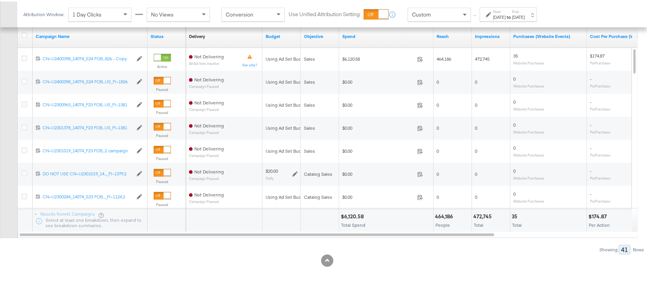
click at [353, 216] on div "$6,120.58" at bounding box center [353, 215] width 25 height 7
copy div "$6,120.58"
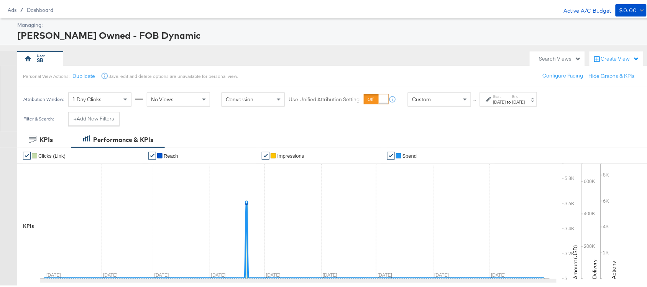
scroll to position [0, 0]
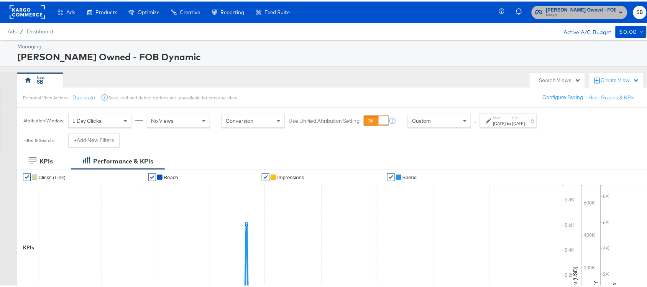
click at [546, 11] on span "Macy's" at bounding box center [581, 14] width 70 height 6
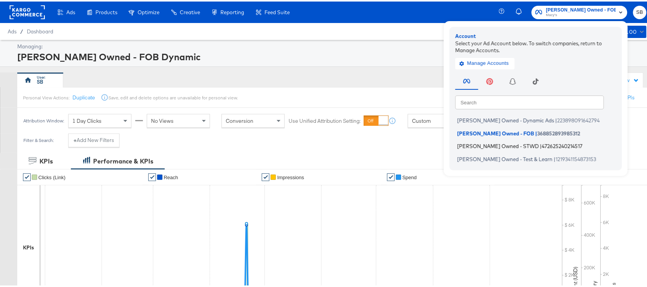
click at [478, 144] on span "Macy's Owned - STWD" at bounding box center [498, 144] width 82 height 6
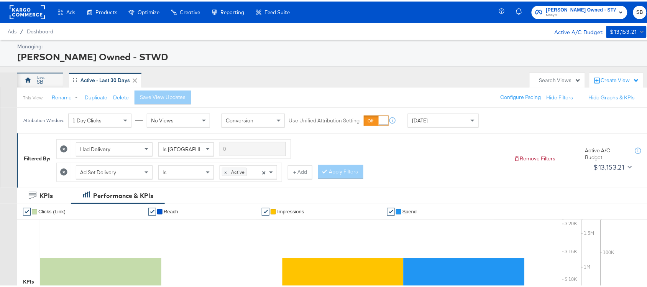
click at [51, 77] on div "SB" at bounding box center [40, 78] width 46 height 15
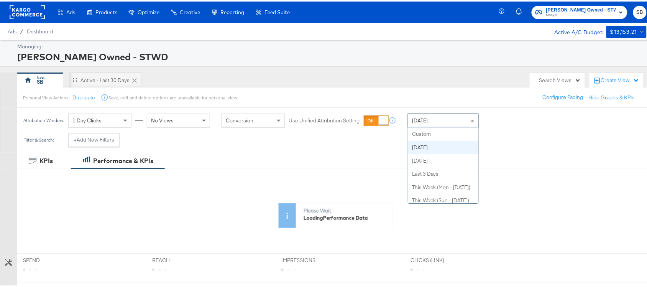
click at [441, 117] on div "[DATE]" at bounding box center [443, 118] width 70 height 13
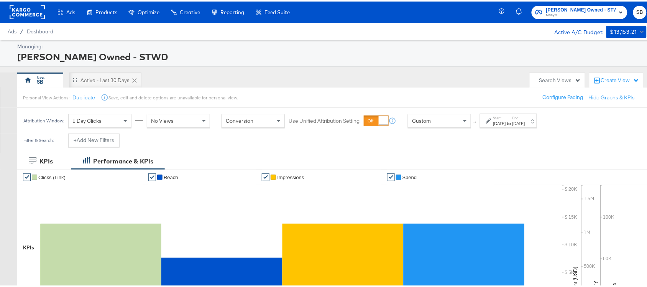
click at [506, 122] on div "[DATE]" at bounding box center [499, 122] width 13 height 6
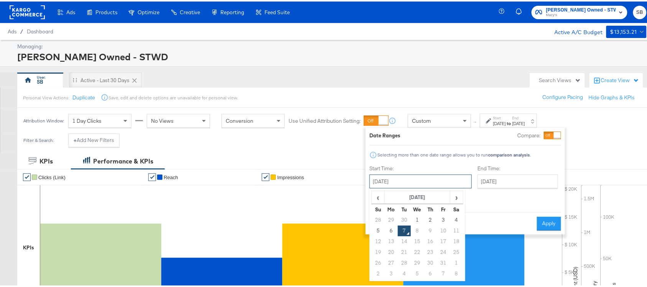
click at [419, 185] on input "[DATE]" at bounding box center [420, 180] width 102 height 14
click at [388, 197] on th "[DATE]" at bounding box center [418, 195] width 66 height 13
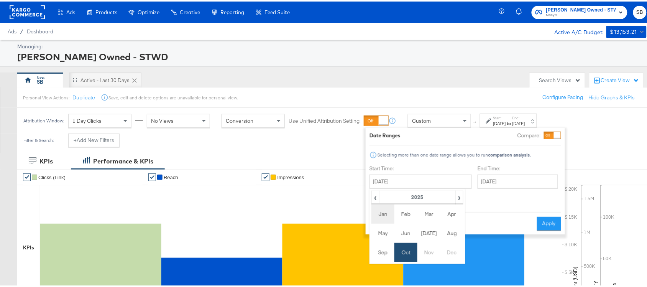
click at [383, 208] on td "Jan" at bounding box center [382, 212] width 23 height 19
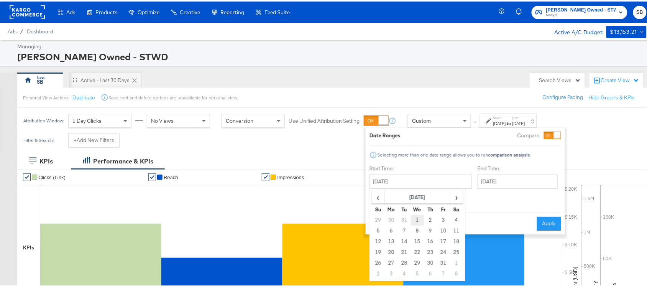
click at [413, 220] on td "1" at bounding box center [417, 218] width 13 height 11
type input "[DATE]"
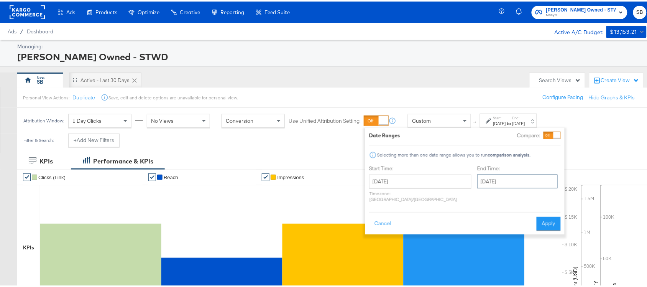
click at [496, 180] on input "[DATE]" at bounding box center [517, 180] width 80 height 14
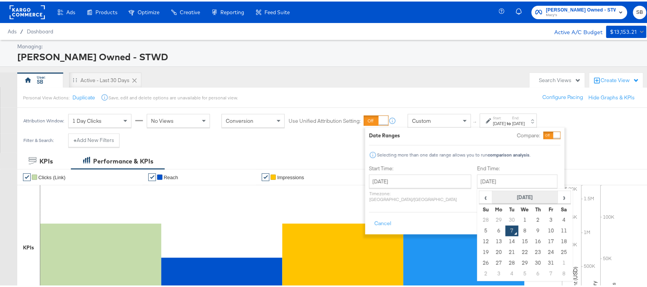
click at [493, 198] on th "[DATE]" at bounding box center [526, 195] width 66 height 13
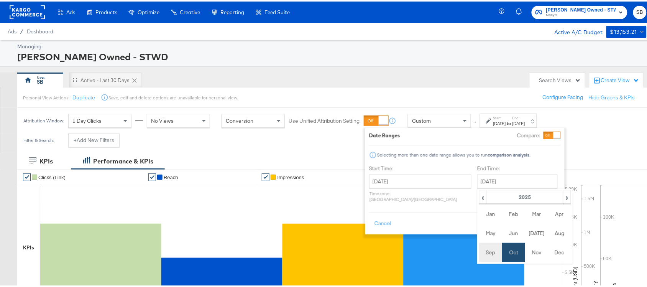
click at [479, 253] on td "Sep" at bounding box center [490, 250] width 23 height 19
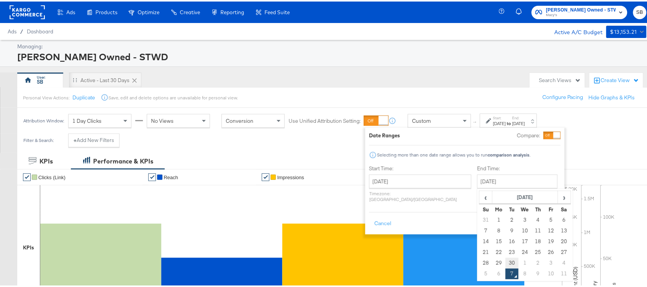
click at [506, 257] on td "30" at bounding box center [512, 261] width 13 height 11
type input "[DATE]"
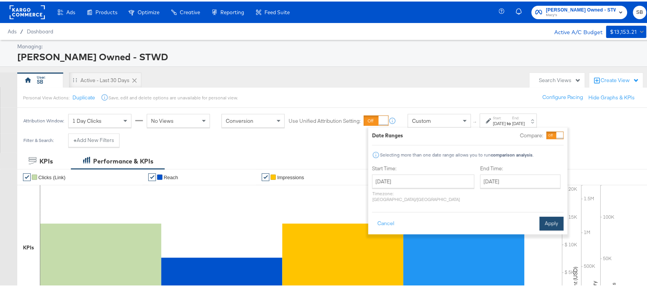
click at [545, 217] on button "Apply" at bounding box center [552, 222] width 24 height 14
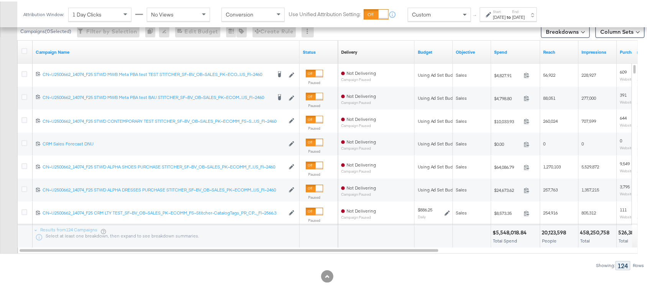
scroll to position [322, 0]
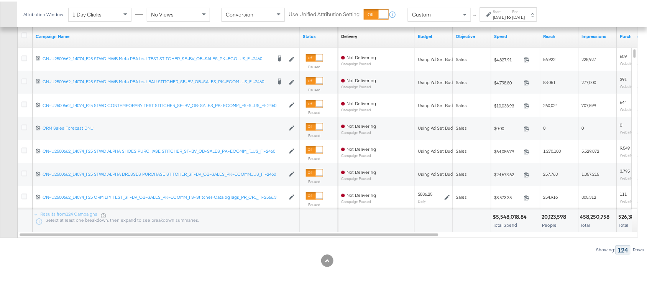
click at [516, 215] on div "$5,548,018.84" at bounding box center [511, 215] width 36 height 7
copy div "$5,548,018.84"
click at [516, 215] on div "$5,548,018.84" at bounding box center [511, 215] width 36 height 7
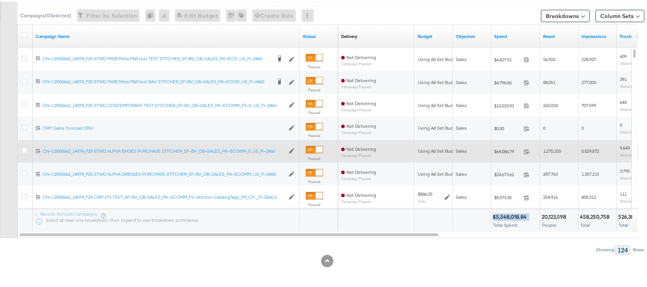
scroll to position [0, 0]
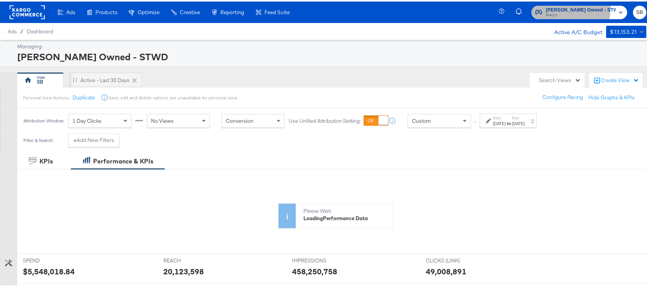
click at [567, 5] on span "[PERSON_NAME] Owned - STWD" at bounding box center [581, 9] width 70 height 8
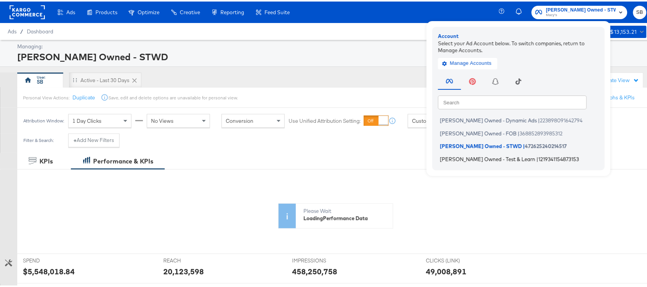
click at [504, 156] on span "[PERSON_NAME] Owned - Test & Learn" at bounding box center [487, 157] width 95 height 6
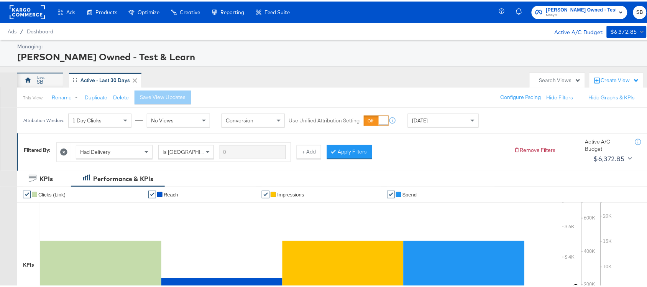
click at [31, 77] on icon at bounding box center [28, 79] width 8 height 8
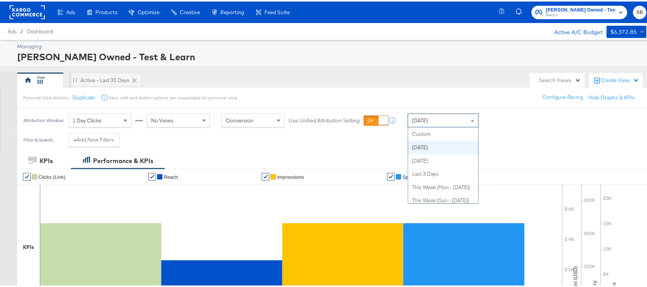
click at [440, 118] on div "[DATE]" at bounding box center [443, 118] width 70 height 13
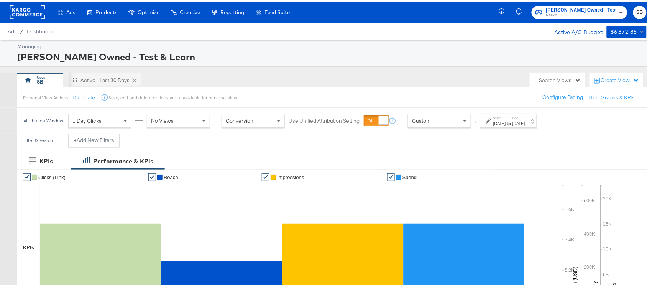
click at [506, 120] on div "[DATE]" at bounding box center [499, 122] width 13 height 6
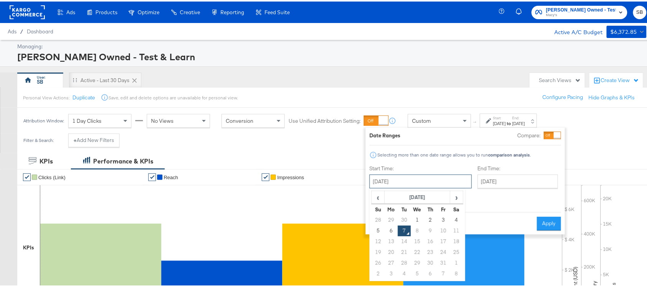
click at [418, 179] on input "[DATE]" at bounding box center [420, 180] width 102 height 14
click at [404, 196] on th "[DATE]" at bounding box center [418, 195] width 66 height 13
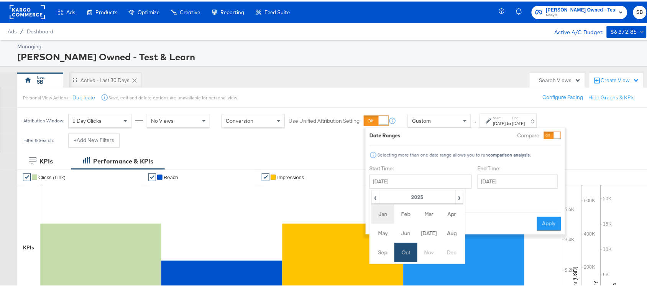
click at [388, 210] on td "Jan" at bounding box center [382, 212] width 23 height 19
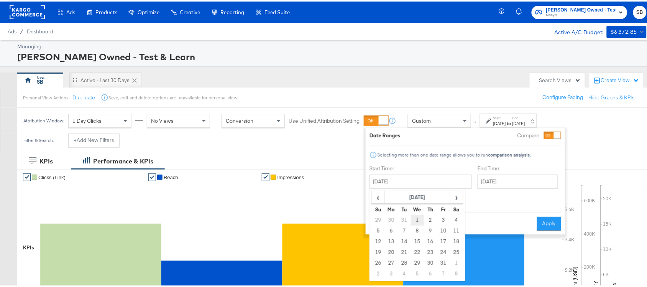
click at [413, 215] on td "1" at bounding box center [417, 218] width 13 height 11
type input "[DATE]"
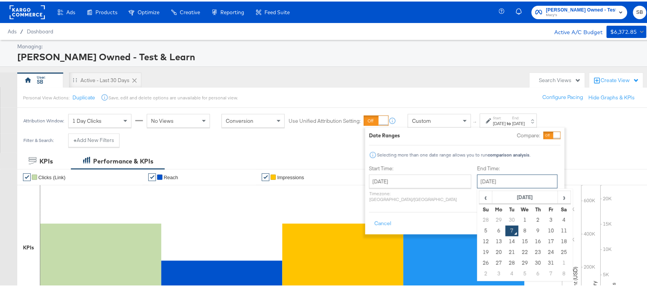
click at [478, 183] on input "[DATE]" at bounding box center [517, 180] width 80 height 14
click at [493, 195] on th "[DATE]" at bounding box center [526, 195] width 66 height 13
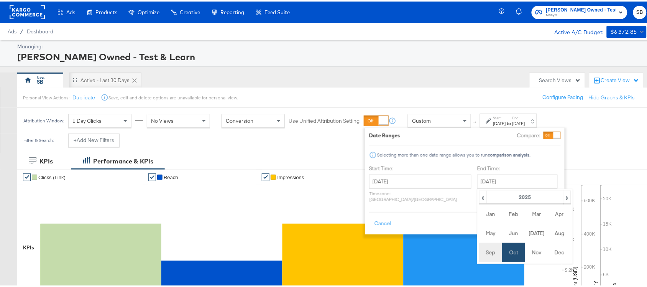
click at [479, 249] on td "Sep" at bounding box center [490, 250] width 23 height 19
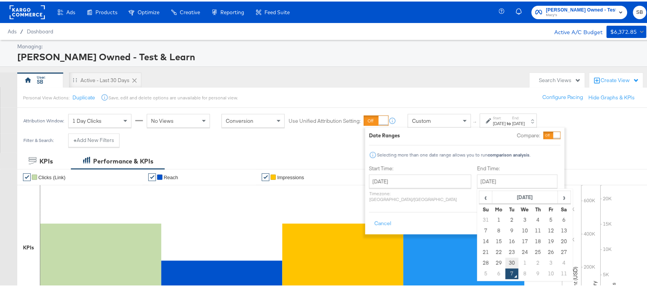
click at [506, 261] on td "30" at bounding box center [512, 261] width 13 height 11
type input "[DATE]"
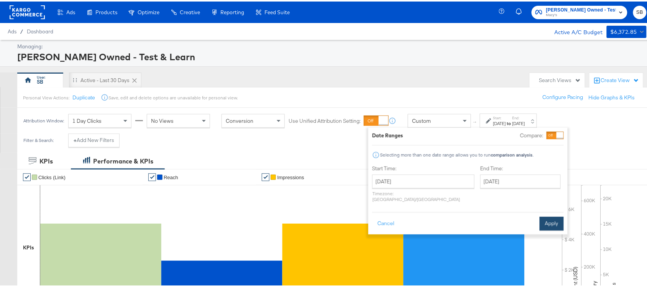
click at [554, 215] on button "Apply" at bounding box center [552, 222] width 24 height 14
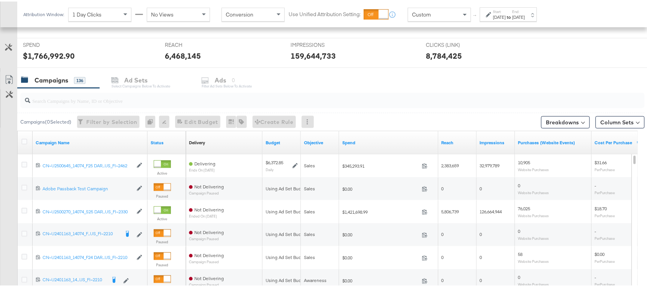
scroll to position [322, 0]
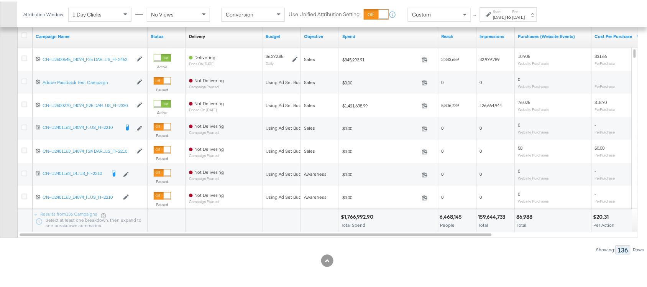
click at [363, 211] on div "$1,766,992.90 Total Spend" at bounding box center [388, 219] width 99 height 23
copy div "$1,766,992.90"
